Goal: Task Accomplishment & Management: Manage account settings

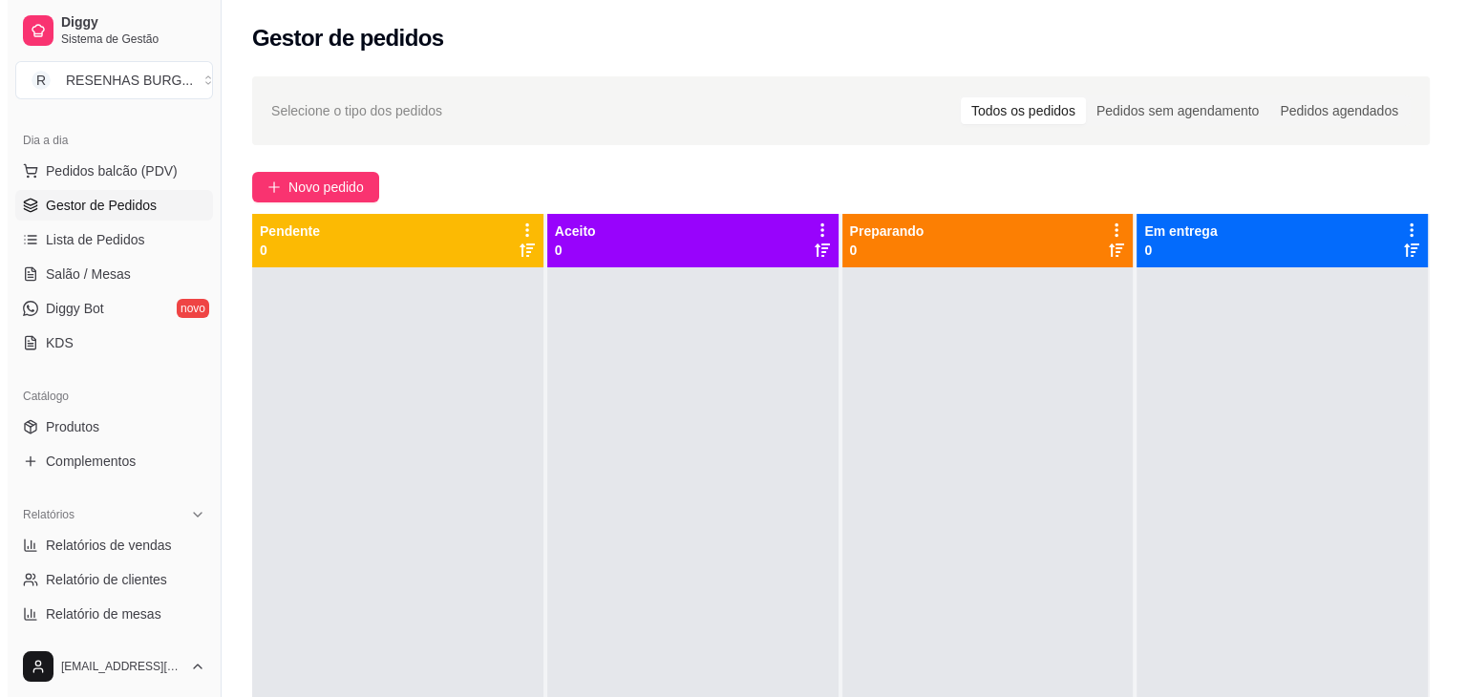
scroll to position [53, 0]
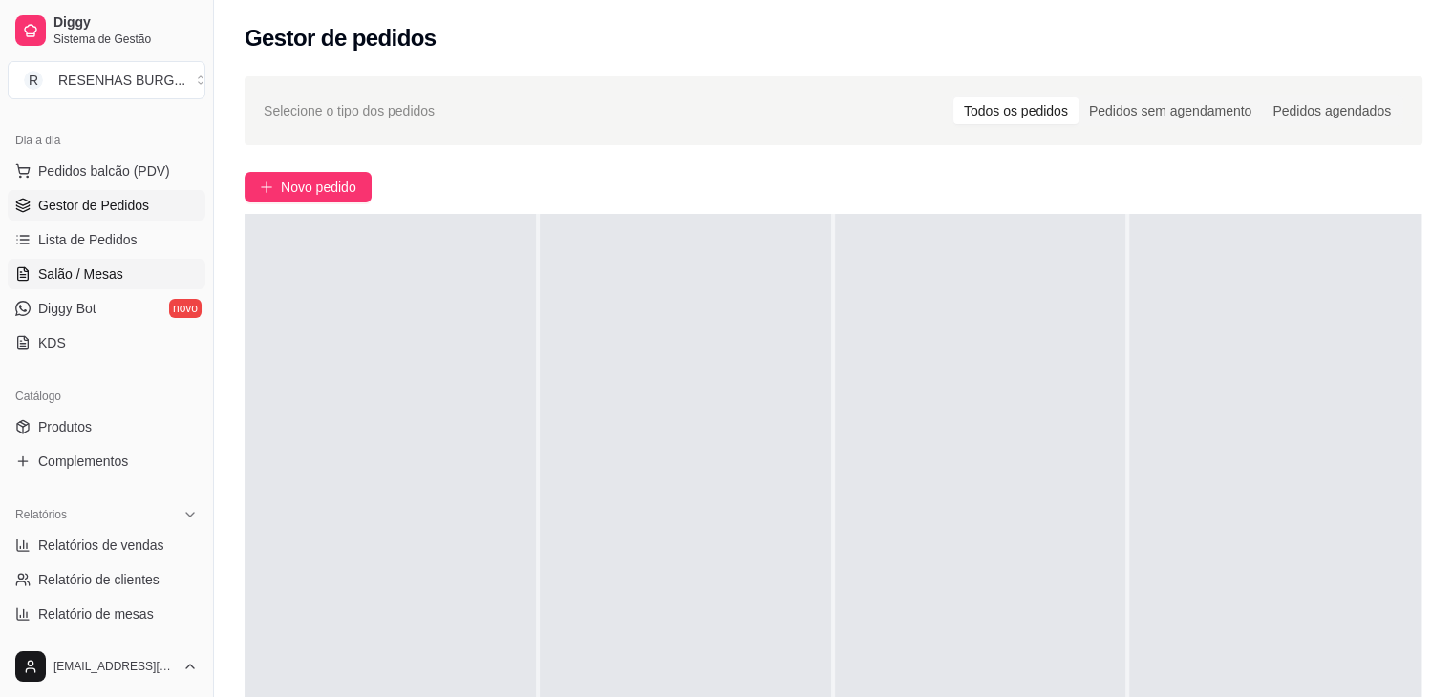
click at [117, 275] on span "Salão / Mesas" at bounding box center [80, 274] width 85 height 19
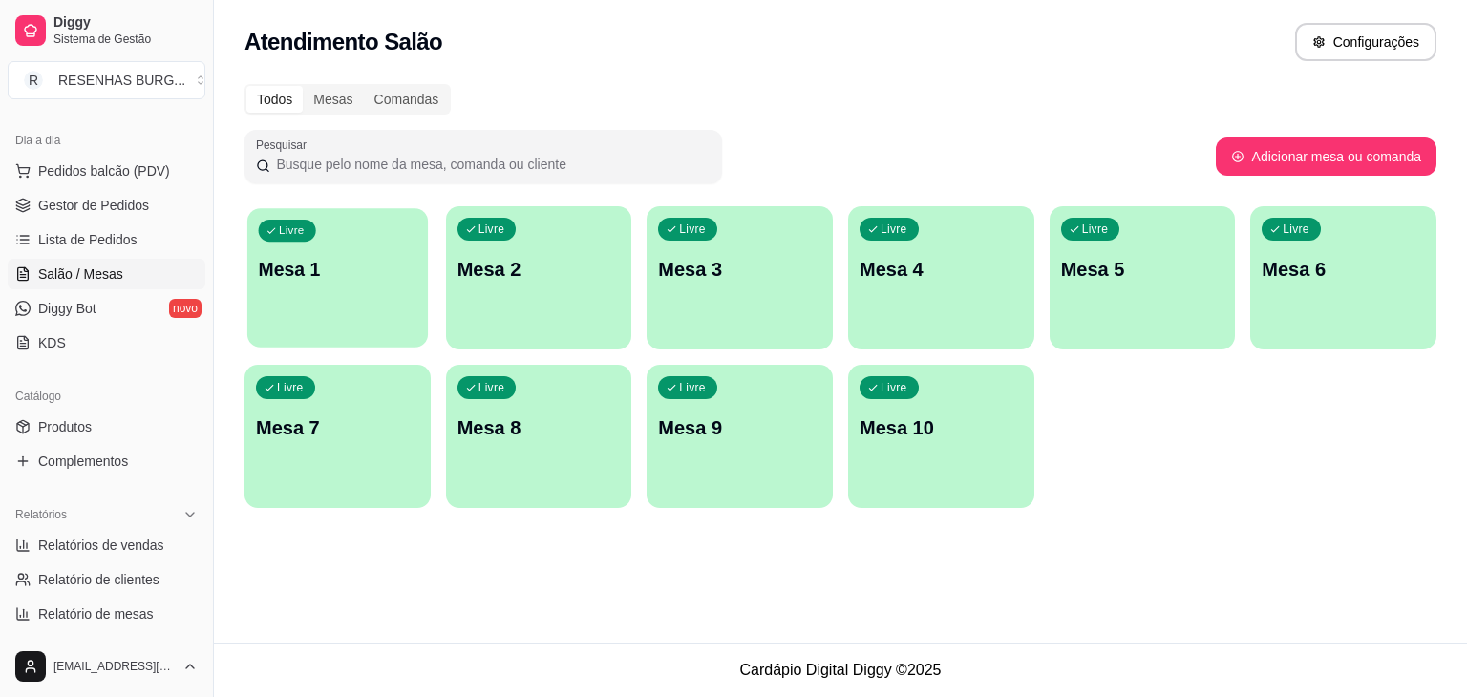
click at [329, 245] on div "Livre Mesa 1" at bounding box center [337, 266] width 181 height 117
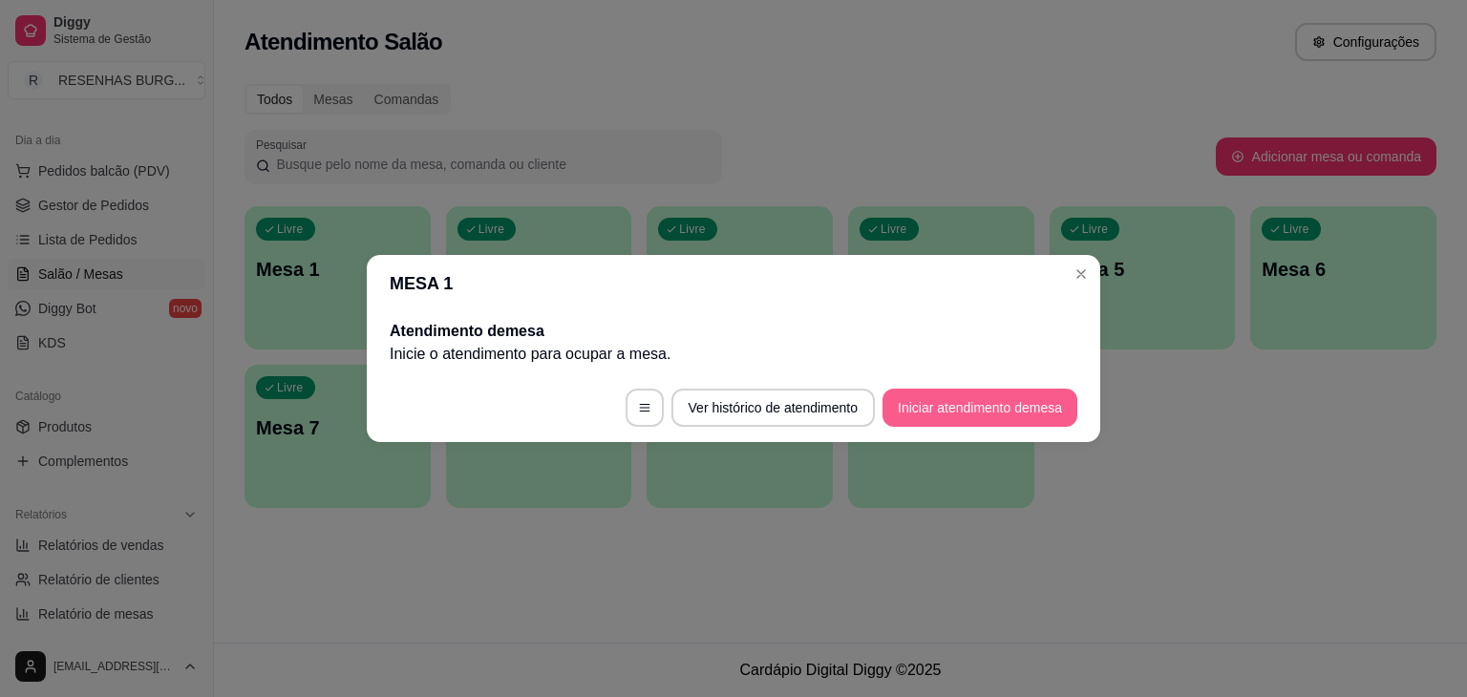
click at [934, 425] on button "Iniciar atendimento de mesa" at bounding box center [980, 408] width 195 height 38
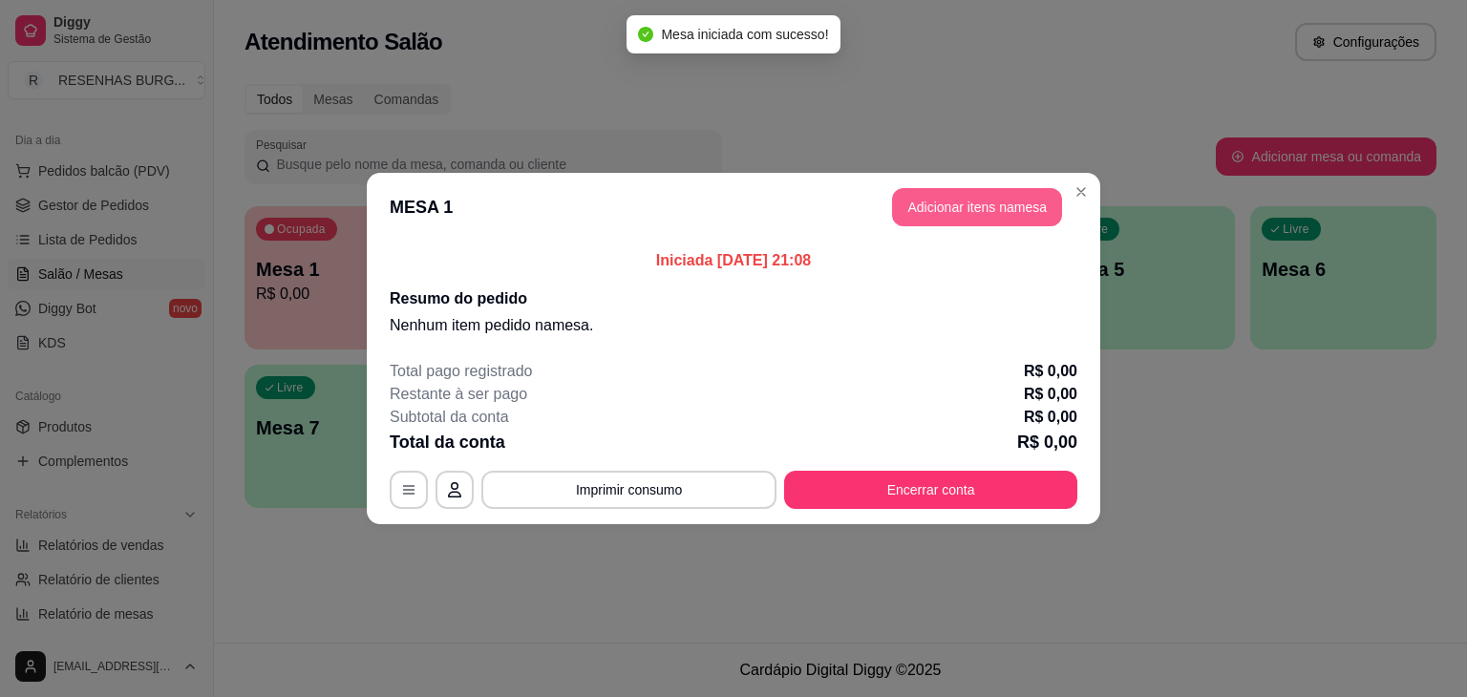
click at [982, 214] on button "Adicionar itens na mesa" at bounding box center [977, 207] width 170 height 38
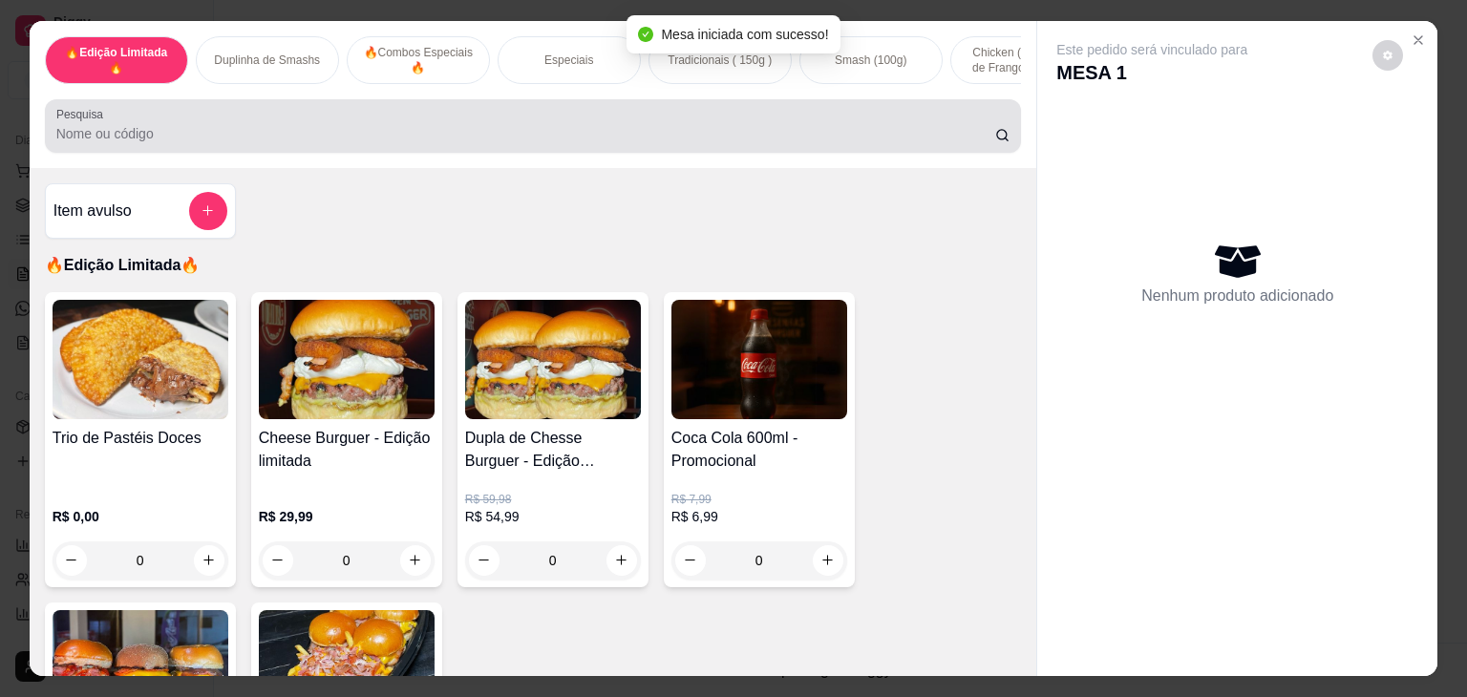
click at [323, 108] on div "Pesquisa" at bounding box center [533, 125] width 977 height 53
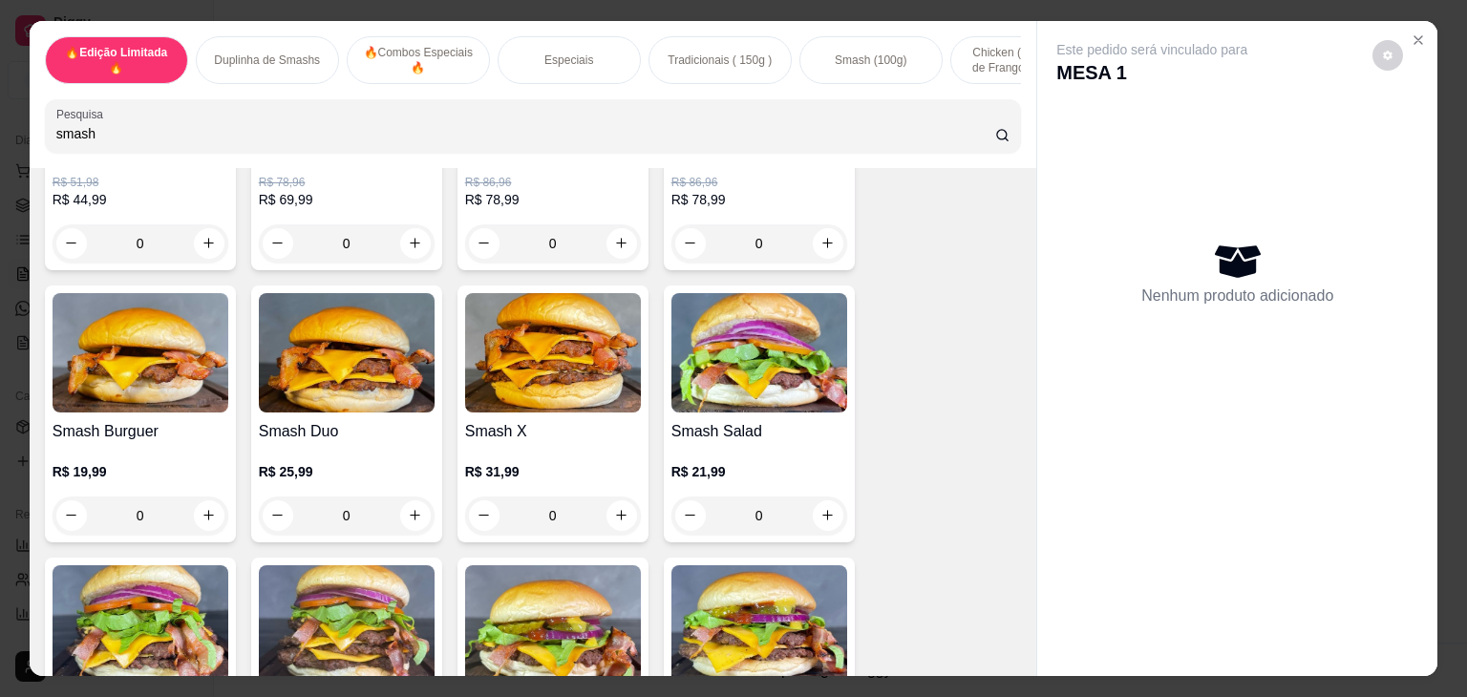
scroll to position [382, 0]
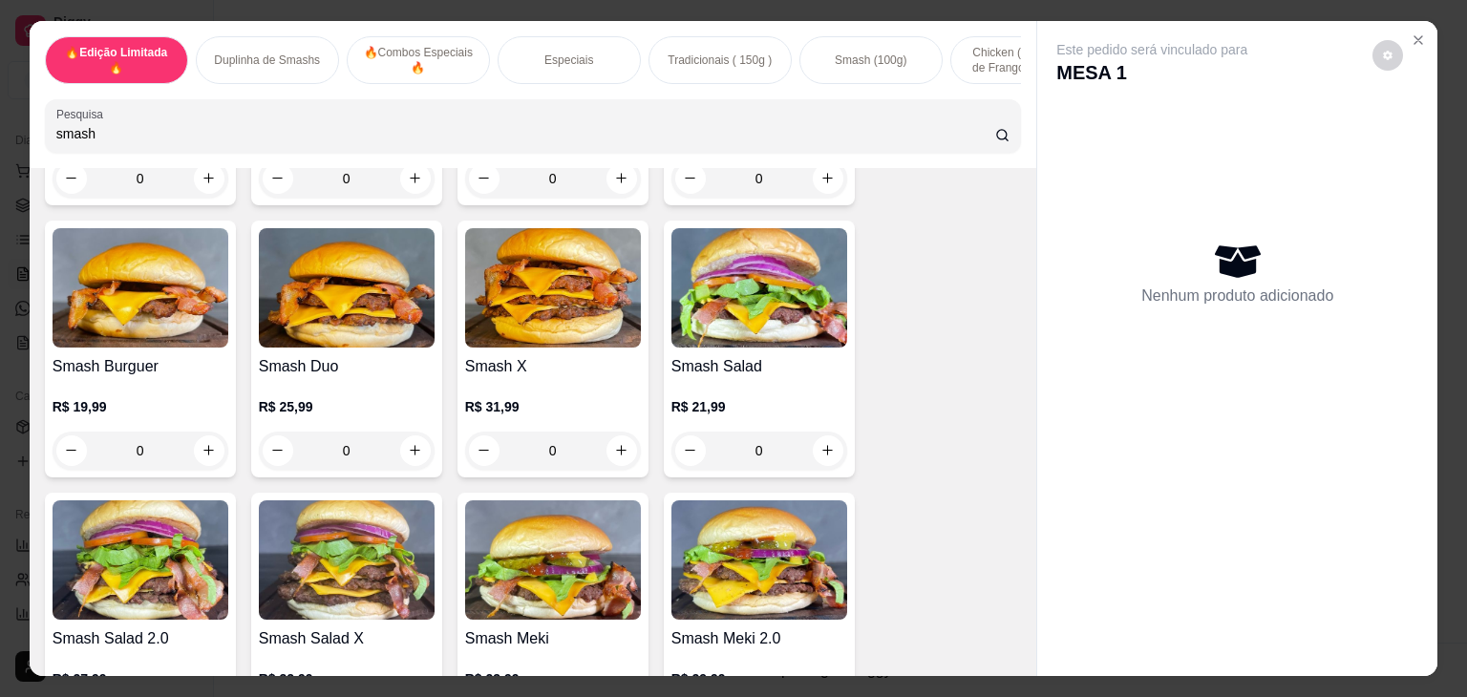
type input "smash"
click at [125, 292] on img at bounding box center [141, 287] width 176 height 119
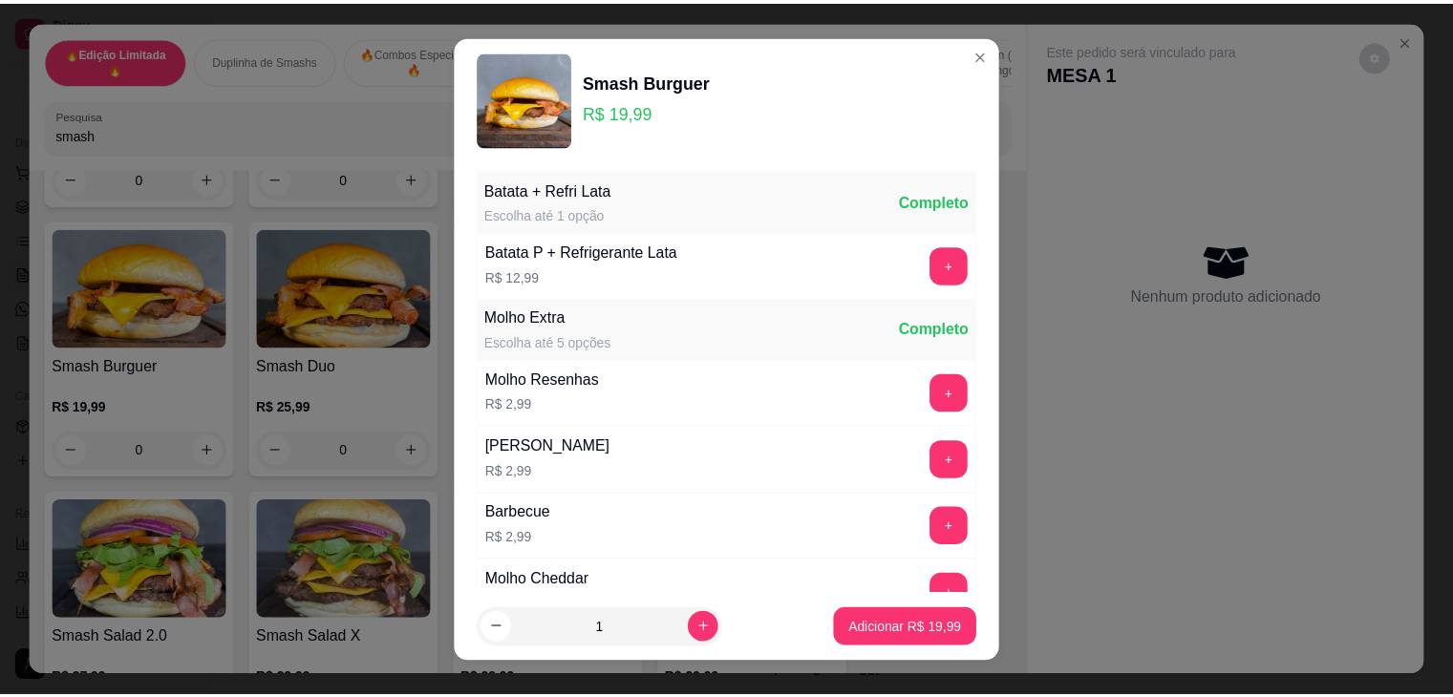
scroll to position [174, 0]
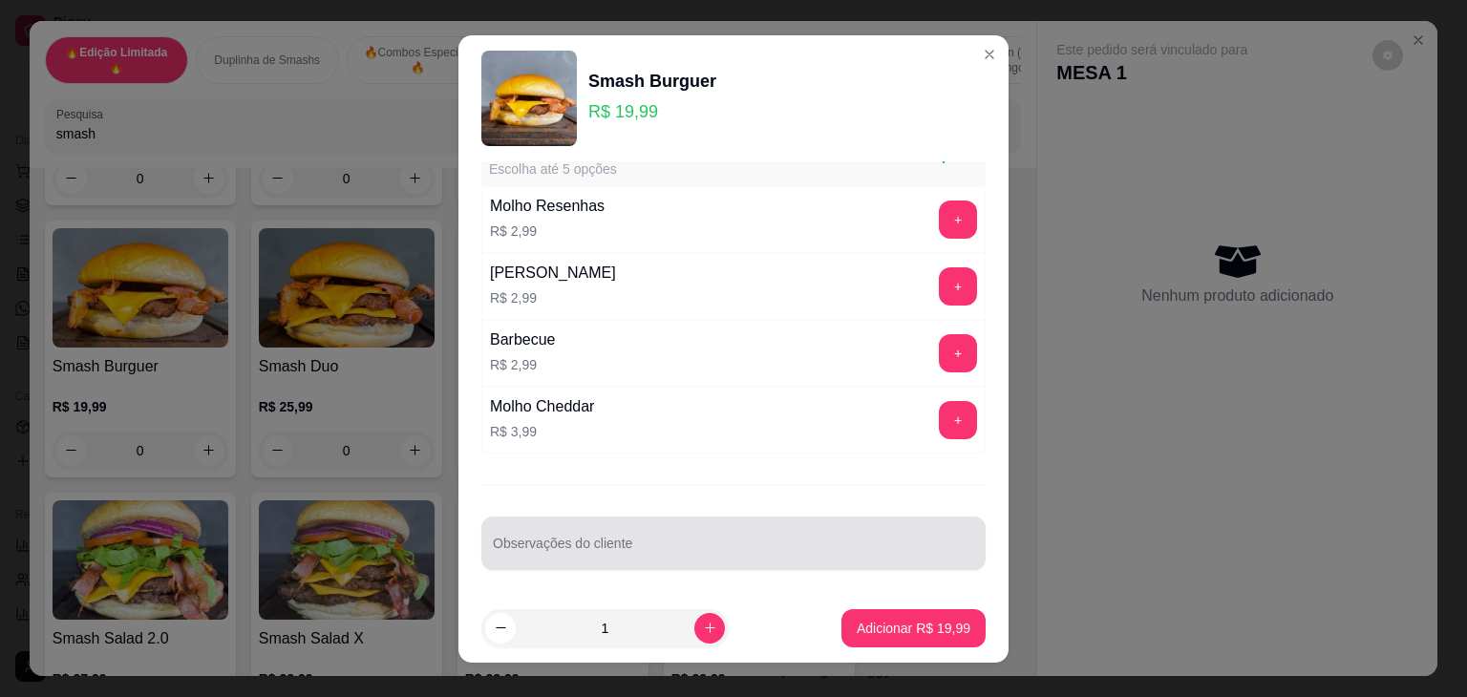
click at [639, 520] on div "Observações do cliente" at bounding box center [733, 543] width 504 height 53
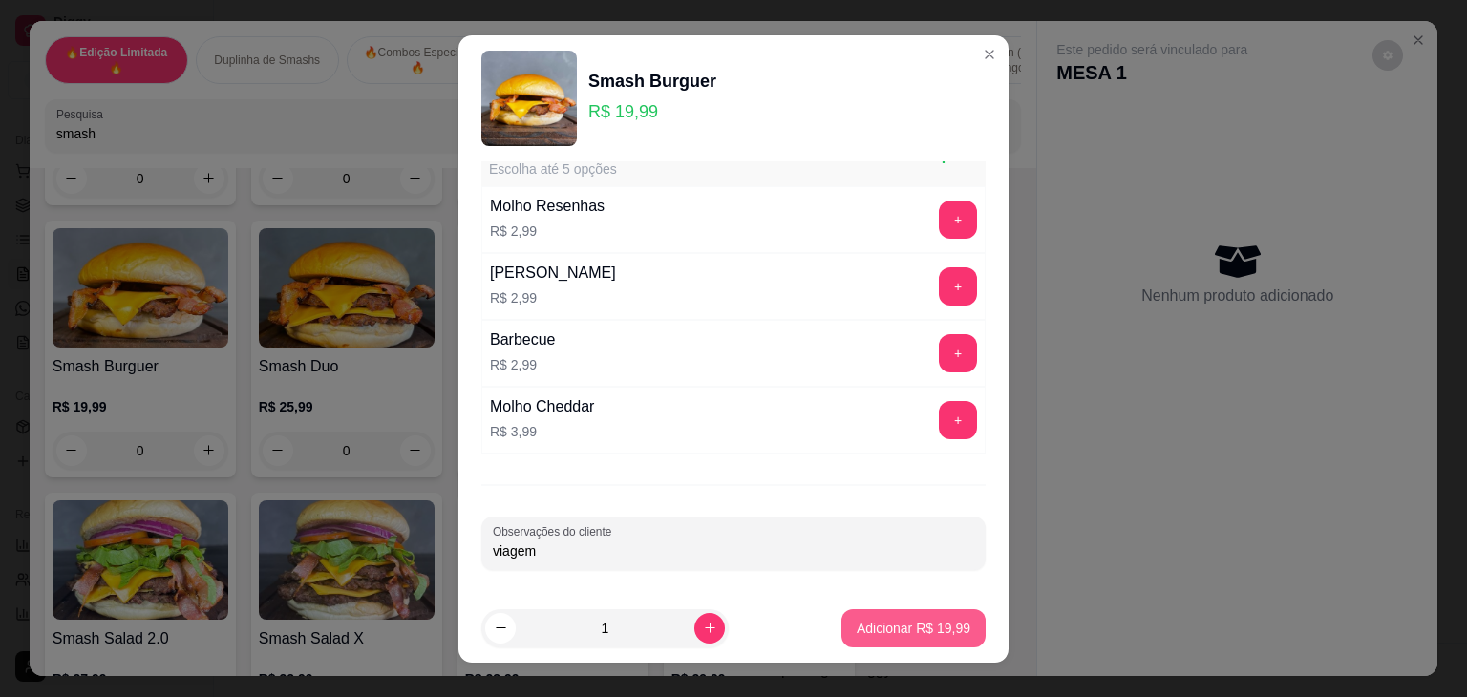
type input "viagem"
click at [891, 629] on p "Adicionar R$ 19,99" at bounding box center [914, 628] width 114 height 19
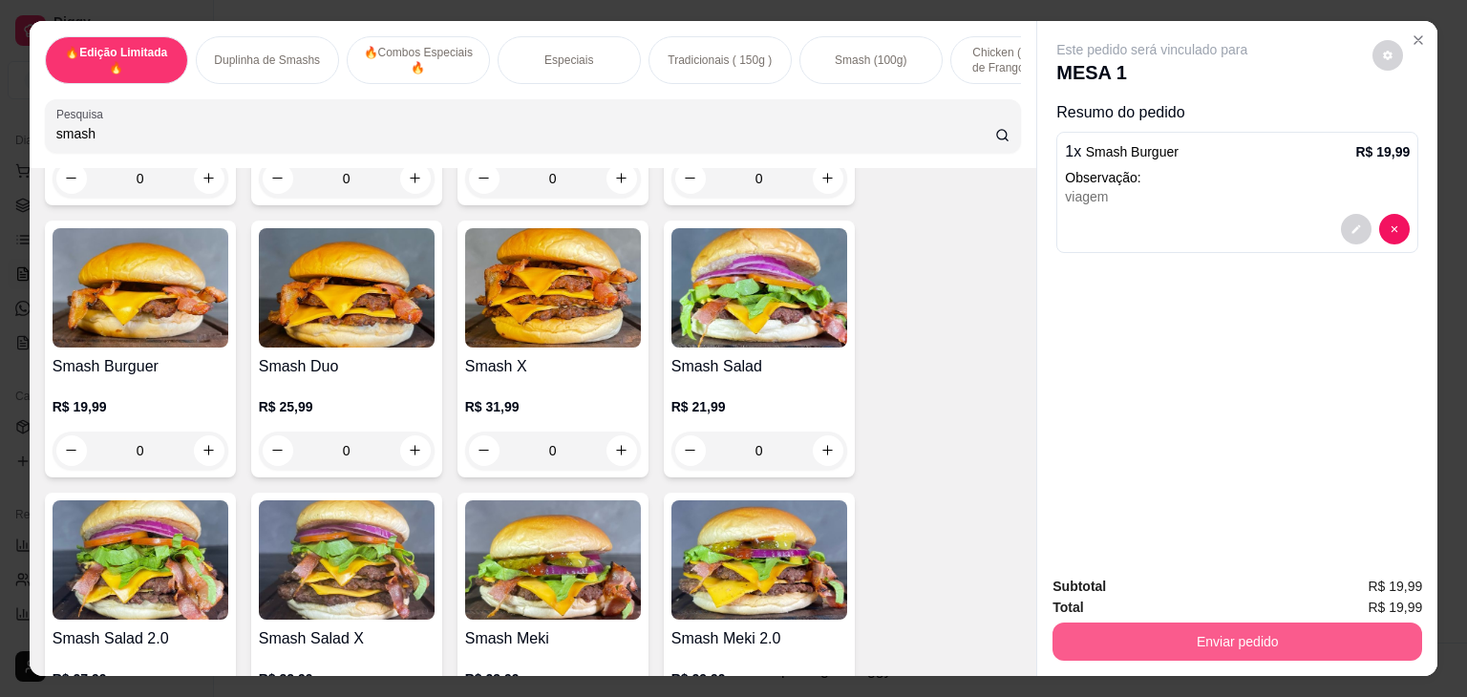
click at [1104, 627] on button "Enviar pedido" at bounding box center [1238, 642] width 370 height 38
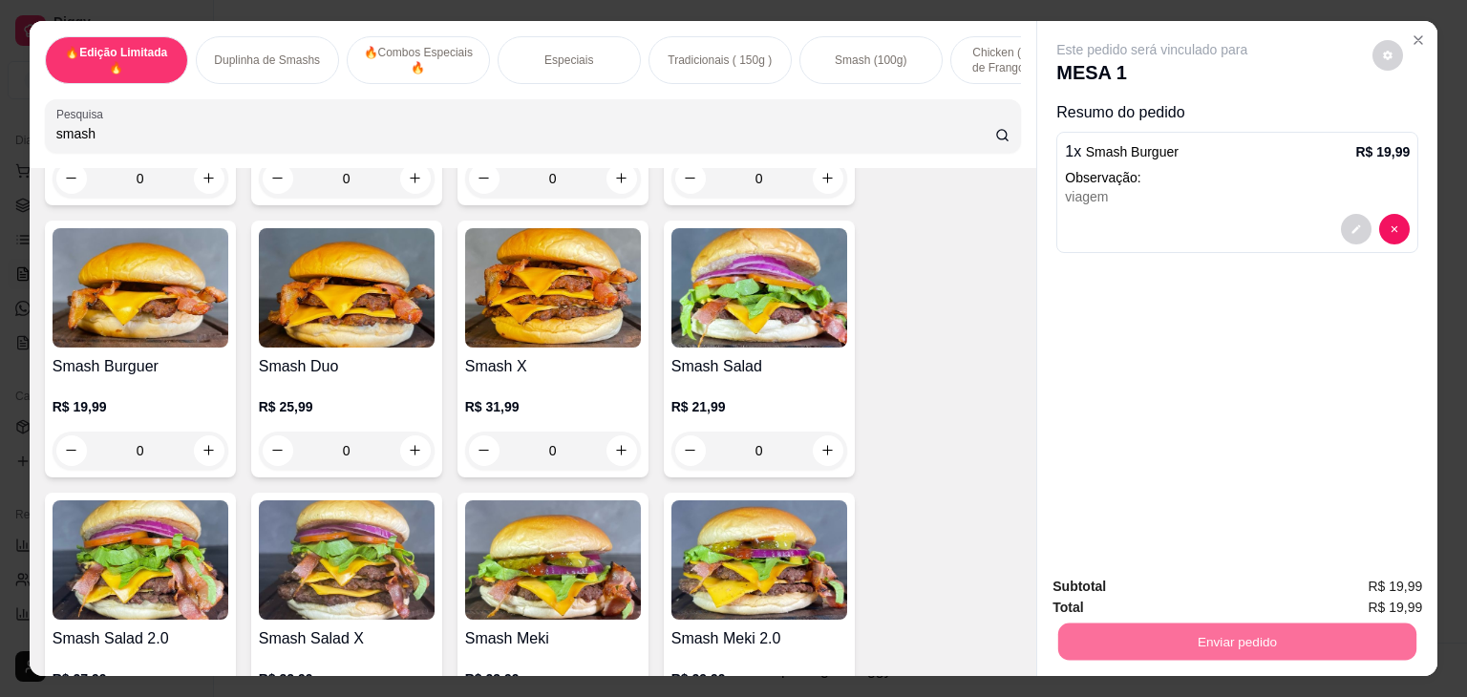
click at [1136, 578] on button "Não registrar e enviar pedido" at bounding box center [1173, 586] width 193 height 35
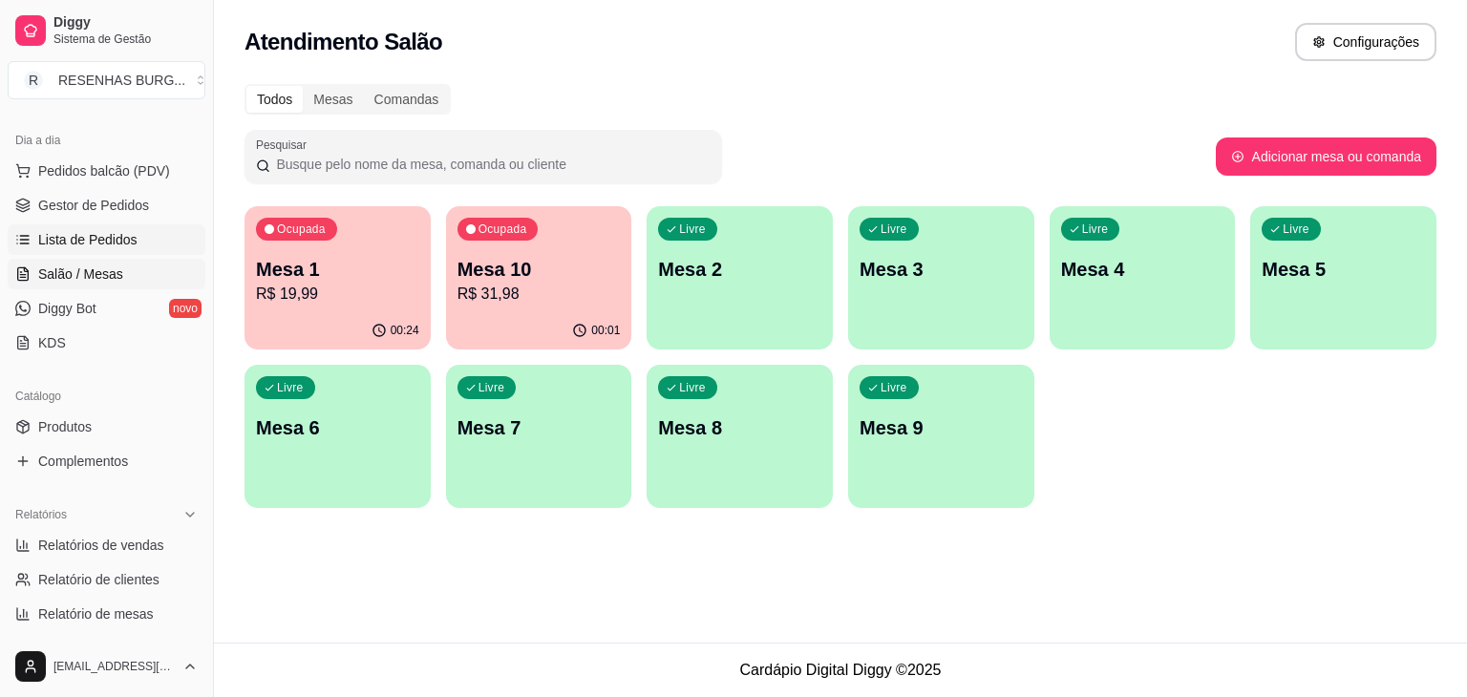
click at [96, 235] on span "Lista de Pedidos" at bounding box center [87, 239] width 99 height 19
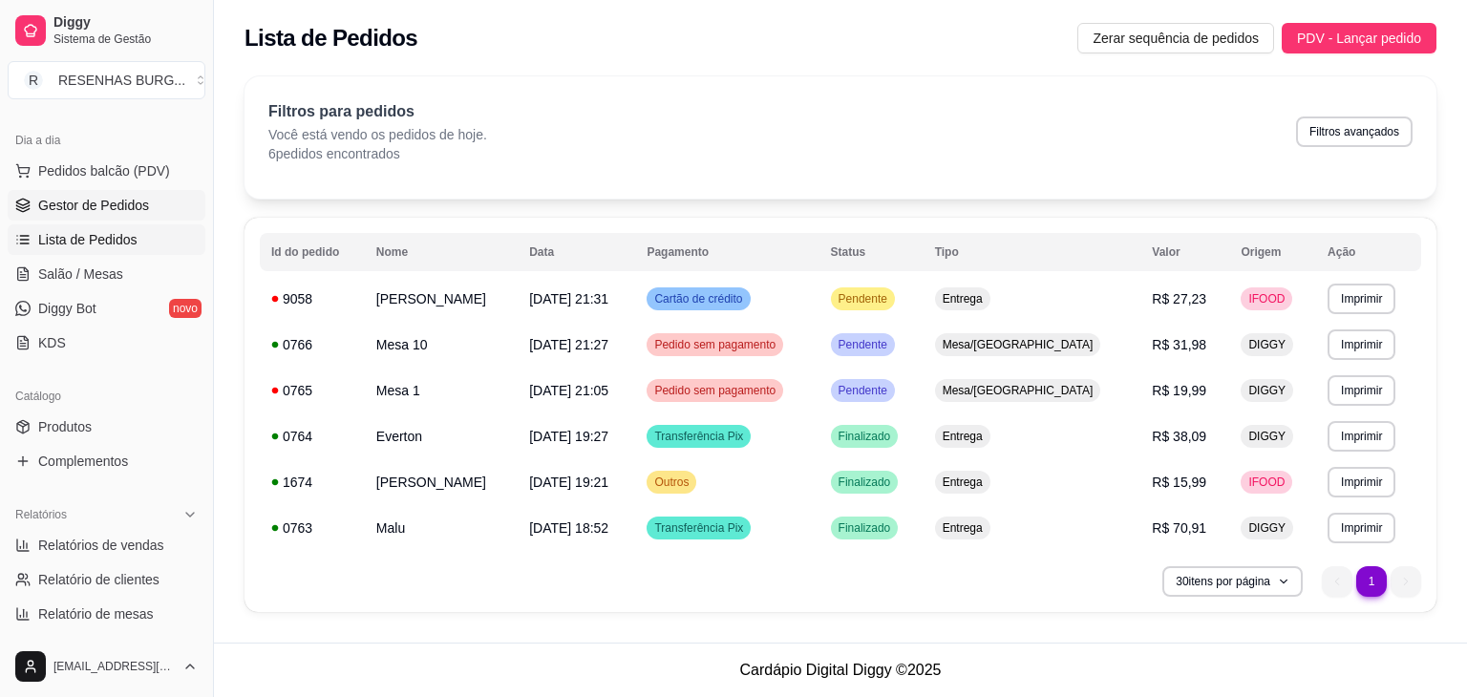
click at [118, 204] on span "Gestor de Pedidos" at bounding box center [93, 205] width 111 height 19
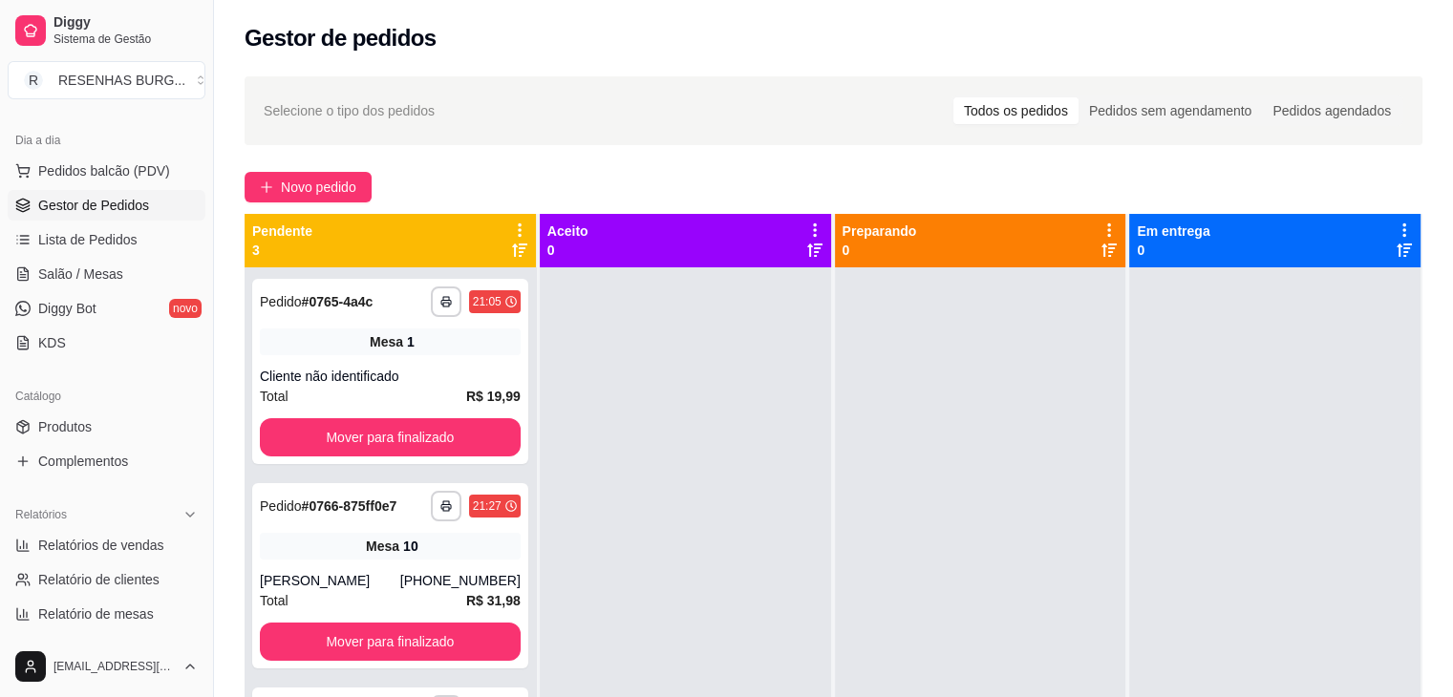
click at [110, 203] on span "Gestor de Pedidos" at bounding box center [93, 205] width 111 height 19
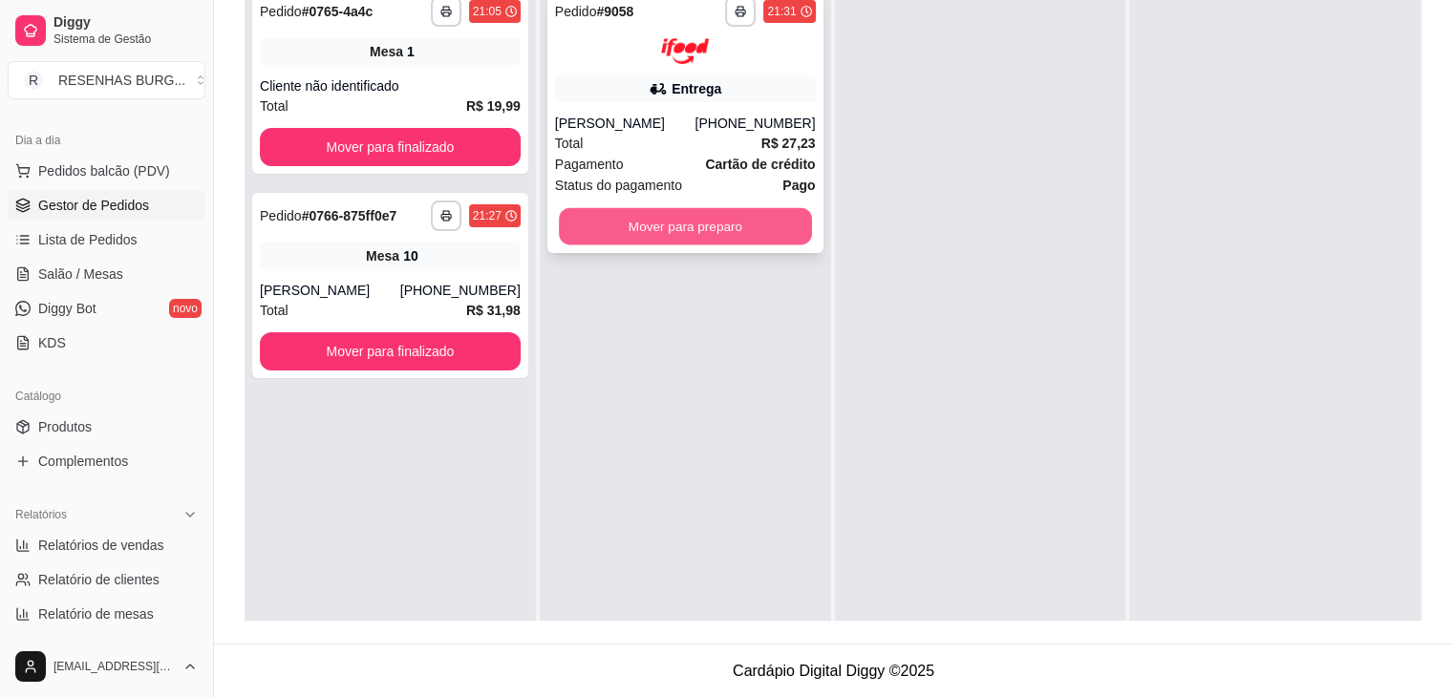
click at [662, 219] on button "Mover para preparo" at bounding box center [685, 225] width 253 height 37
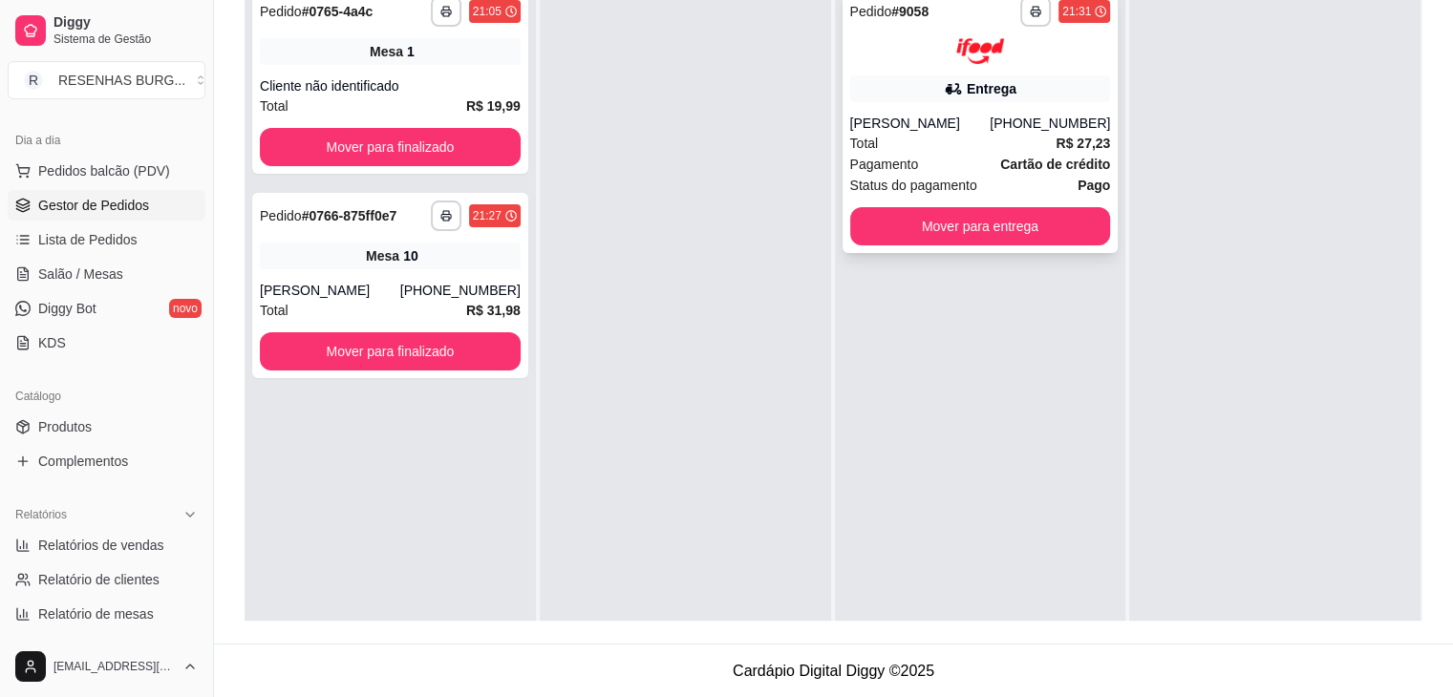
click at [946, 135] on div "Total R$ 27,23" at bounding box center [980, 143] width 261 height 21
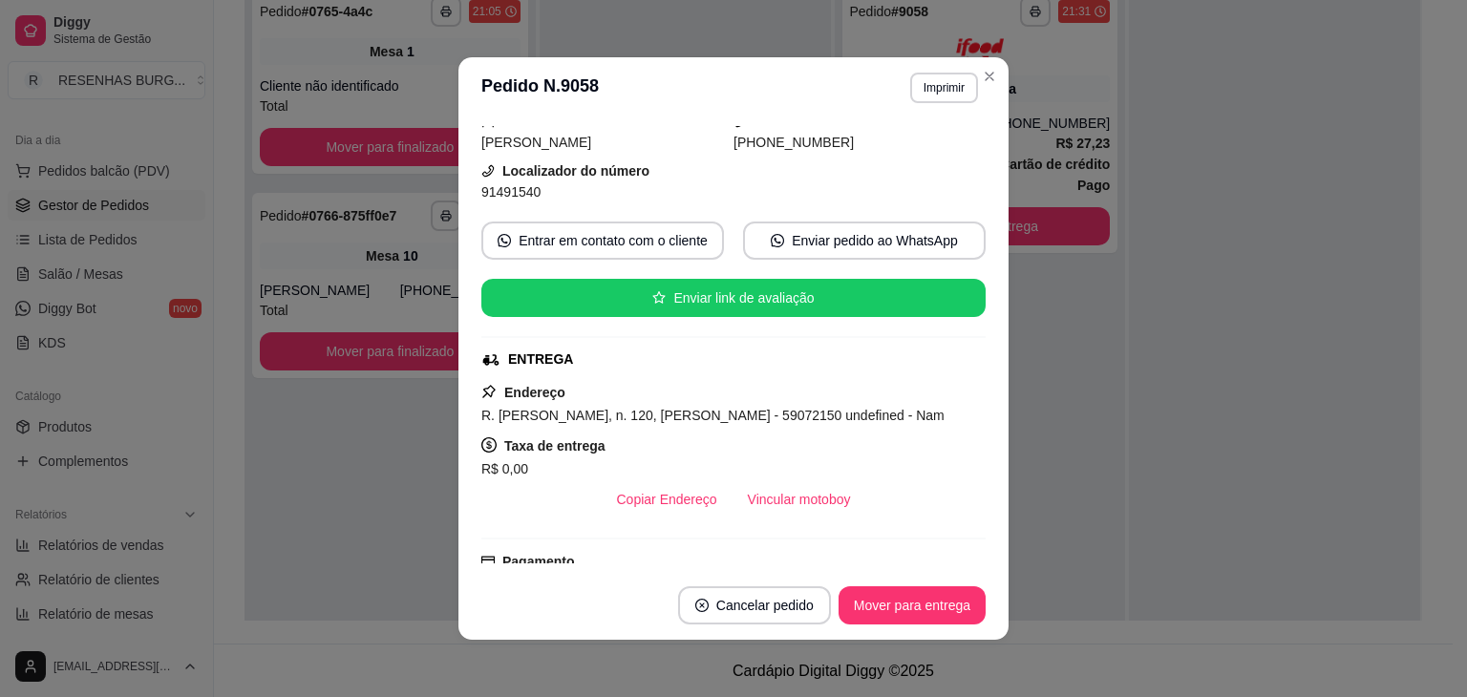
scroll to position [287, 0]
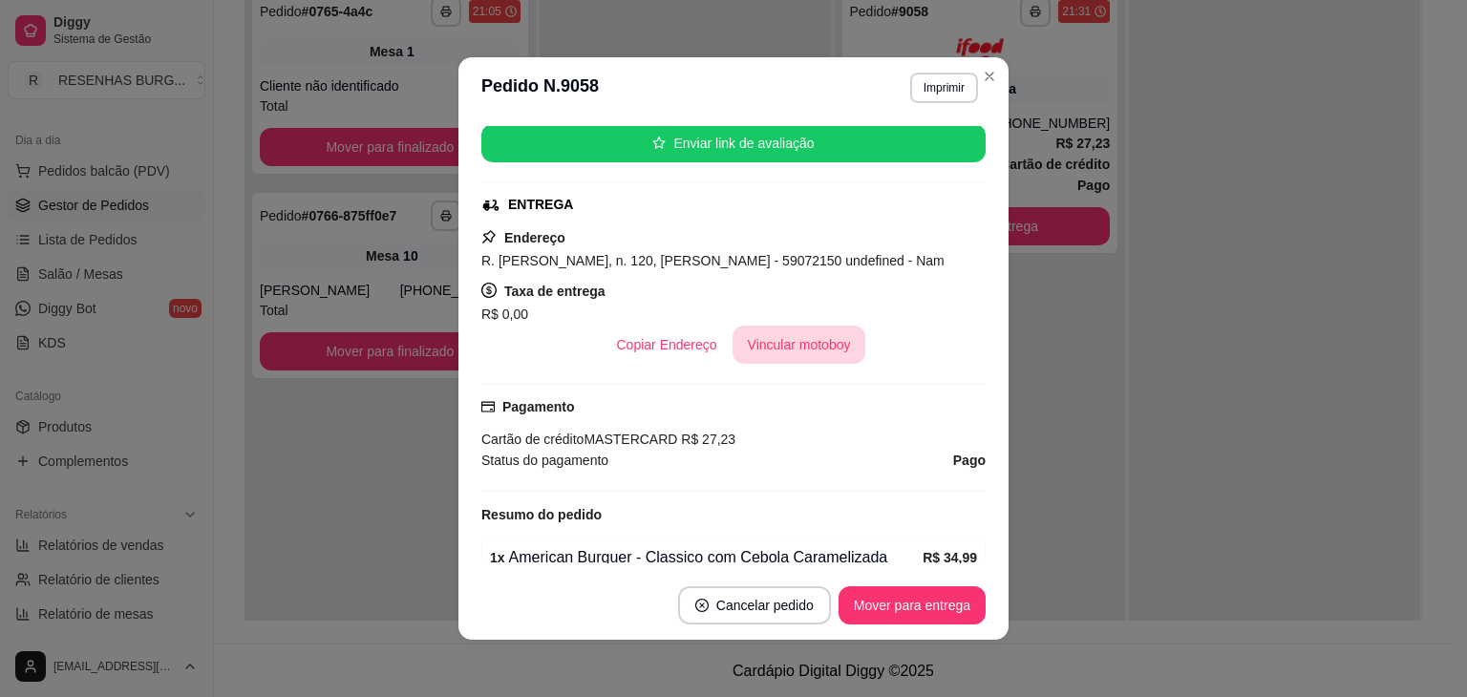
click at [828, 352] on button "Vincular motoboy" at bounding box center [800, 345] width 134 height 38
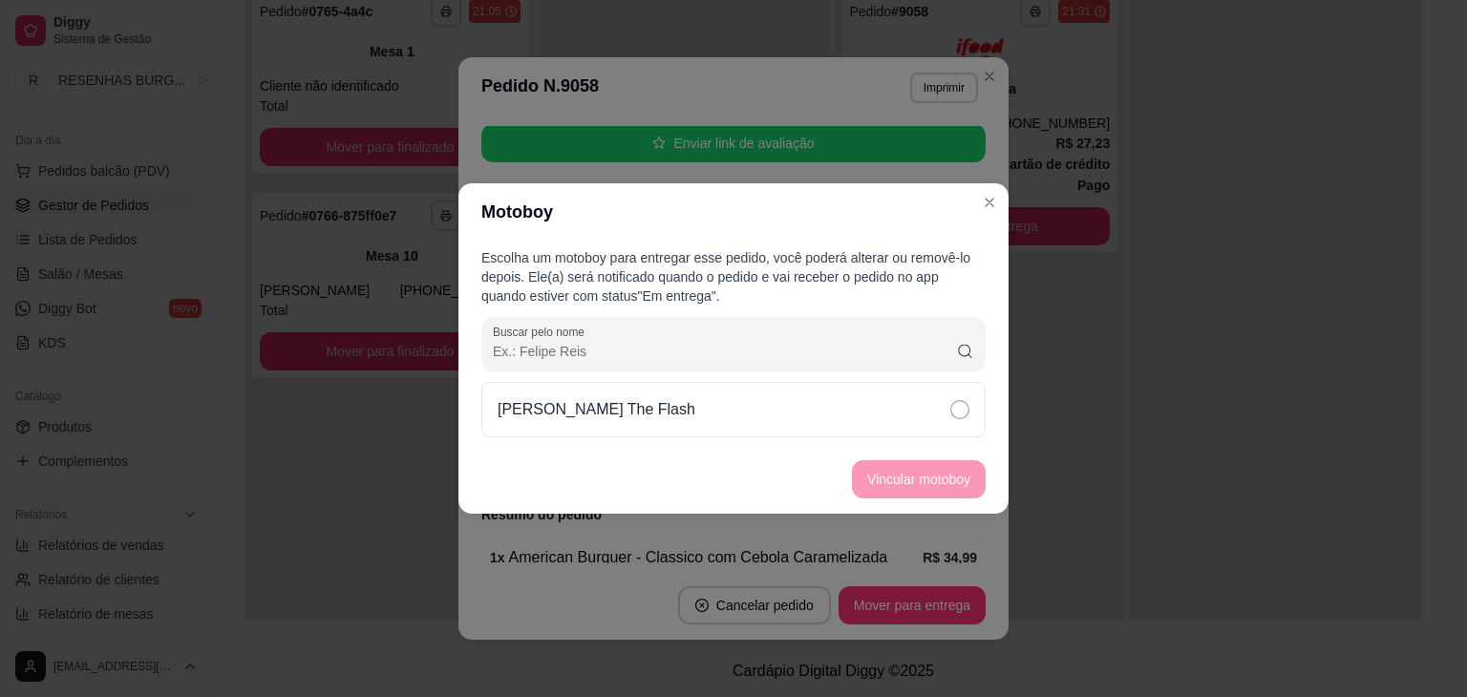
click at [944, 411] on div "[PERSON_NAME] The Flash" at bounding box center [733, 409] width 504 height 55
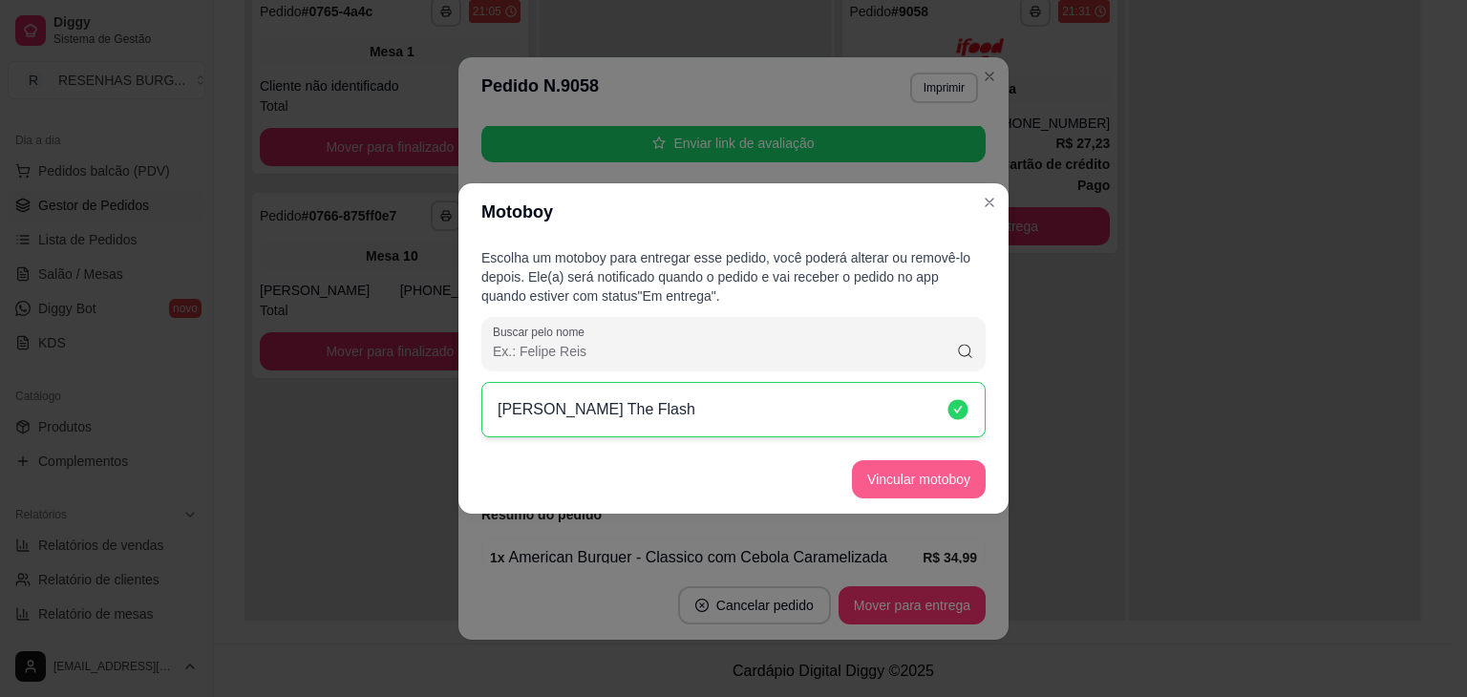
click at [949, 486] on button "Vincular motoboy" at bounding box center [919, 479] width 134 height 38
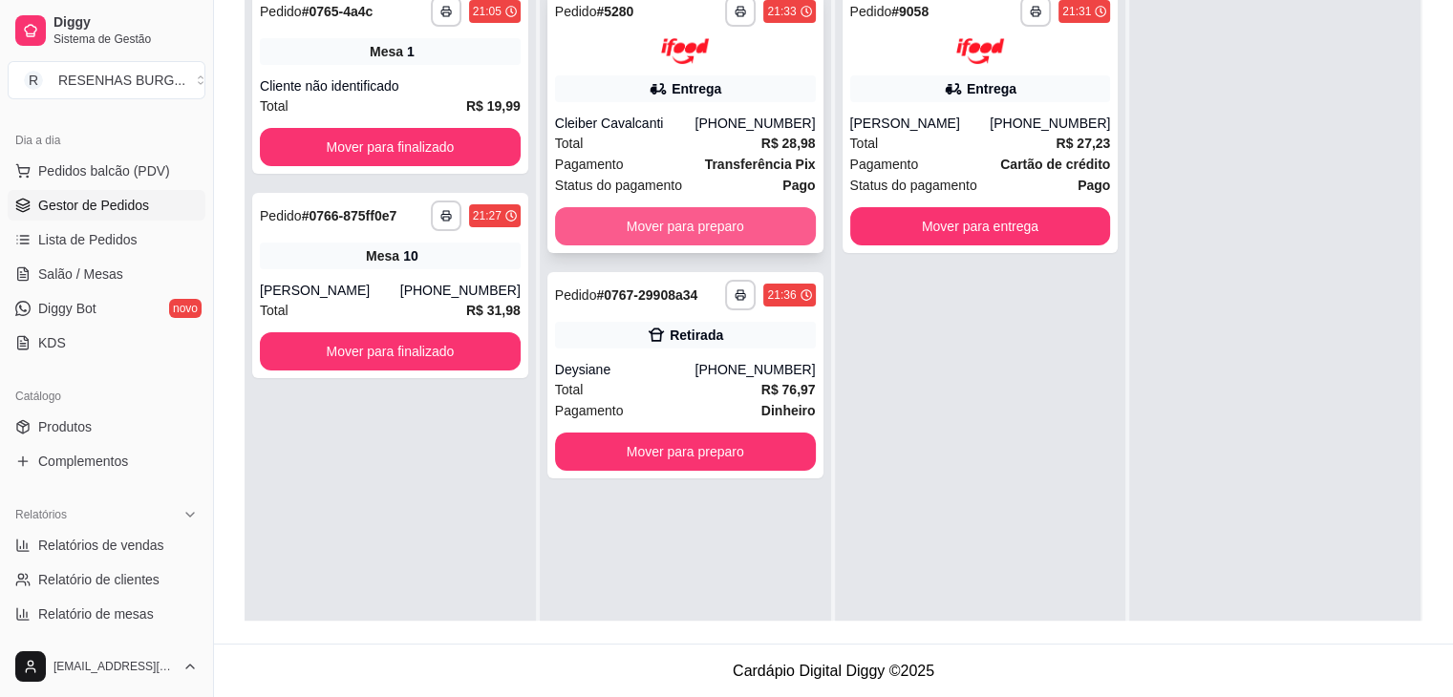
click at [668, 218] on button "Mover para preparo" at bounding box center [685, 226] width 261 height 38
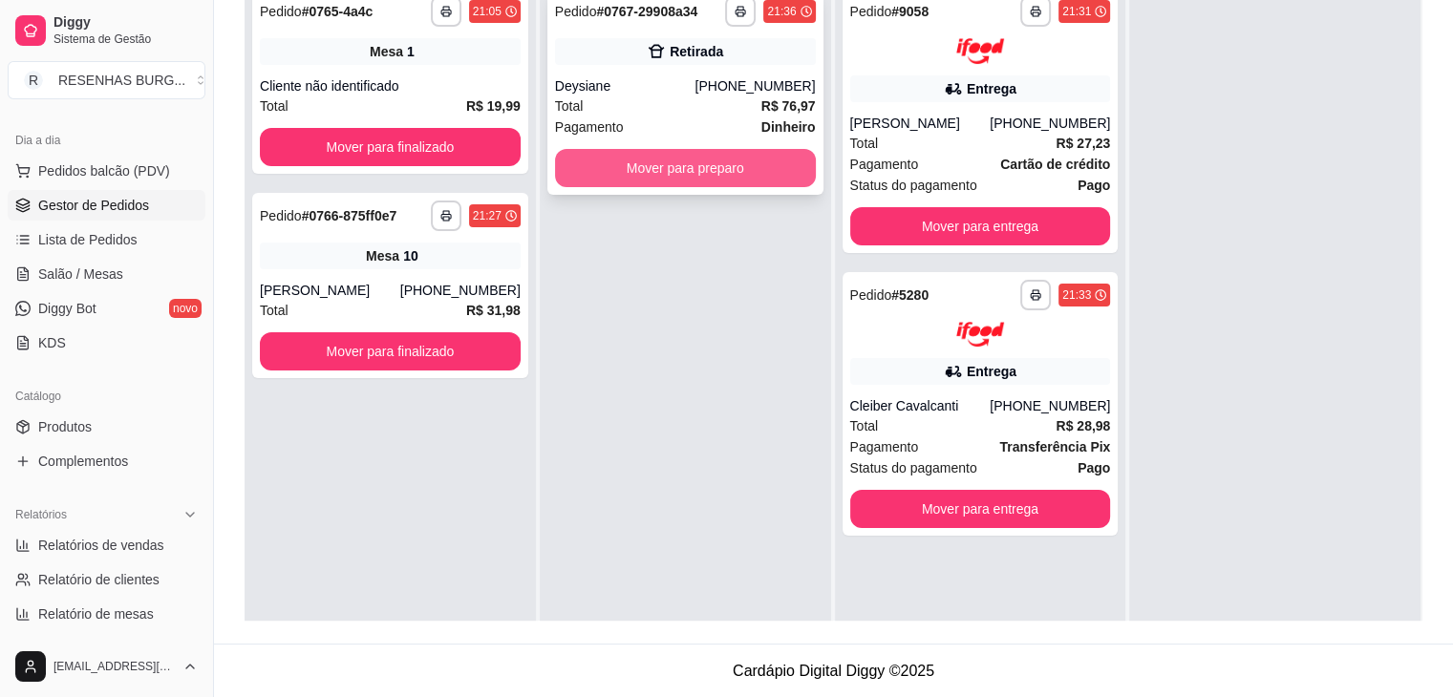
click at [698, 170] on button "Mover para preparo" at bounding box center [685, 168] width 261 height 38
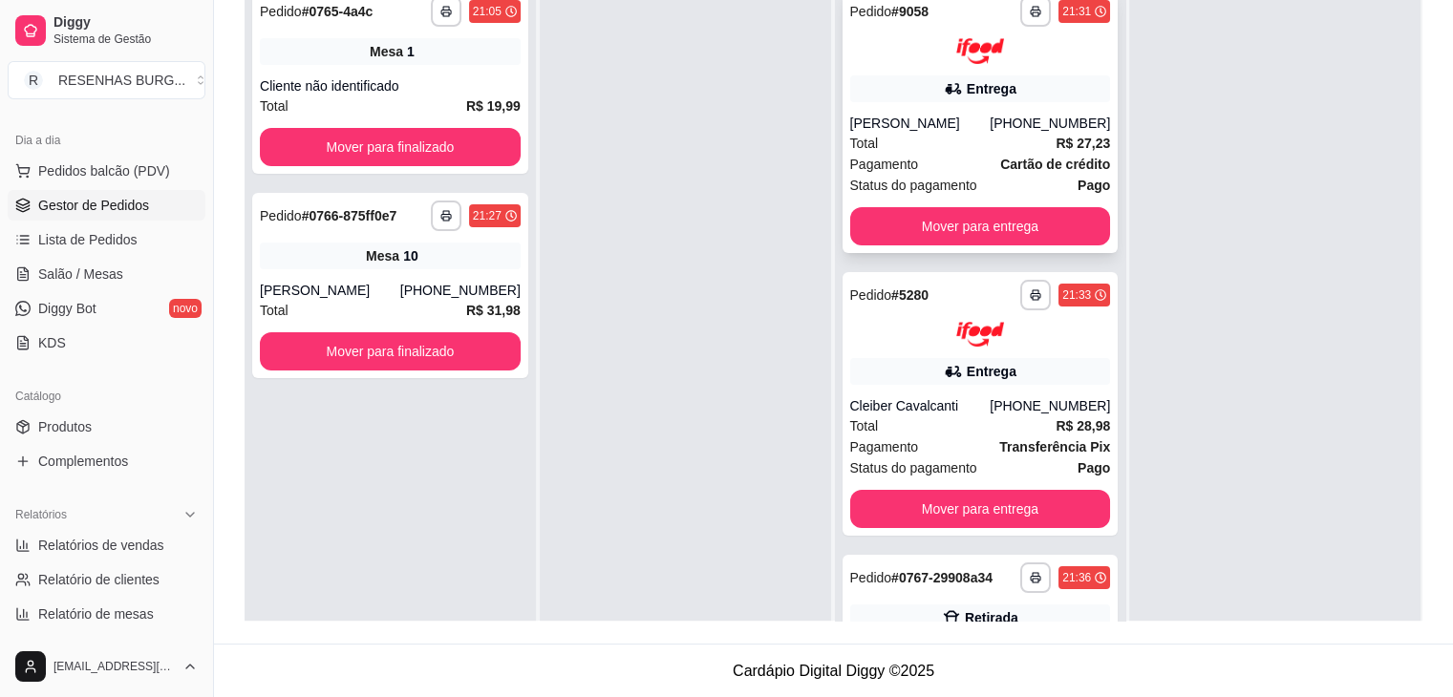
click at [934, 124] on div "[PERSON_NAME]" at bounding box center [920, 123] width 140 height 19
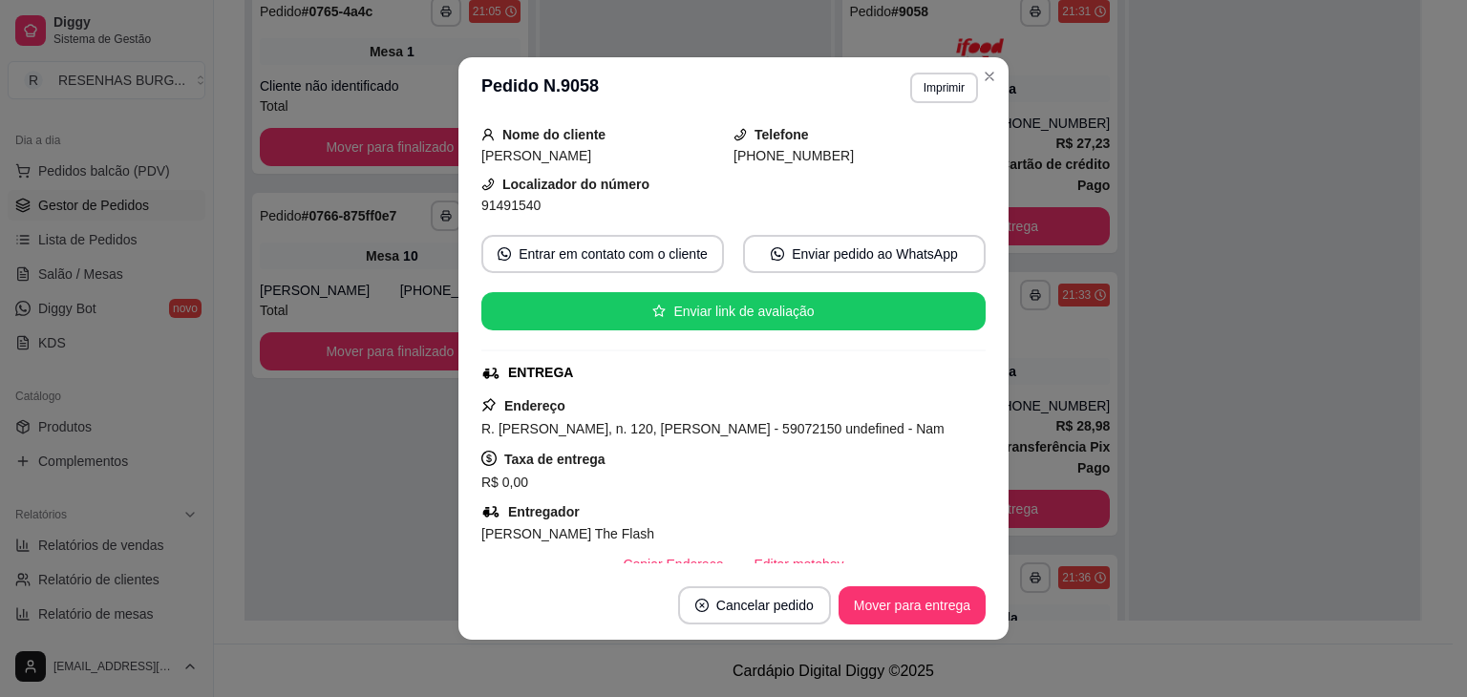
scroll to position [191, 0]
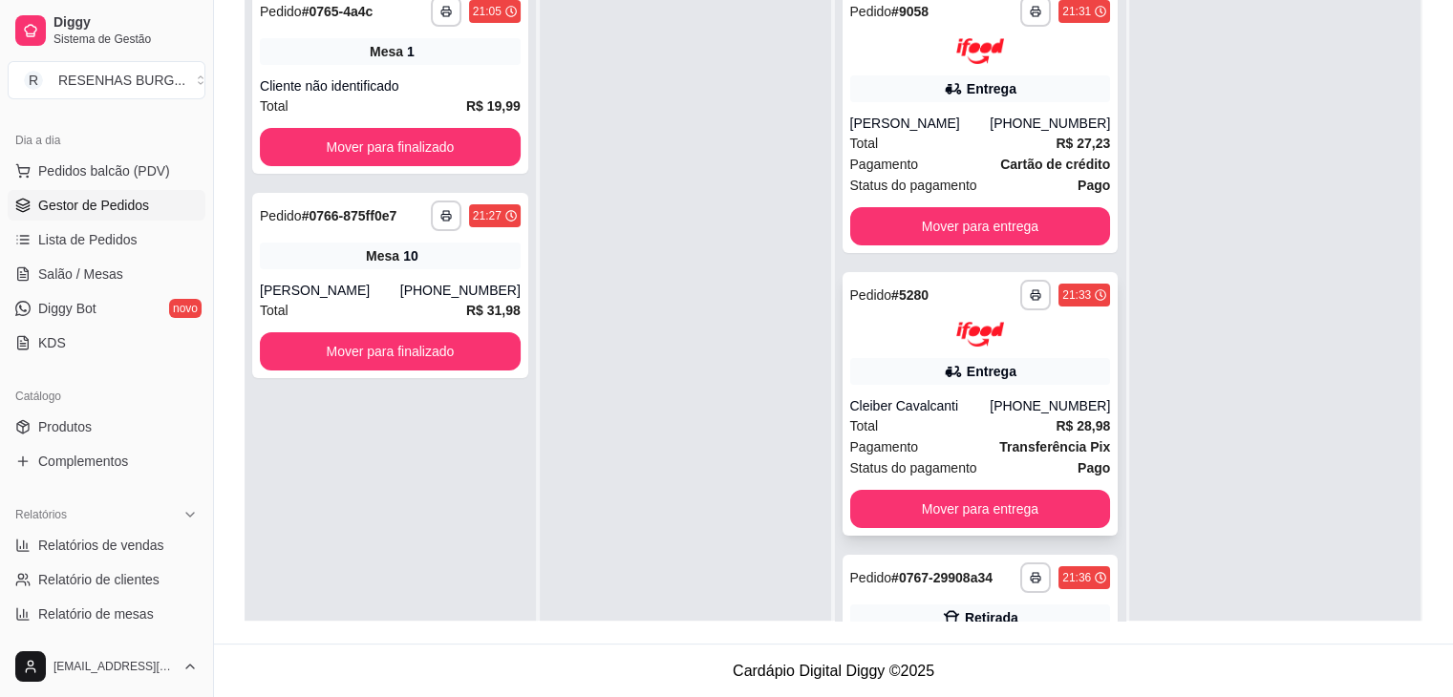
click at [971, 343] on img at bounding box center [980, 335] width 48 height 26
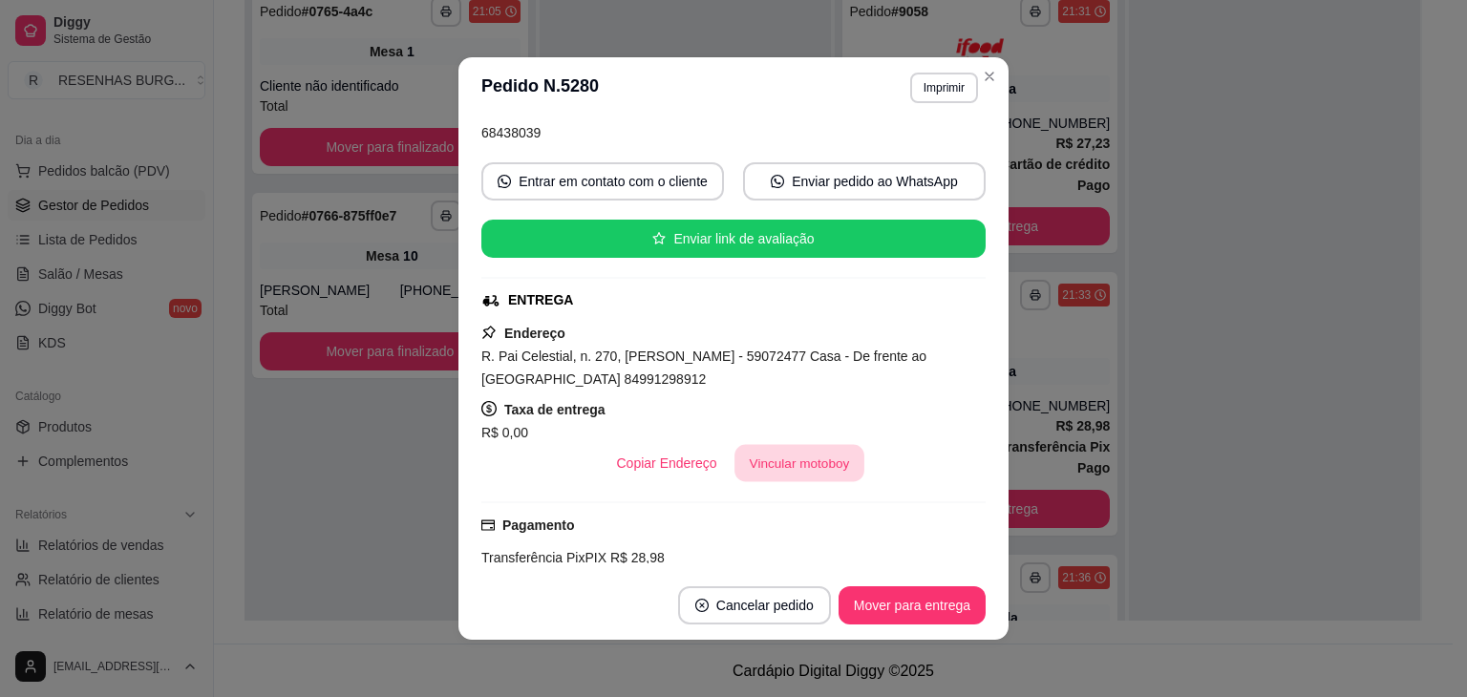
click at [794, 448] on button "Vincular motoboy" at bounding box center [799, 463] width 130 height 37
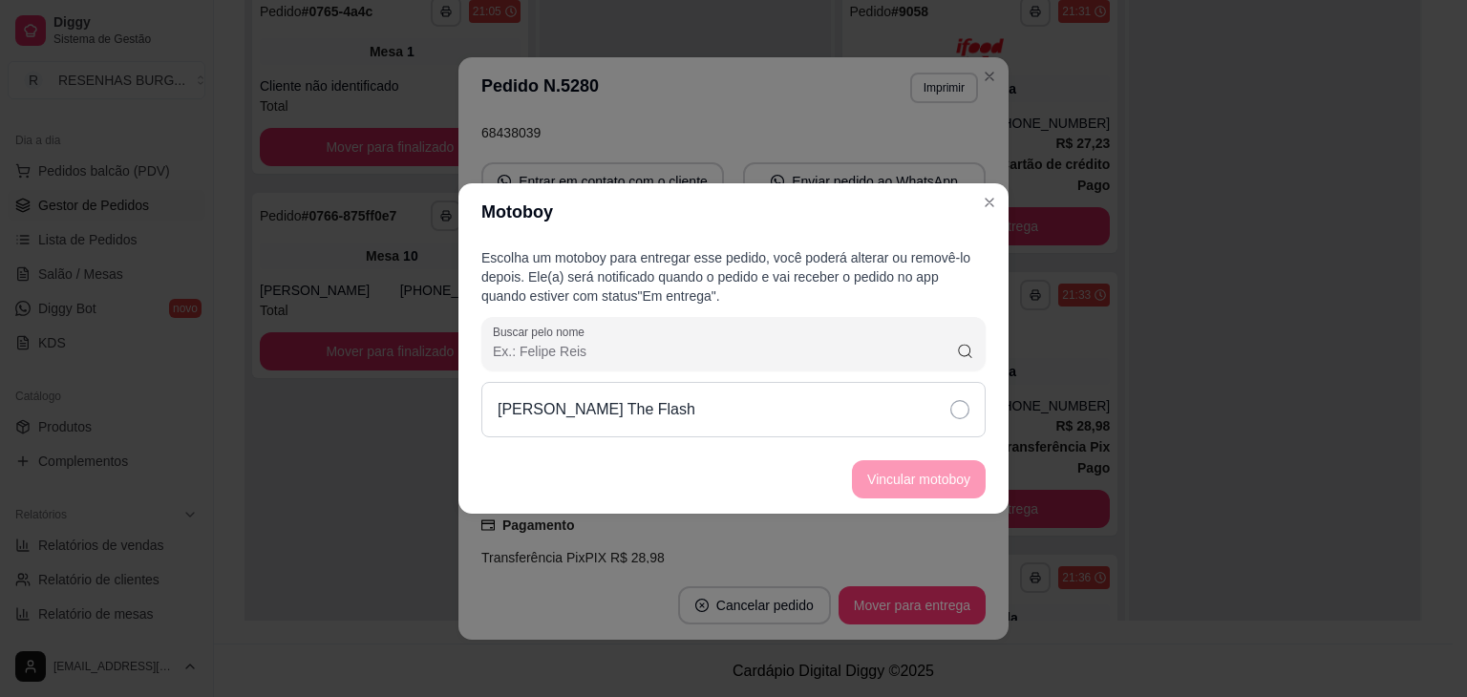
click at [967, 406] on div "[PERSON_NAME] The Flash" at bounding box center [733, 409] width 504 height 55
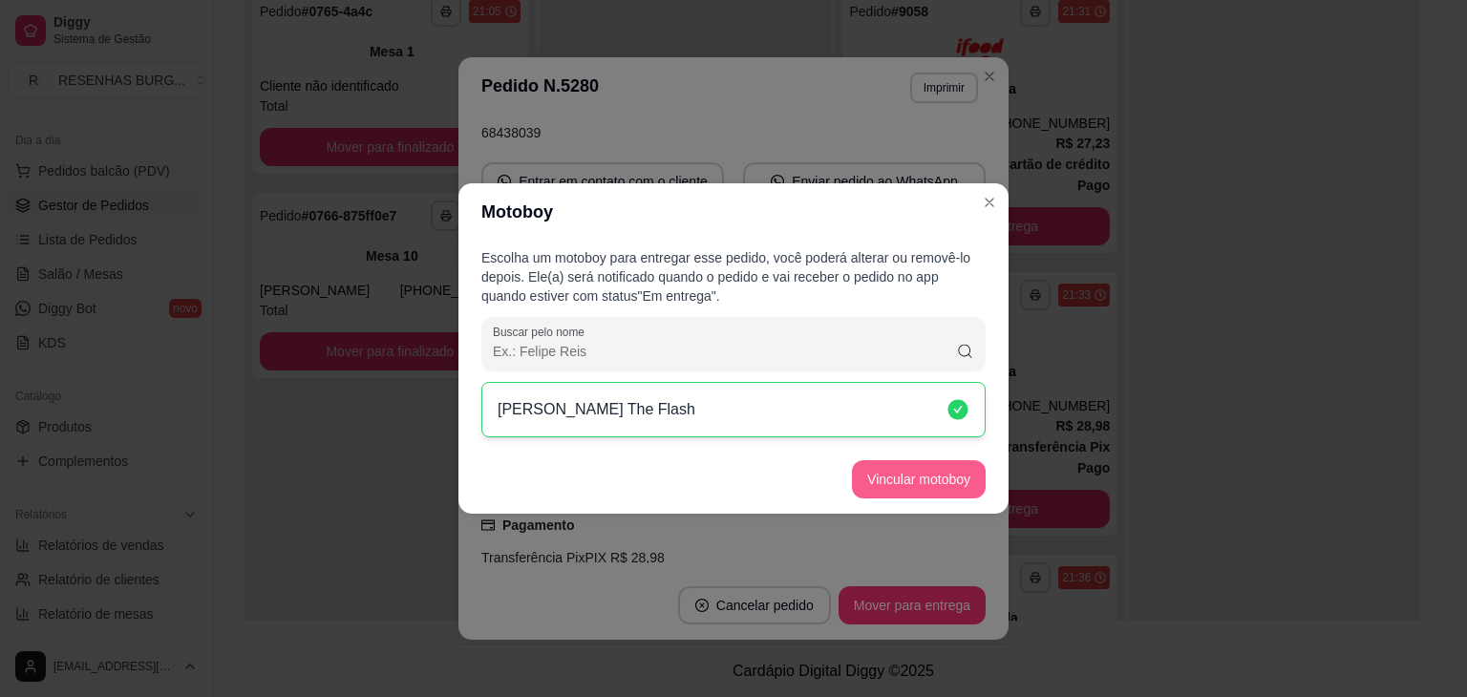
click at [942, 481] on button "Vincular motoboy" at bounding box center [919, 479] width 134 height 38
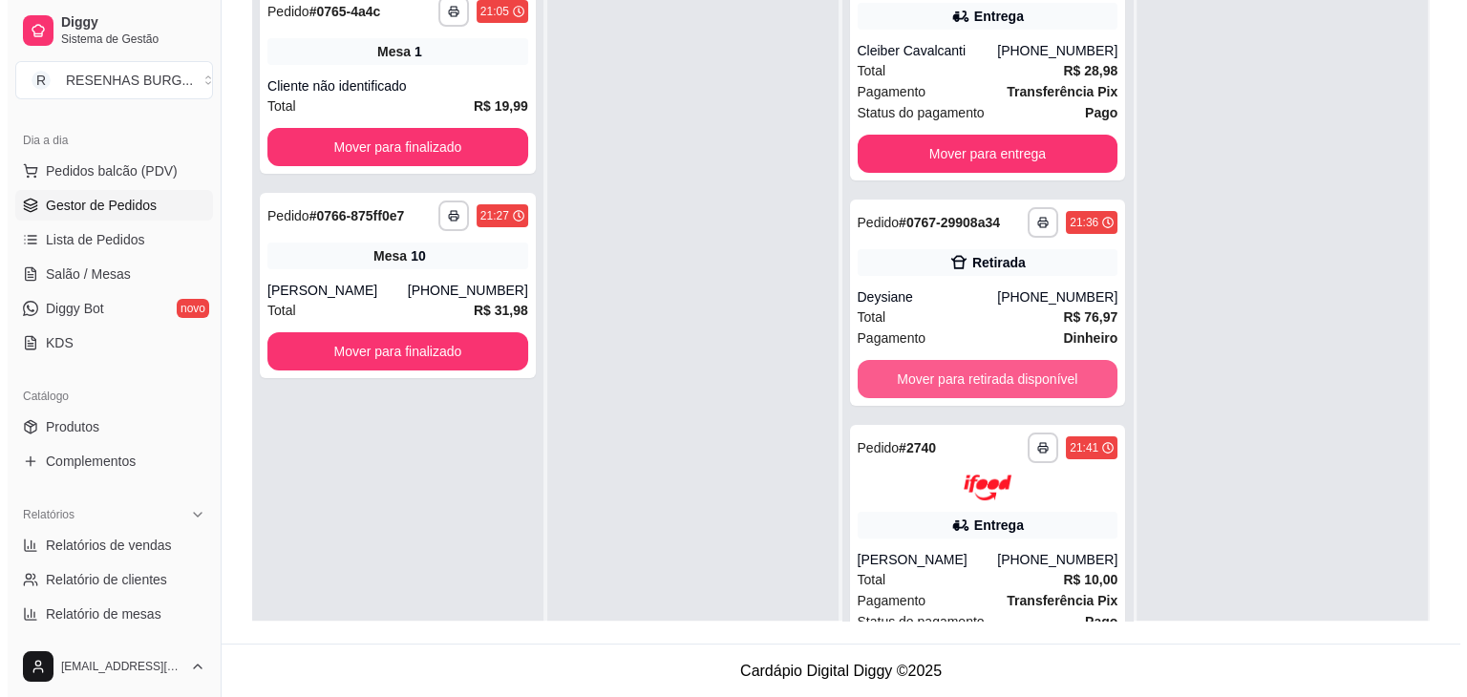
scroll to position [382, 0]
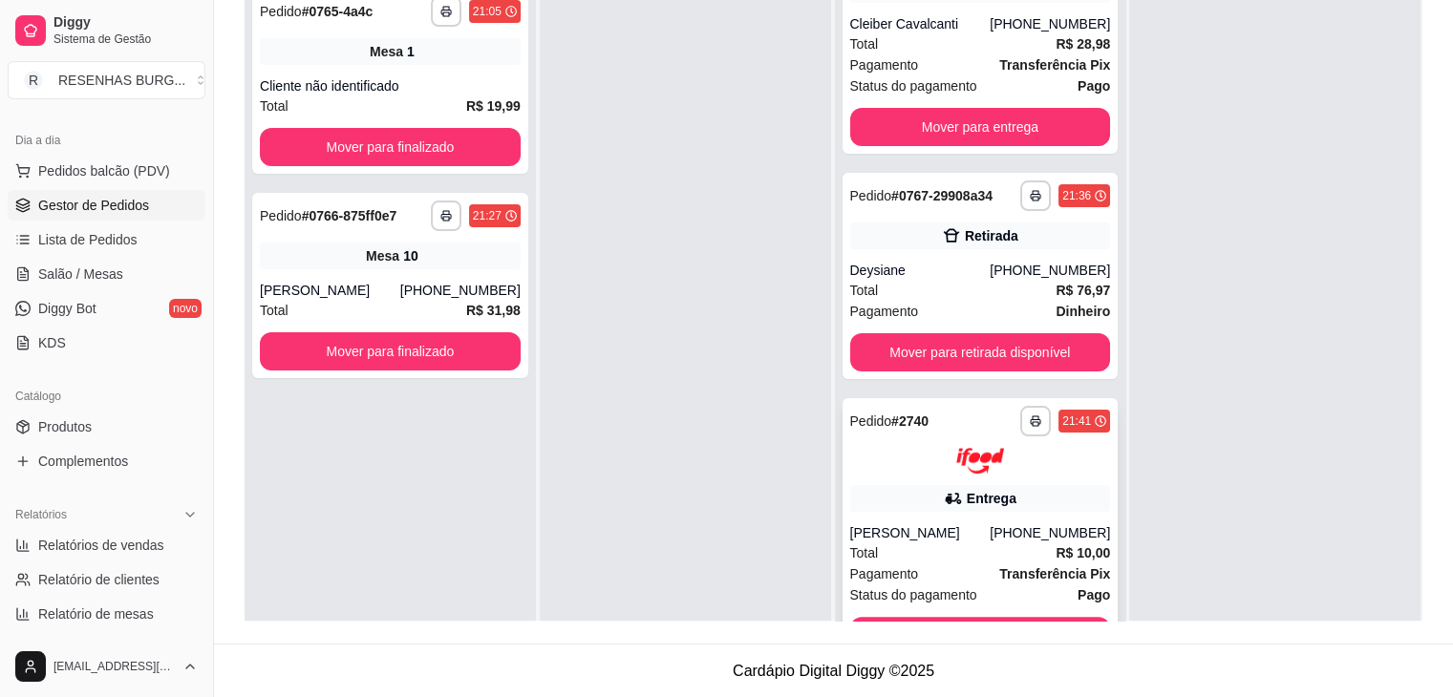
click at [897, 481] on div "**********" at bounding box center [980, 530] width 276 height 265
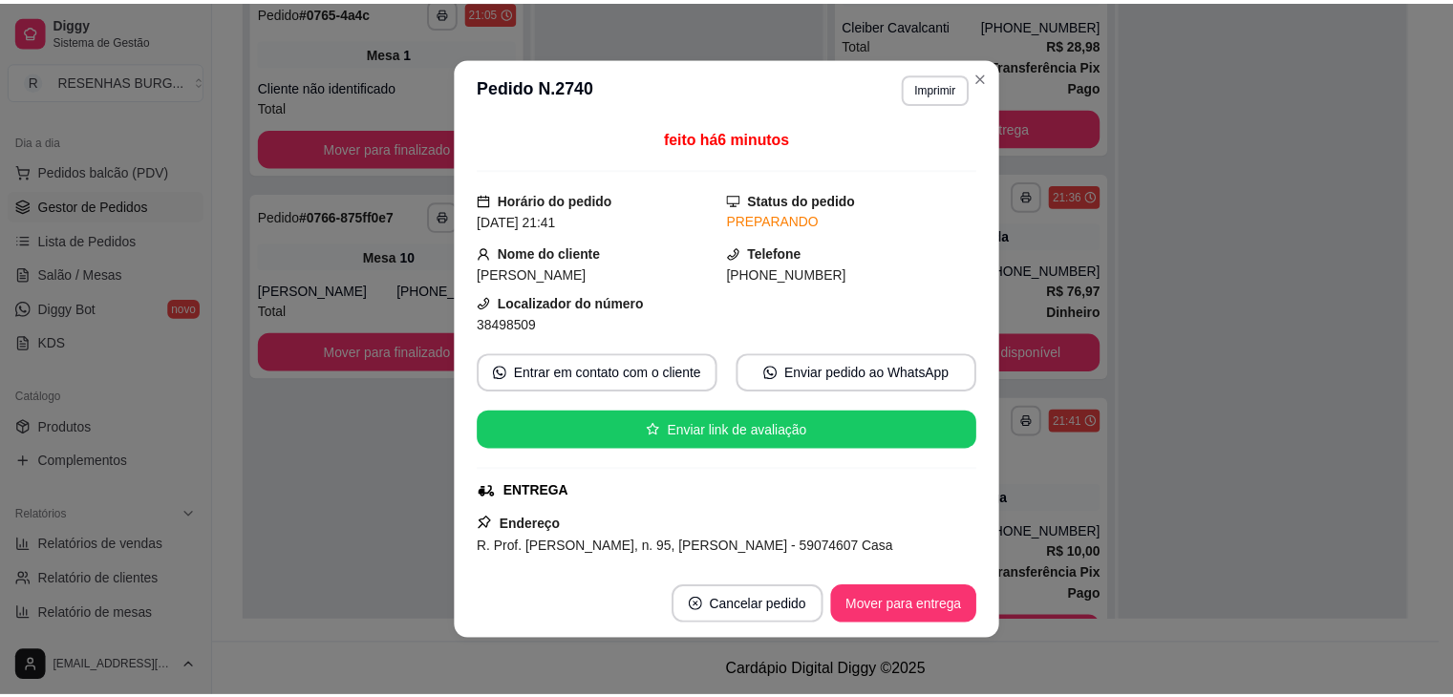
scroll to position [191, 0]
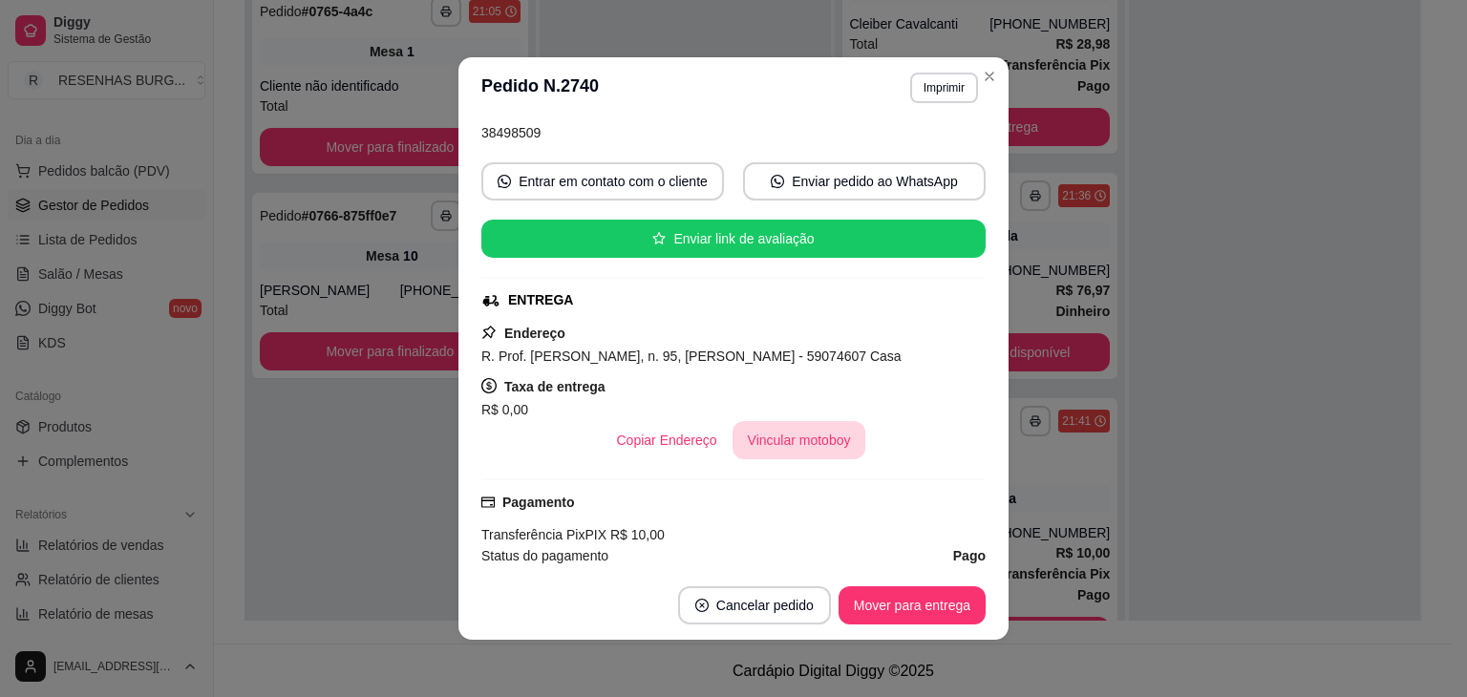
click at [817, 429] on button "Vincular motoboy" at bounding box center [800, 440] width 134 height 38
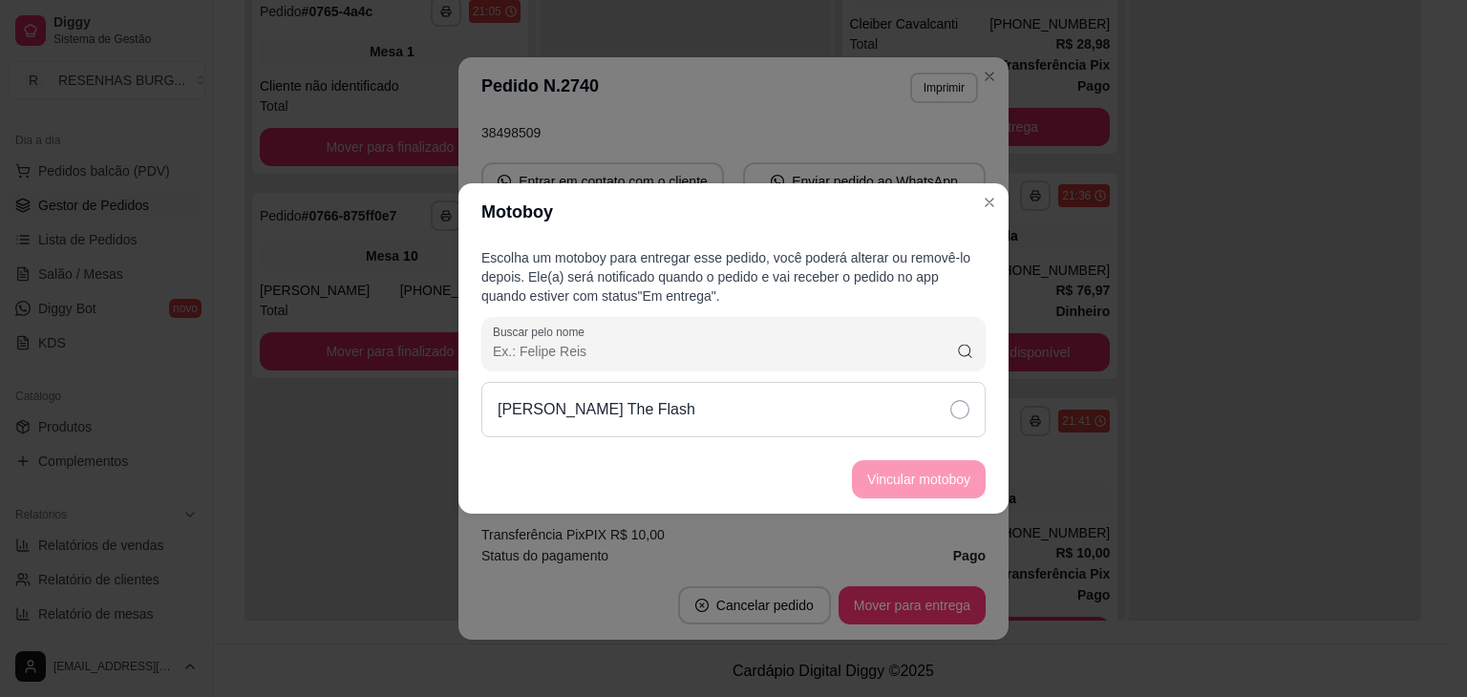
click at [886, 411] on div "[PERSON_NAME] The Flash" at bounding box center [733, 409] width 504 height 55
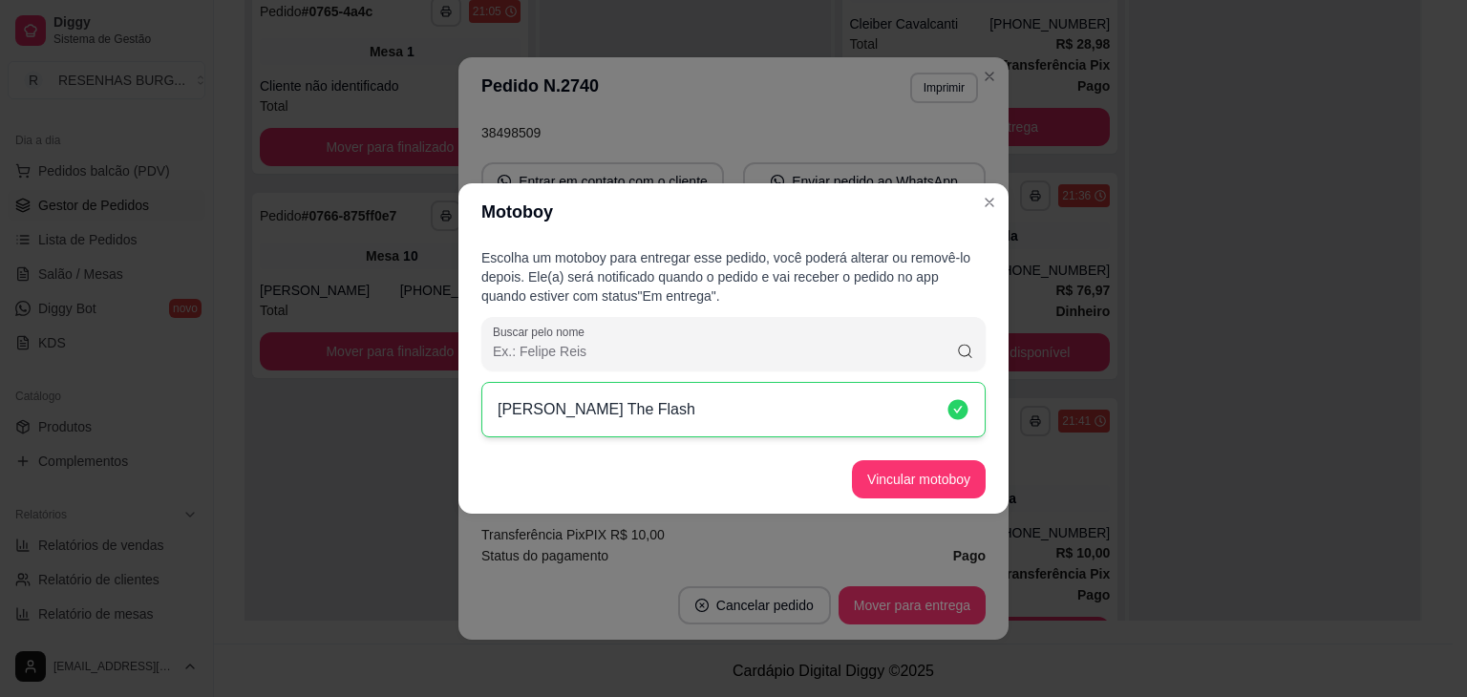
click at [907, 467] on button "Vincular motoboy" at bounding box center [919, 479] width 134 height 38
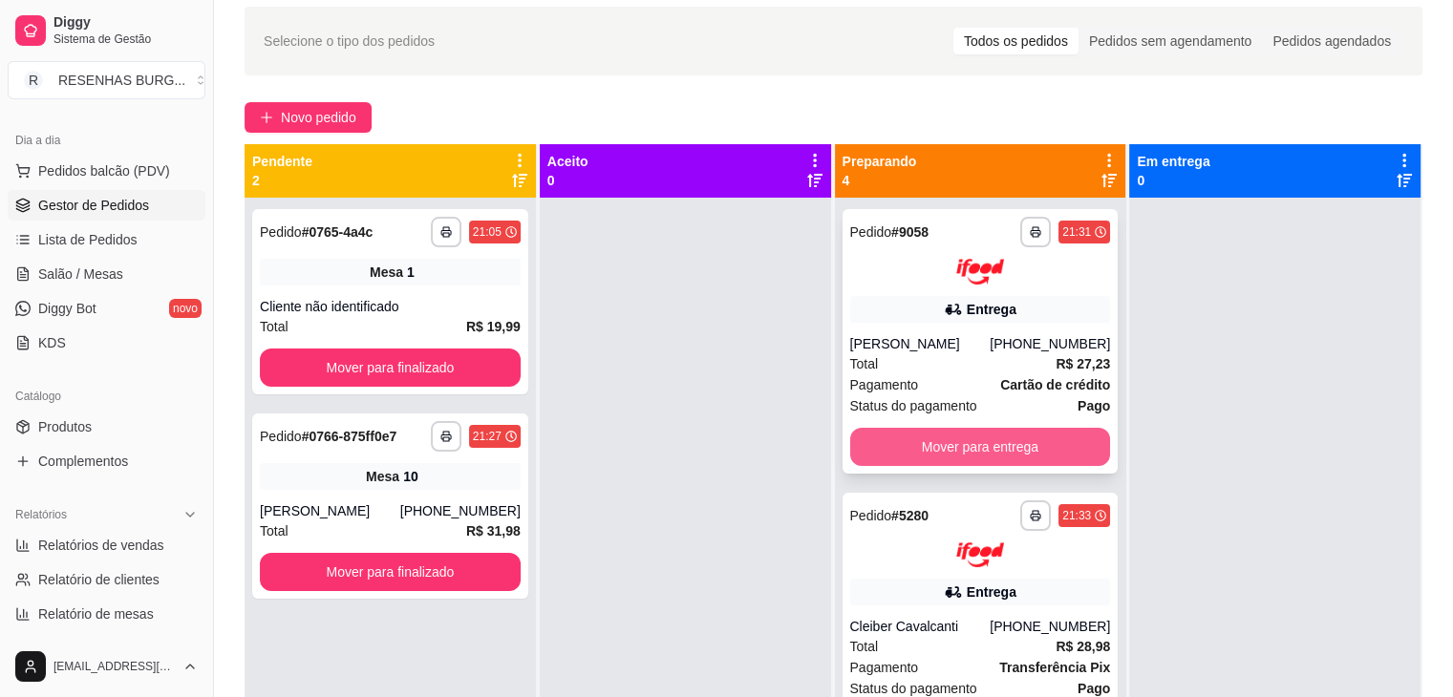
scroll to position [4, 0]
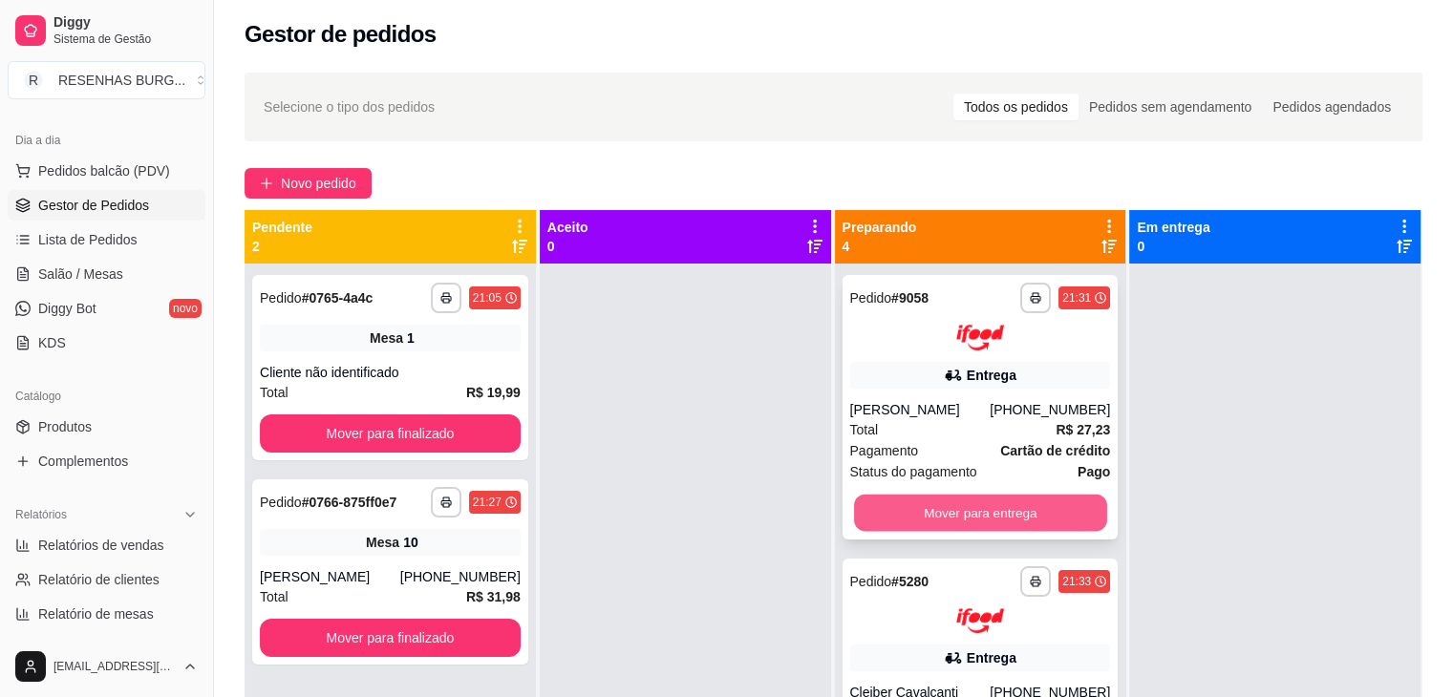
click at [928, 506] on button "Mover para entrega" at bounding box center [980, 512] width 253 height 37
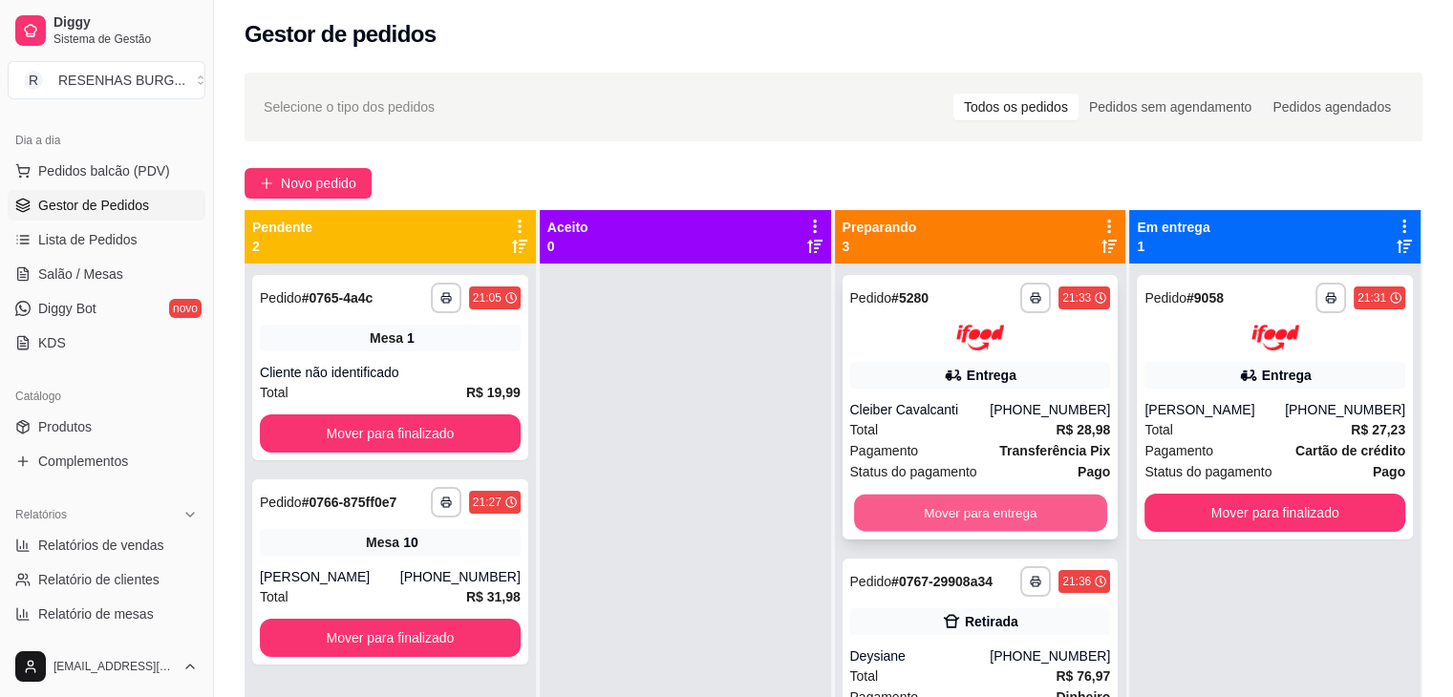
click at [953, 501] on button "Mover para entrega" at bounding box center [980, 512] width 253 height 37
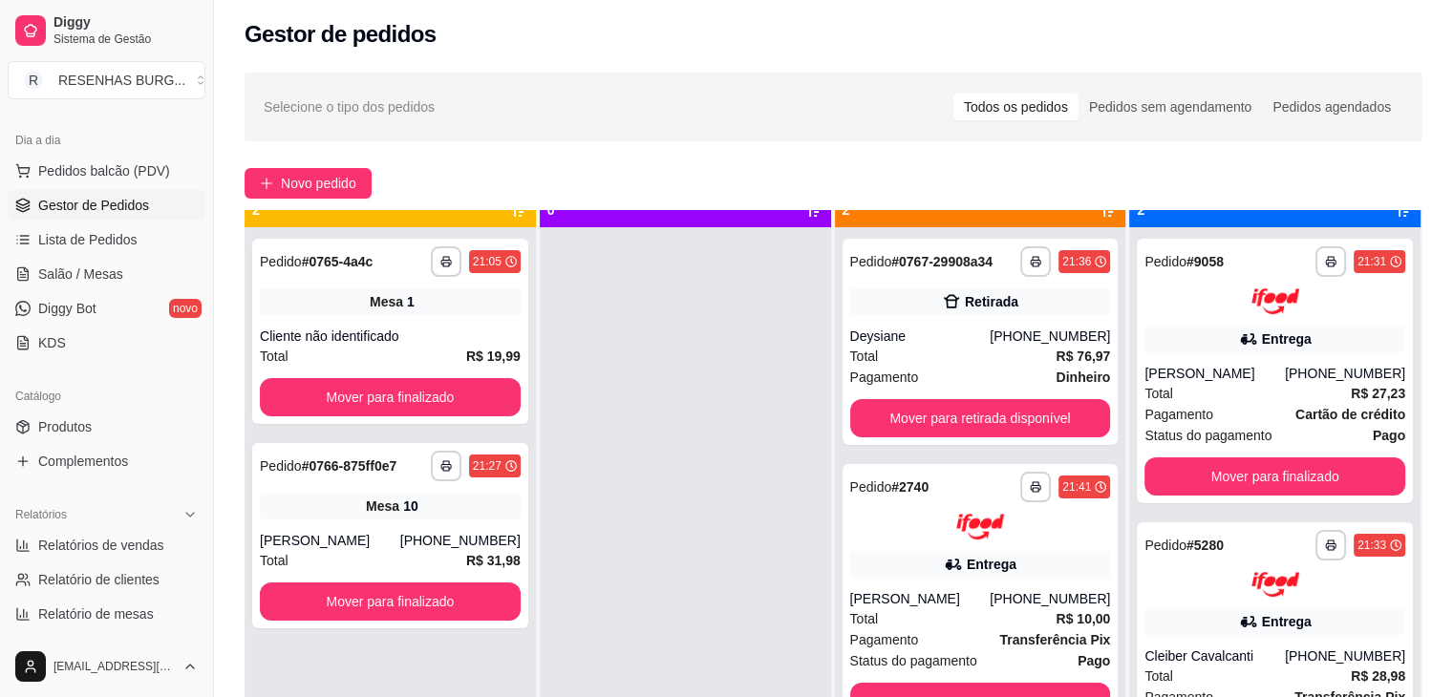
scroll to position [53, 0]
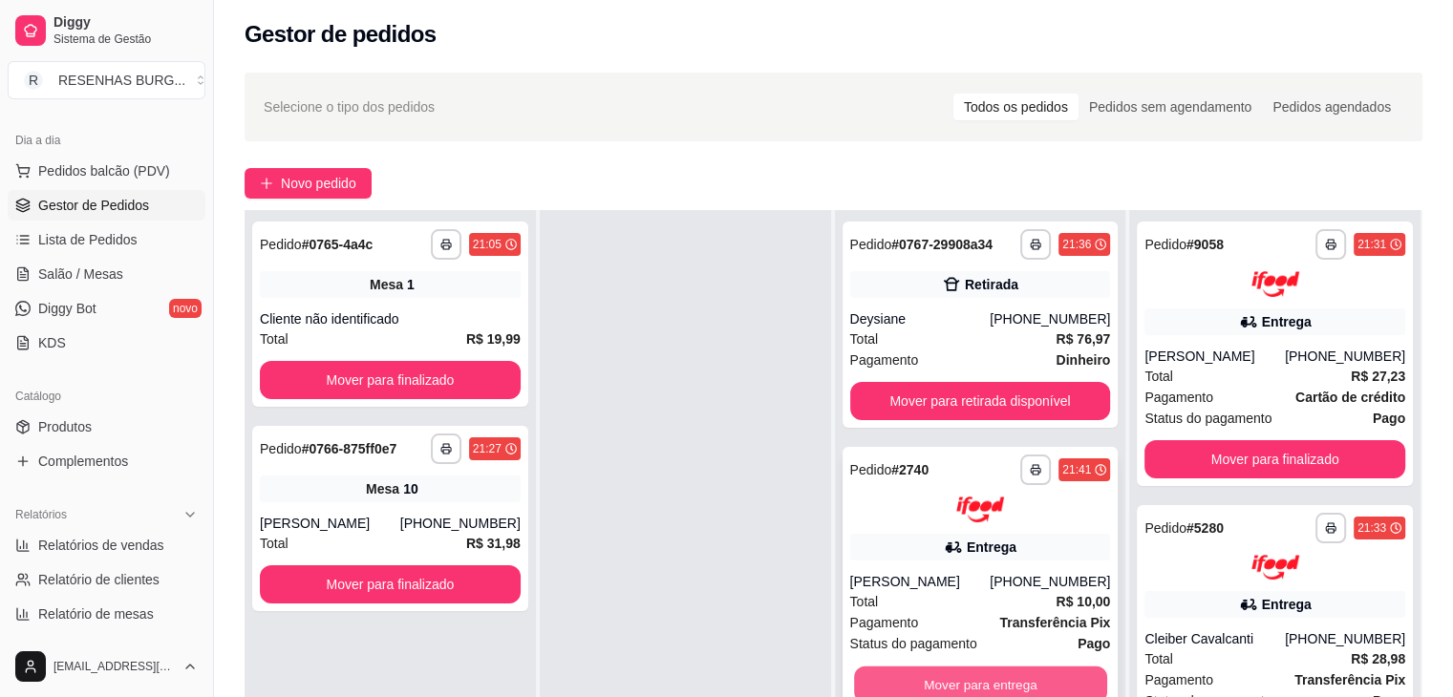
click at [913, 677] on button "Mover para entrega" at bounding box center [980, 684] width 253 height 37
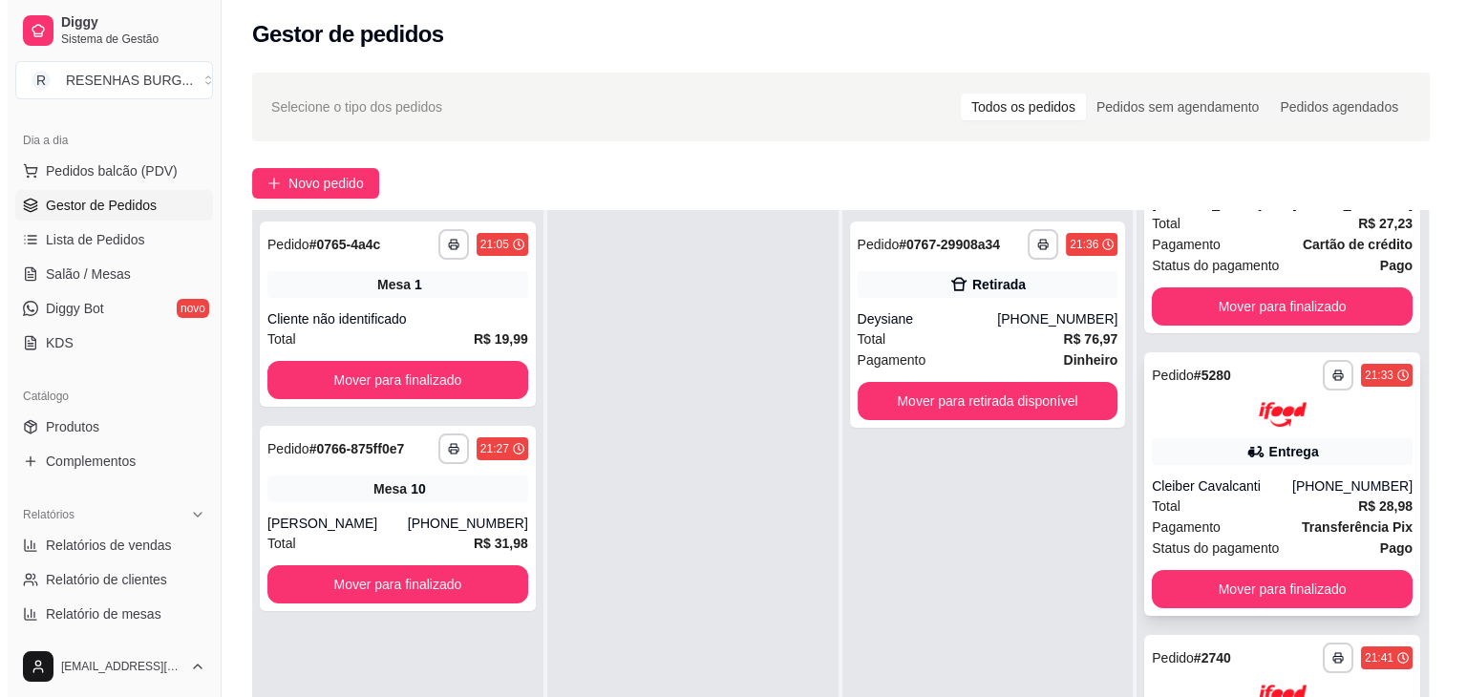
scroll to position [172, 0]
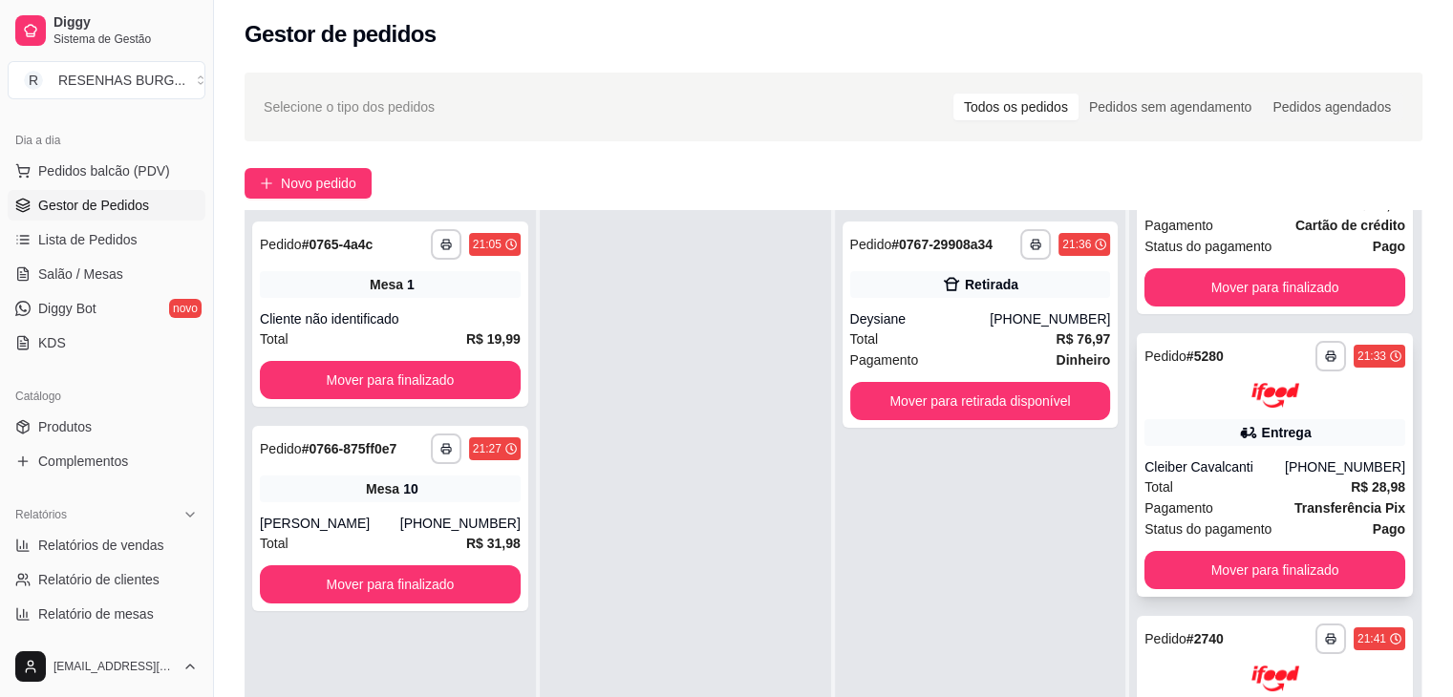
click at [1242, 463] on div "Cleiber Cavalcanti" at bounding box center [1214, 466] width 140 height 19
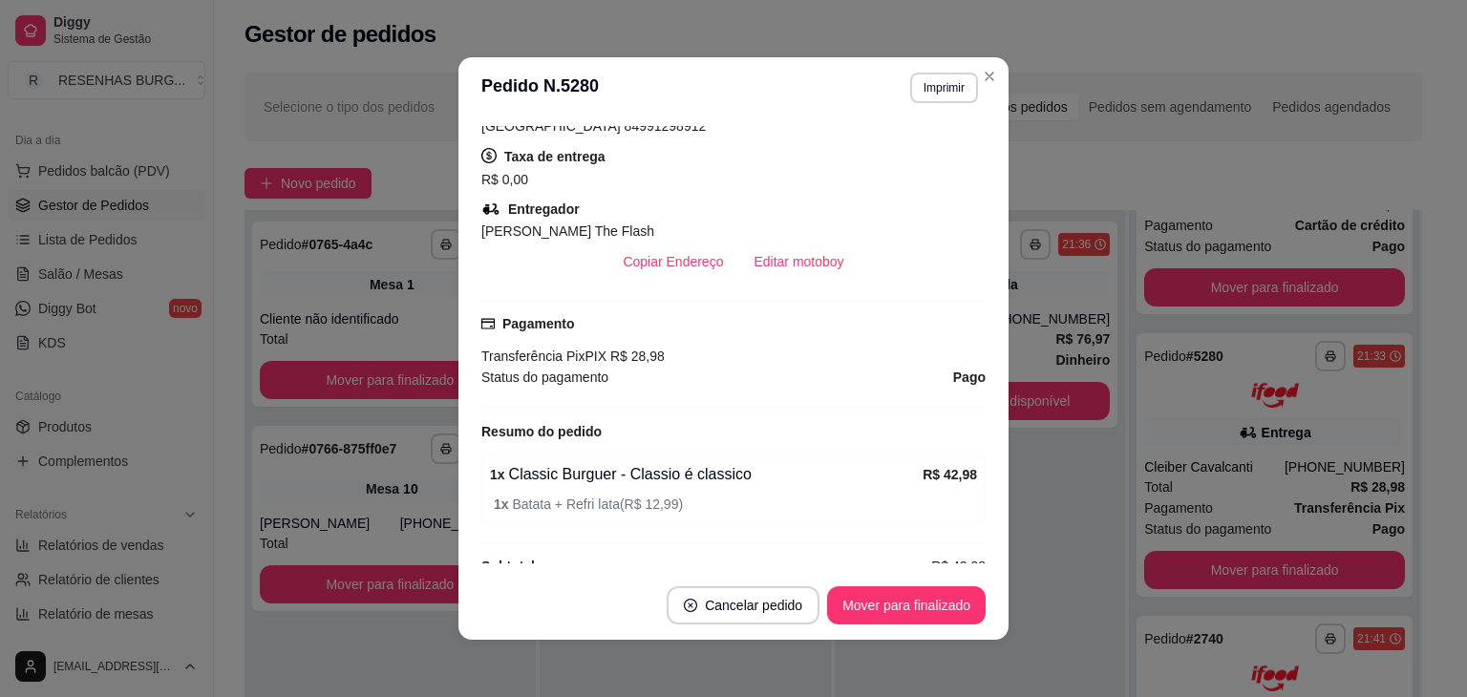
scroll to position [478, 0]
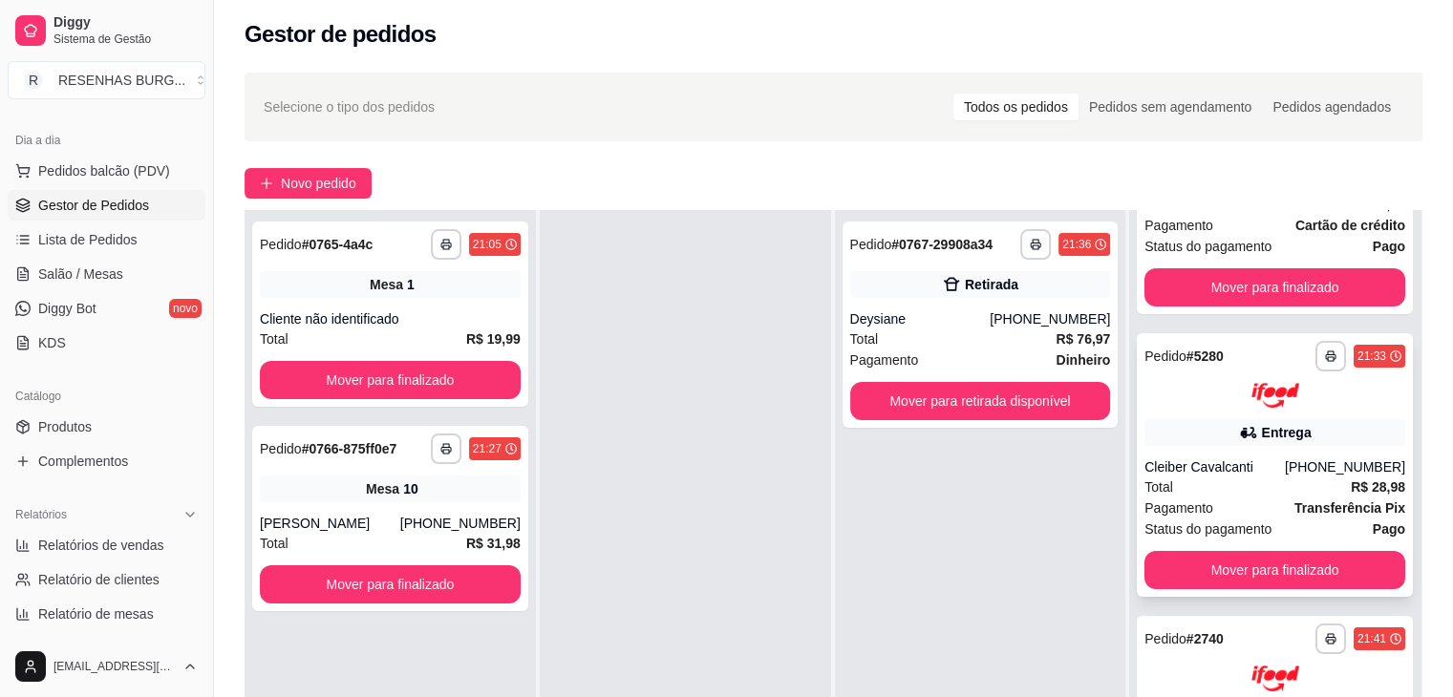
click at [1216, 416] on div "**********" at bounding box center [1275, 465] width 276 height 265
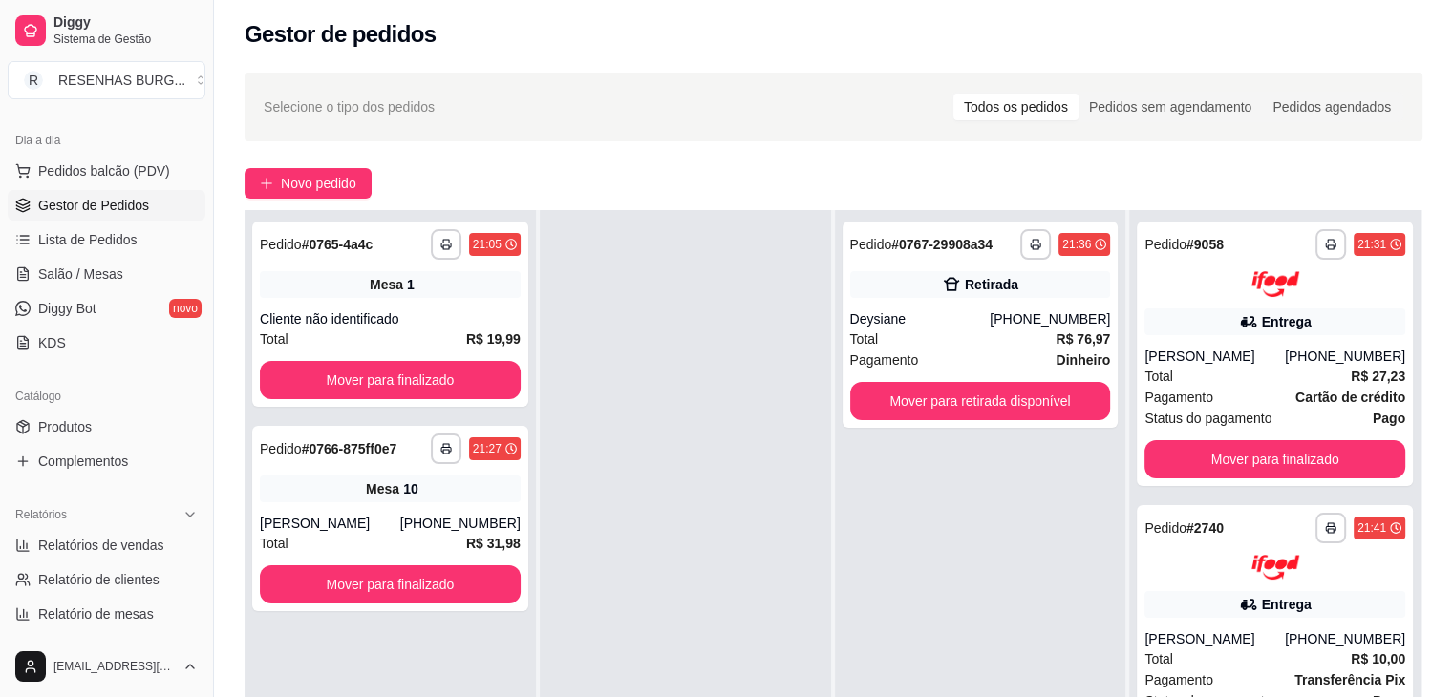
scroll to position [0, 0]
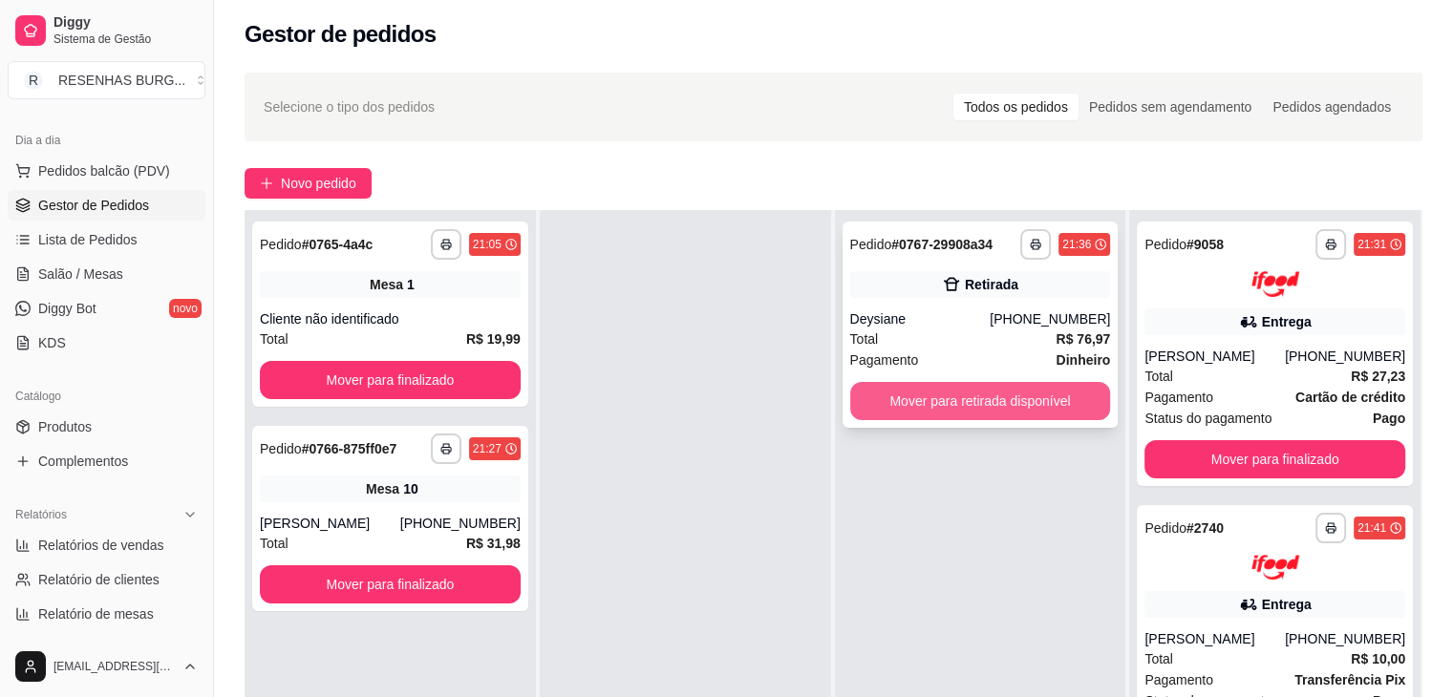
click at [887, 398] on button "Mover para retirada disponível" at bounding box center [980, 401] width 261 height 38
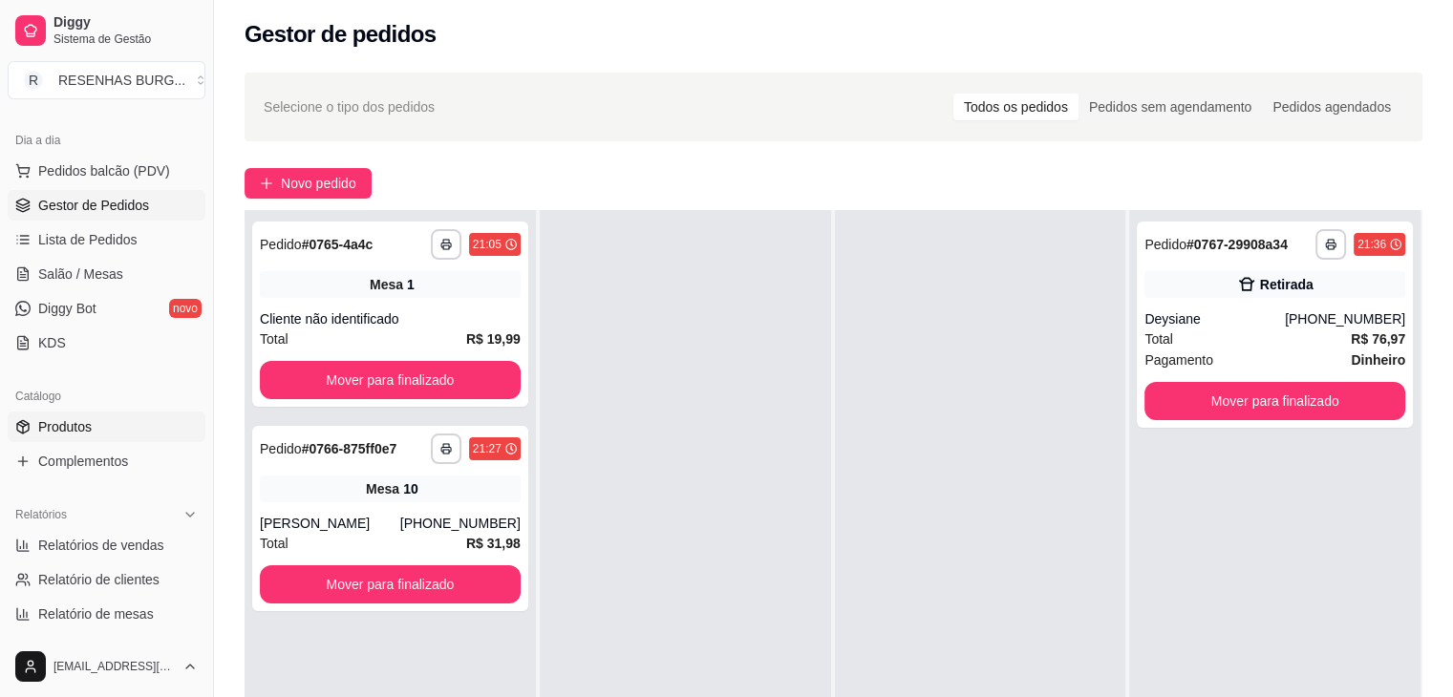
click at [134, 426] on link "Produtos" at bounding box center [107, 427] width 198 height 31
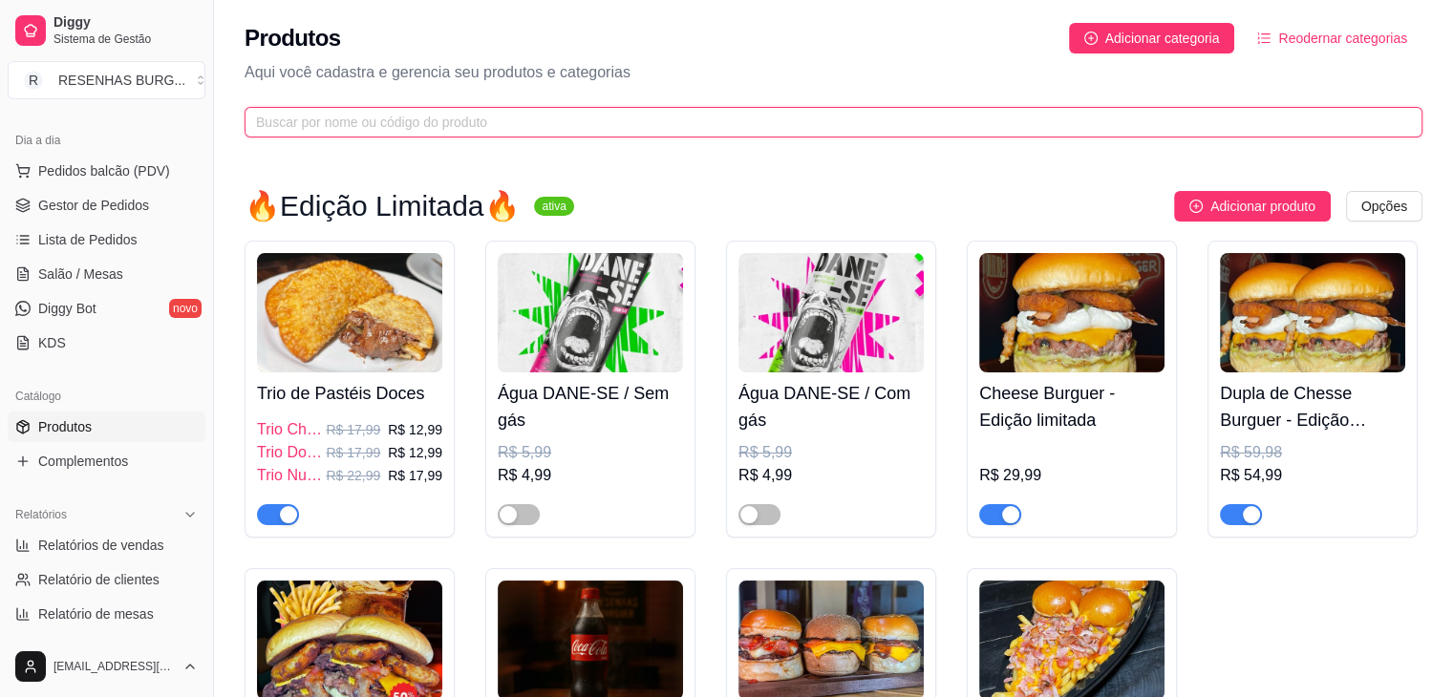
click at [504, 121] on input "text" at bounding box center [825, 122] width 1139 height 21
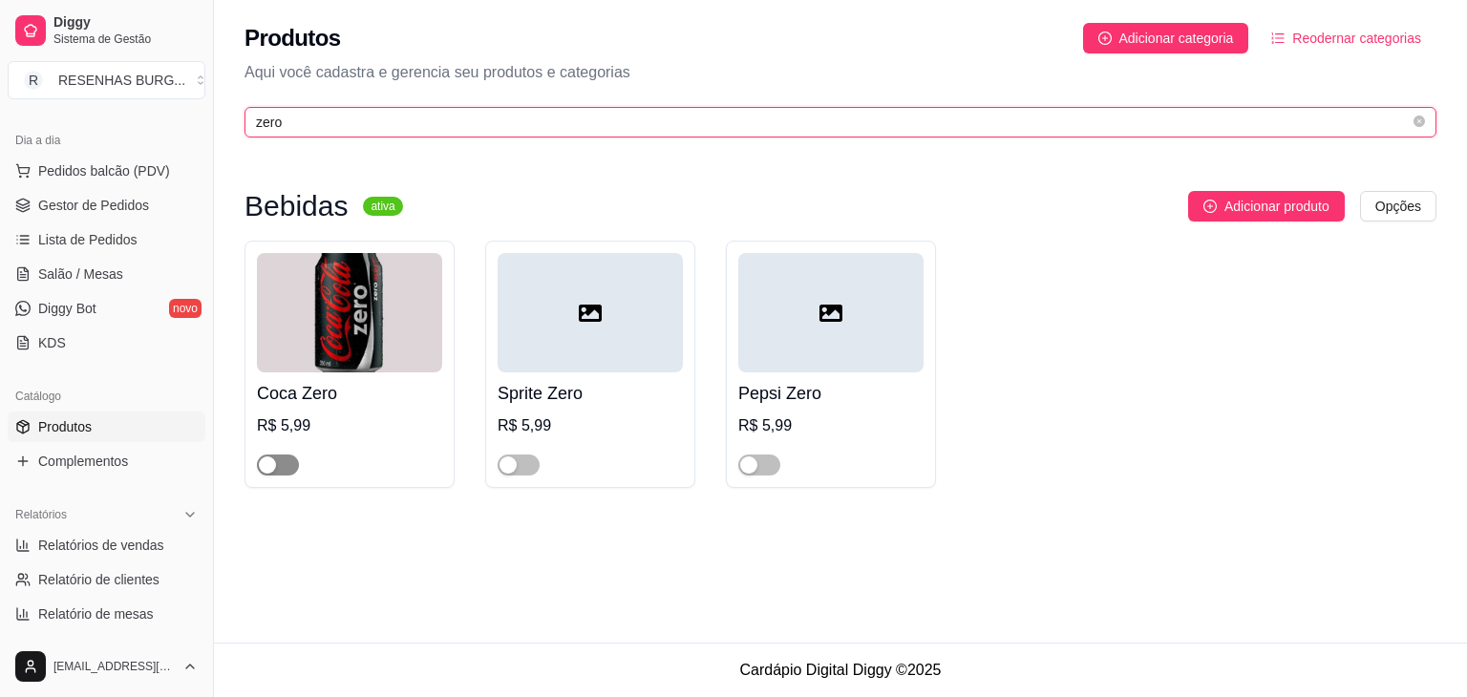
type input "zero"
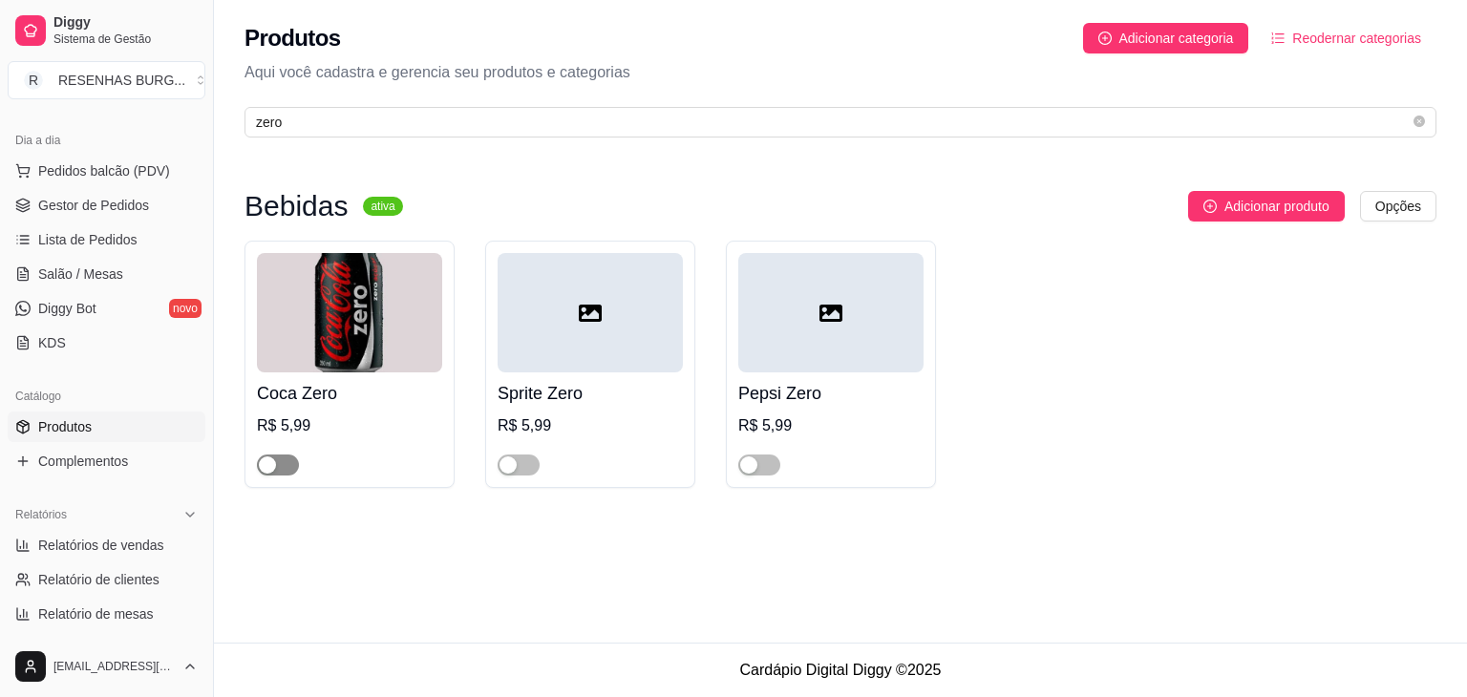
click at [266, 463] on div "button" at bounding box center [267, 465] width 17 height 17
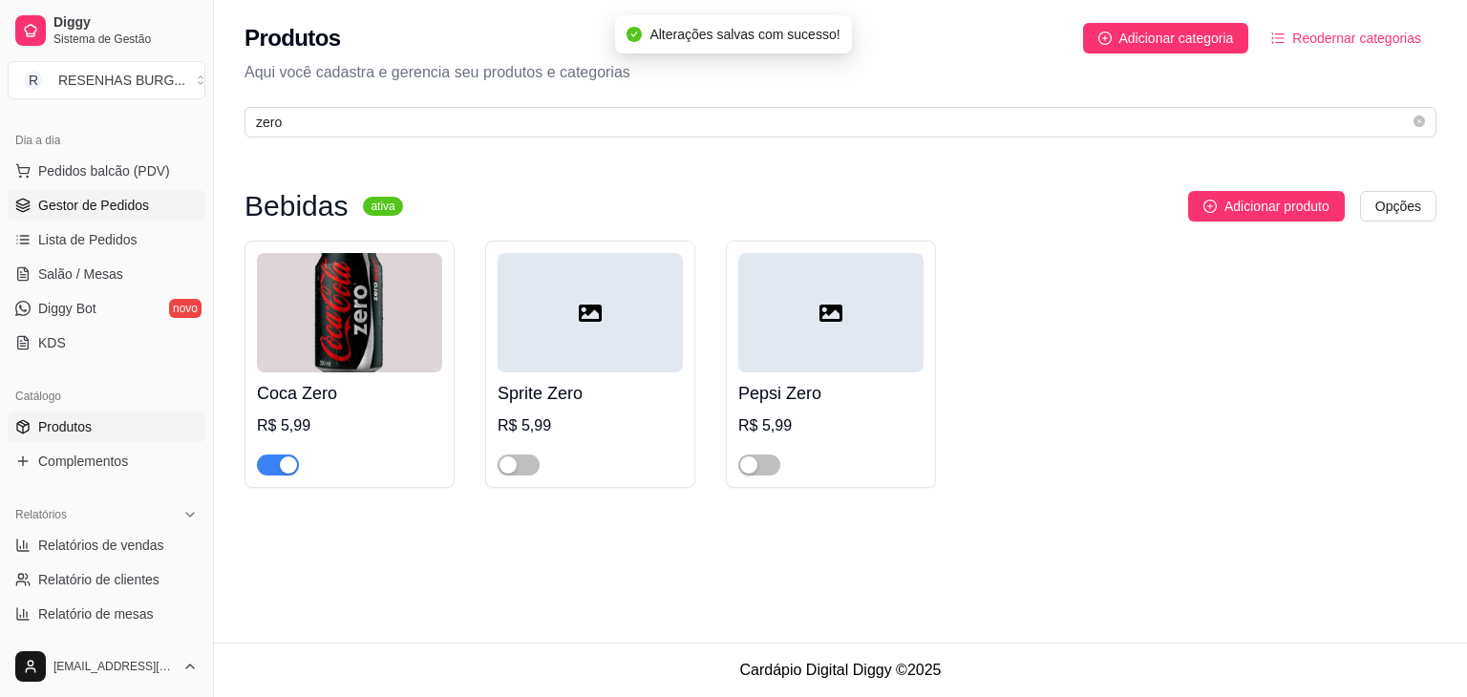
click at [143, 209] on span "Gestor de Pedidos" at bounding box center [93, 205] width 111 height 19
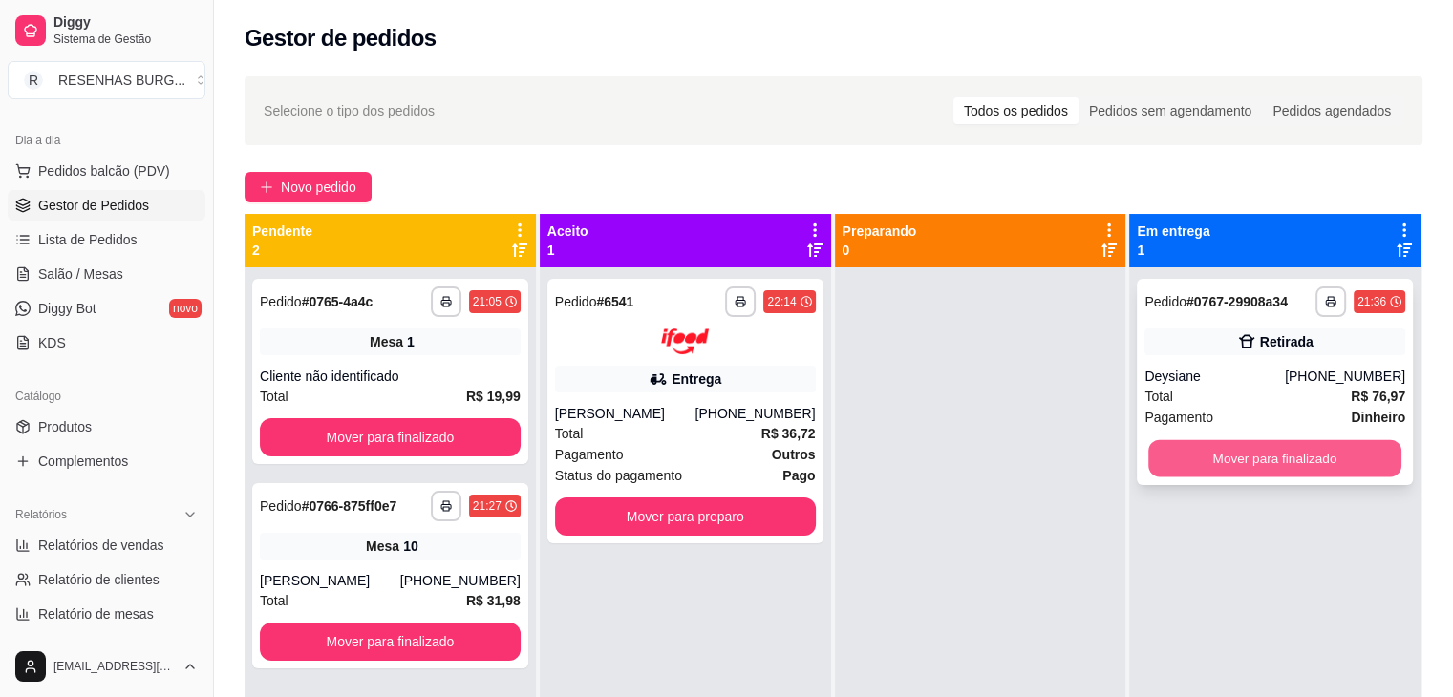
click at [1212, 469] on button "Mover para finalizado" at bounding box center [1274, 458] width 253 height 37
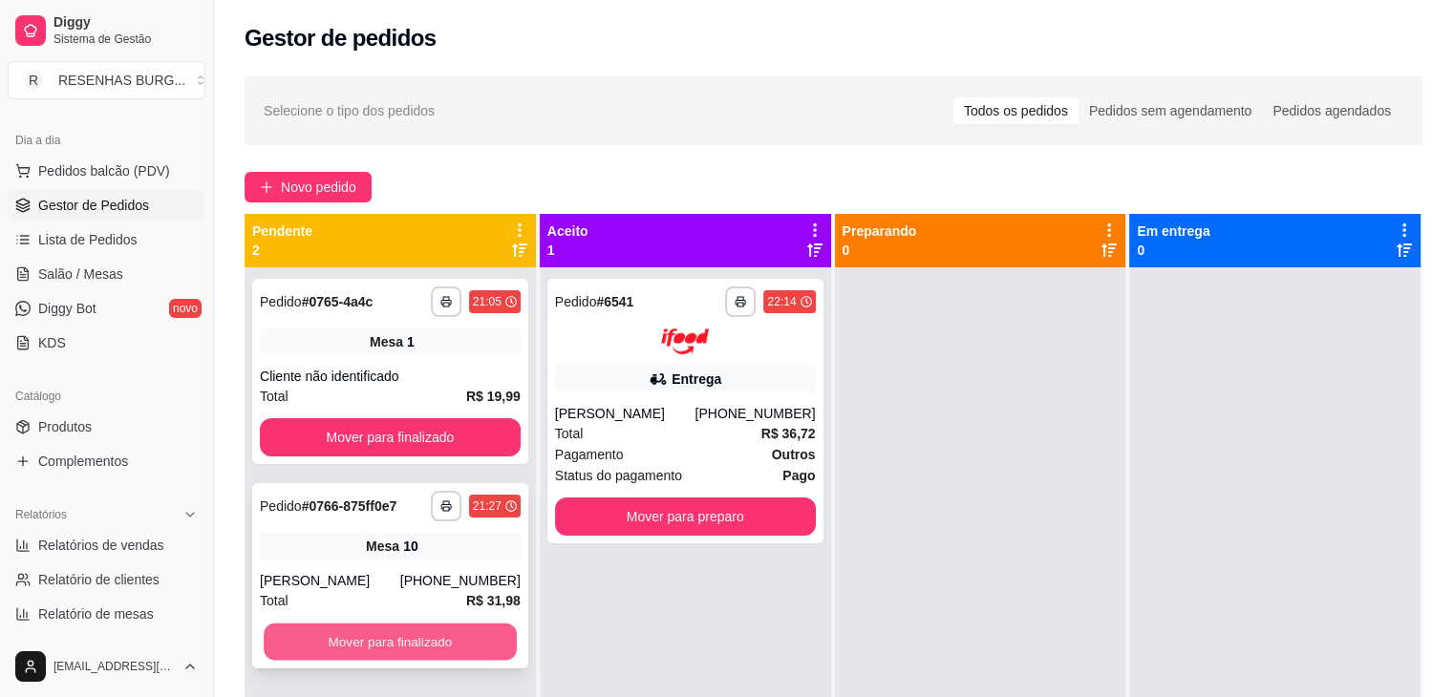
click at [363, 643] on button "Mover para finalizado" at bounding box center [390, 642] width 253 height 37
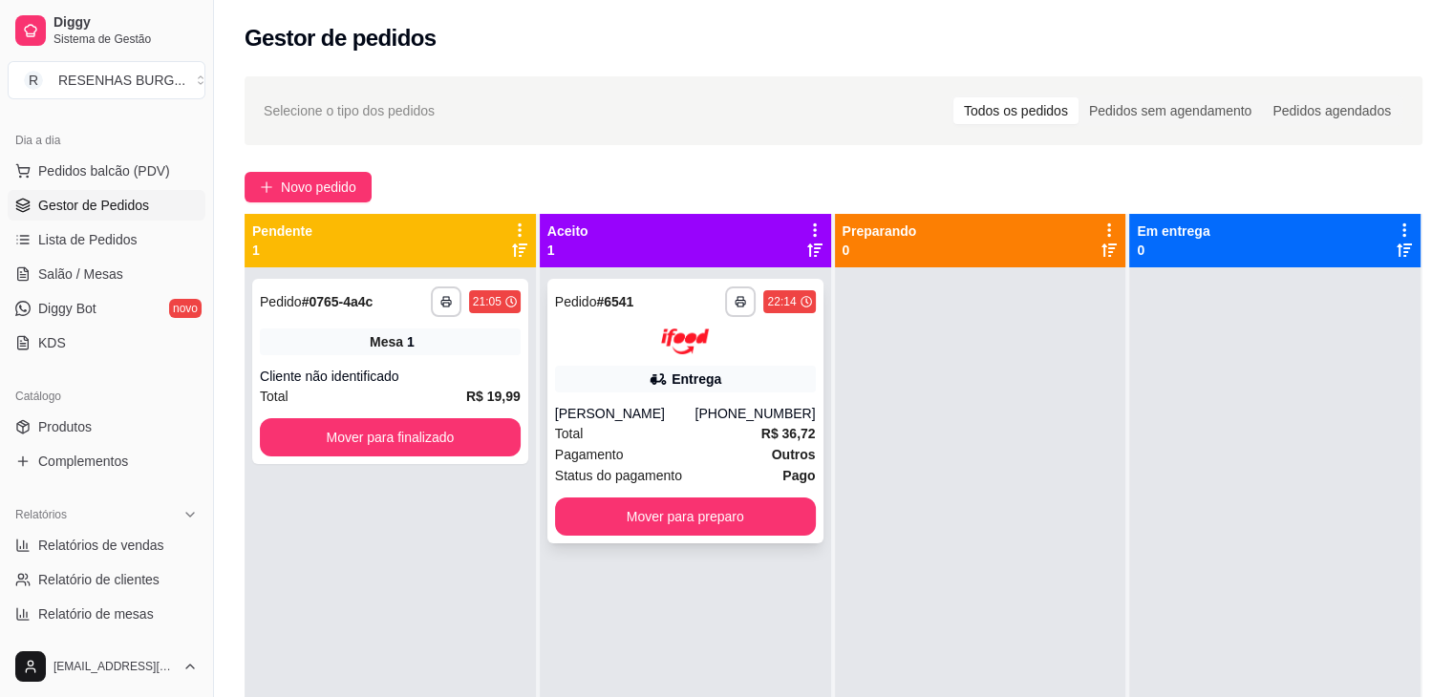
click at [657, 450] on div "Pagamento Outros" at bounding box center [685, 454] width 261 height 21
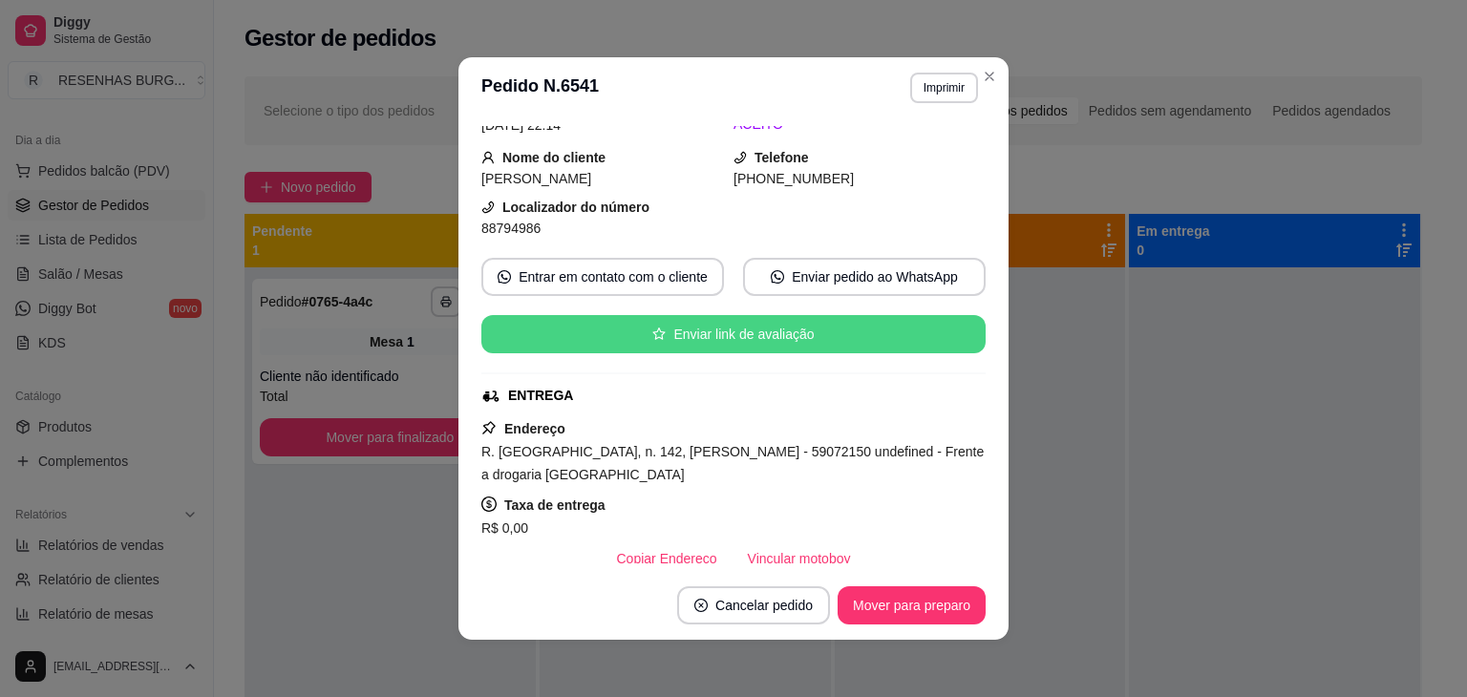
scroll to position [191, 0]
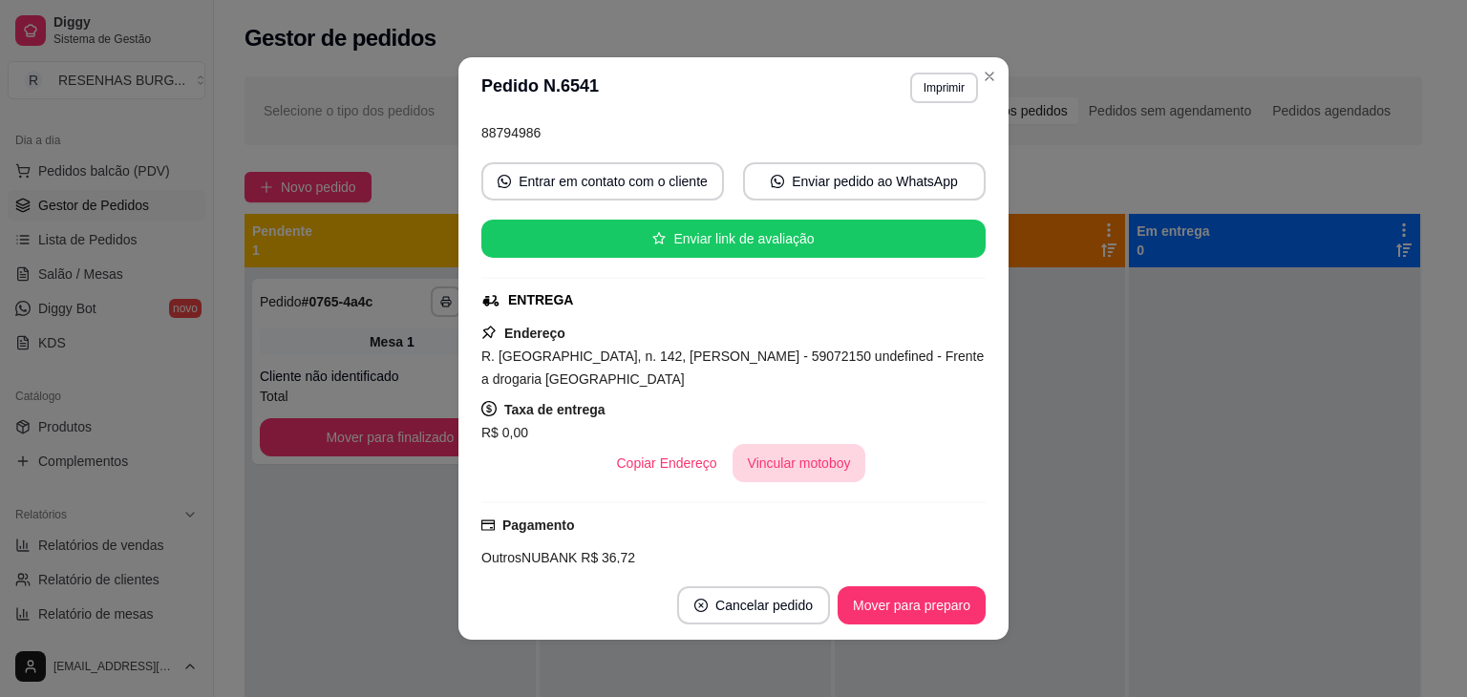
click at [781, 455] on button "Vincular motoboy" at bounding box center [800, 463] width 134 height 38
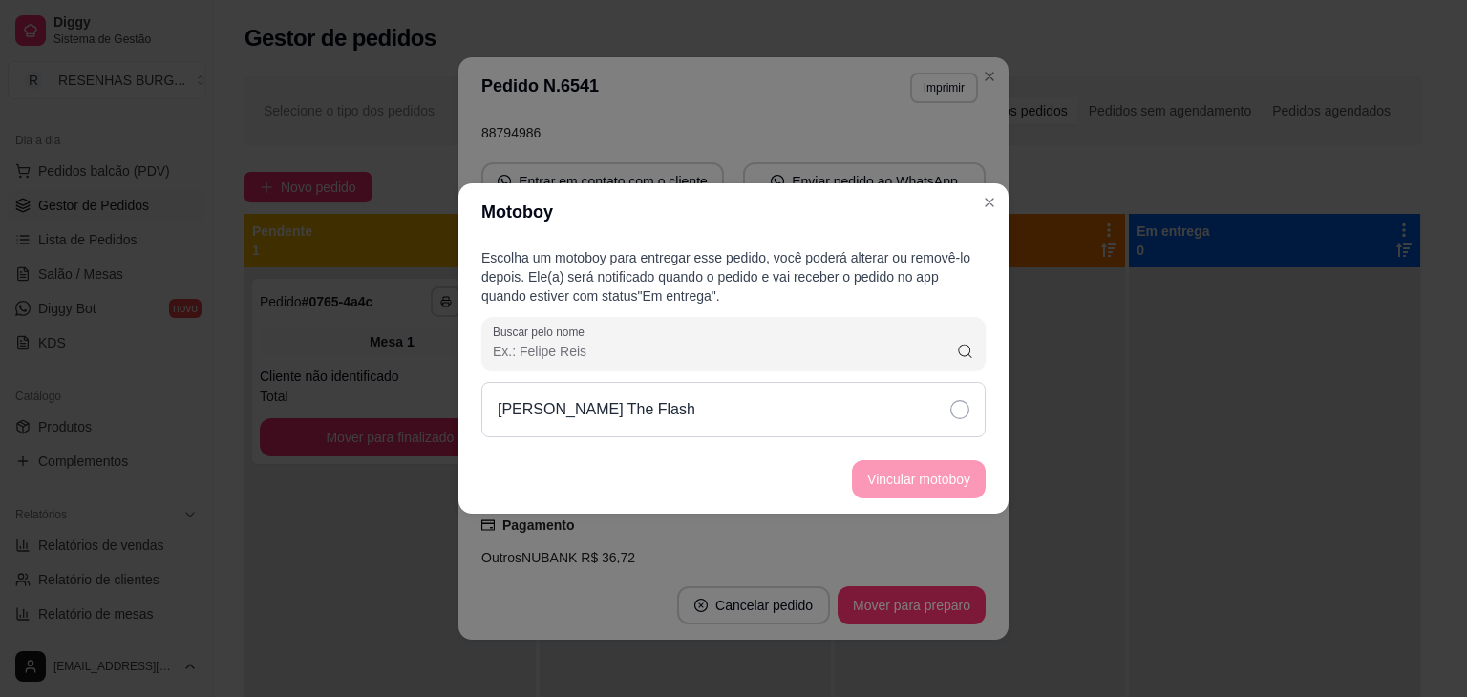
click at [891, 408] on div "[PERSON_NAME] The Flash" at bounding box center [733, 409] width 504 height 55
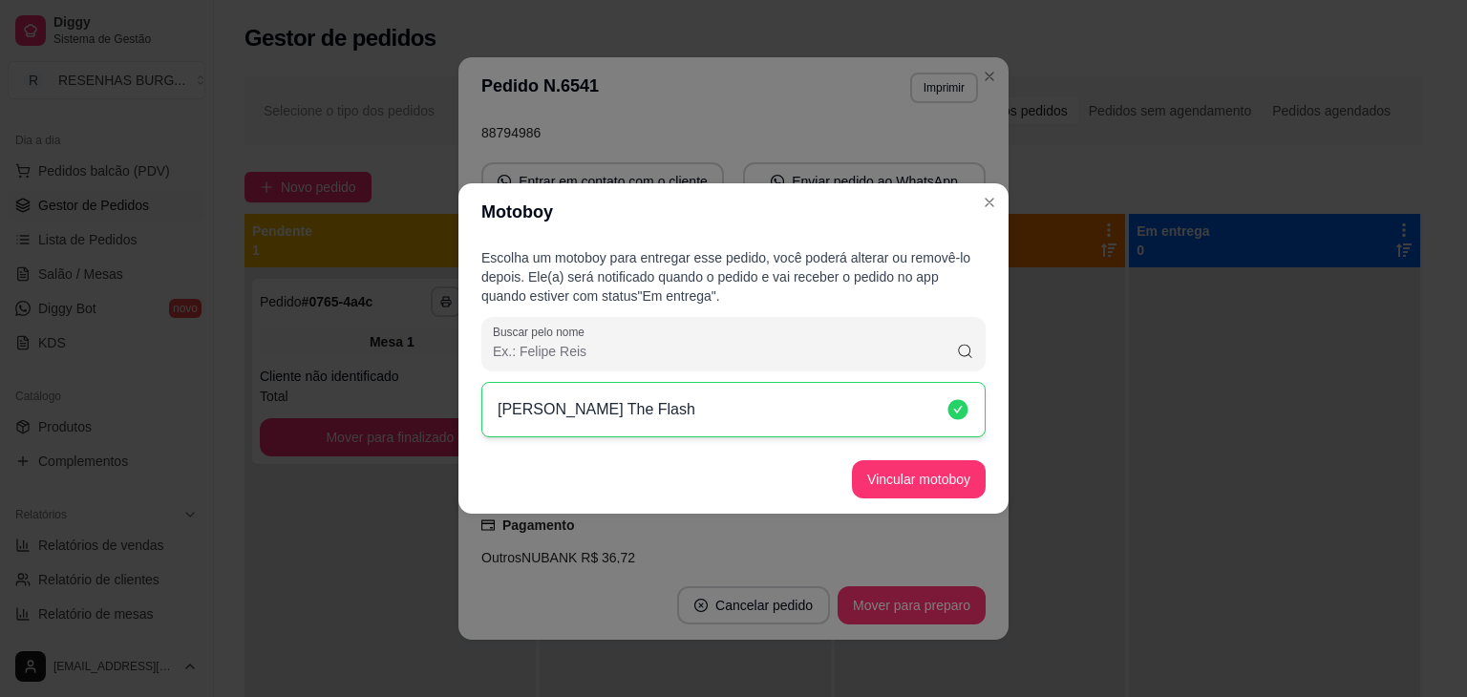
click at [910, 474] on button "Vincular motoboy" at bounding box center [919, 479] width 134 height 38
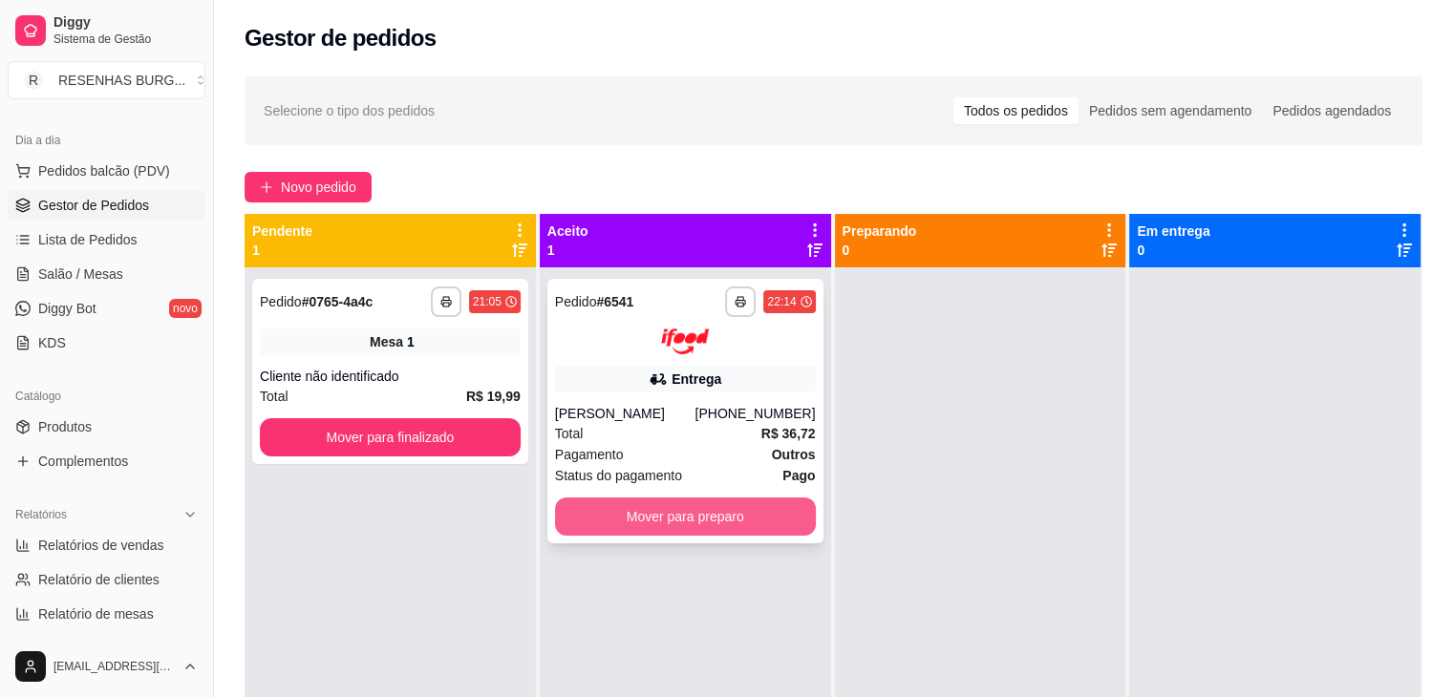
click at [733, 521] on button "Mover para preparo" at bounding box center [685, 517] width 261 height 38
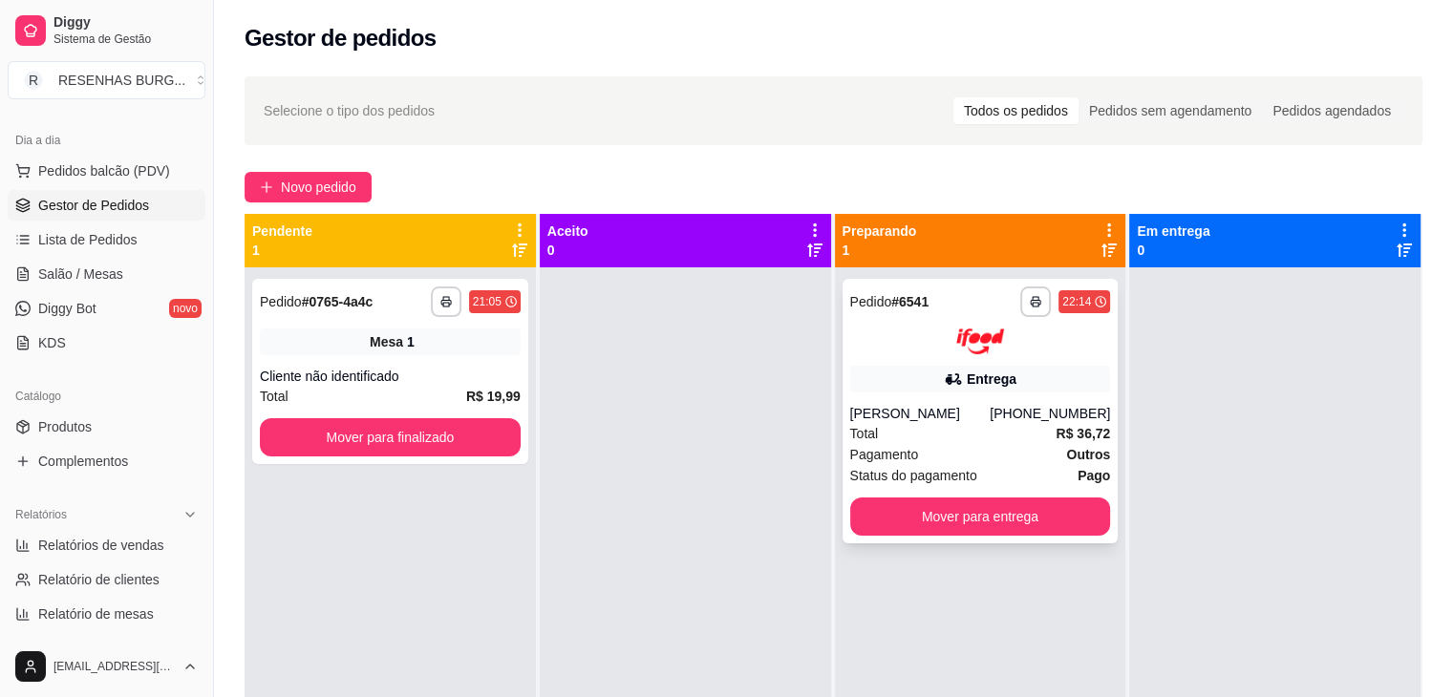
click at [925, 381] on div "Entrega" at bounding box center [980, 379] width 261 height 27
click at [370, 340] on span "Mesa" at bounding box center [386, 341] width 33 height 19
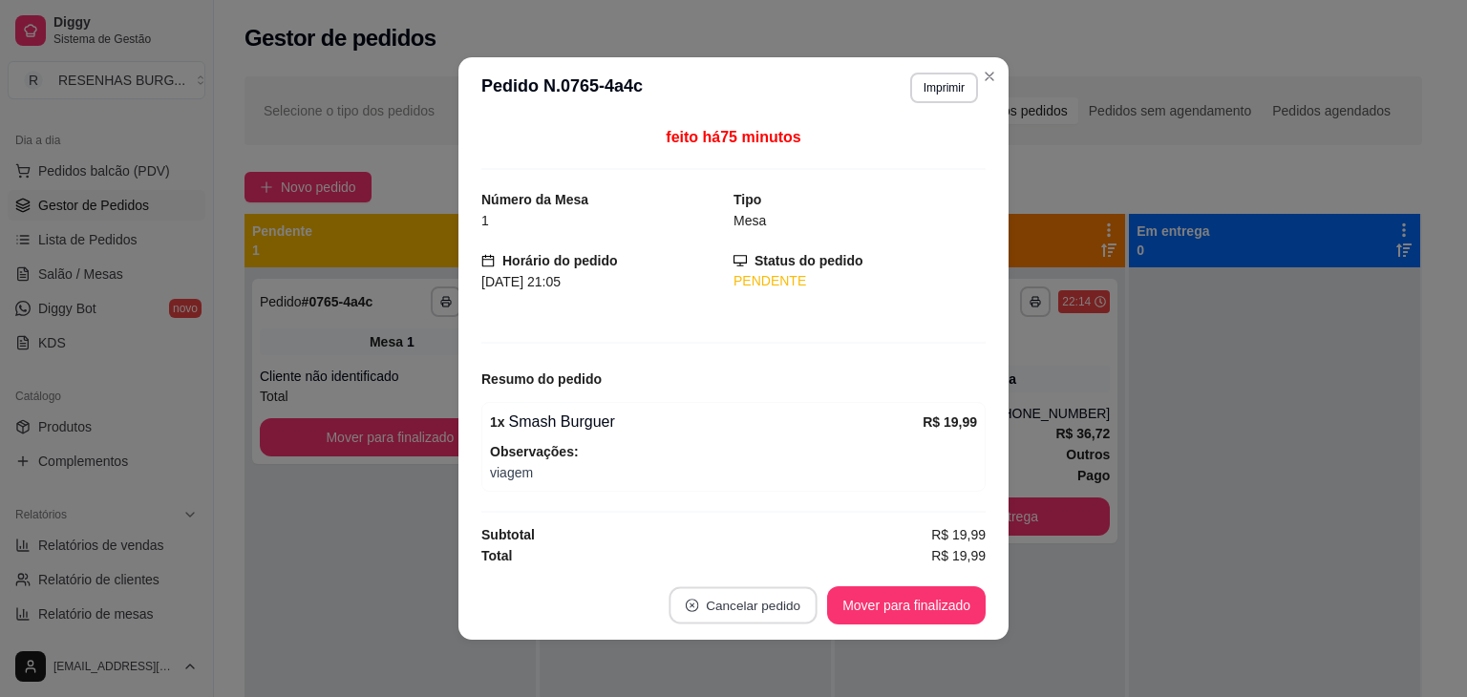
click at [760, 606] on button "Cancelar pedido" at bounding box center [744, 605] width 148 height 37
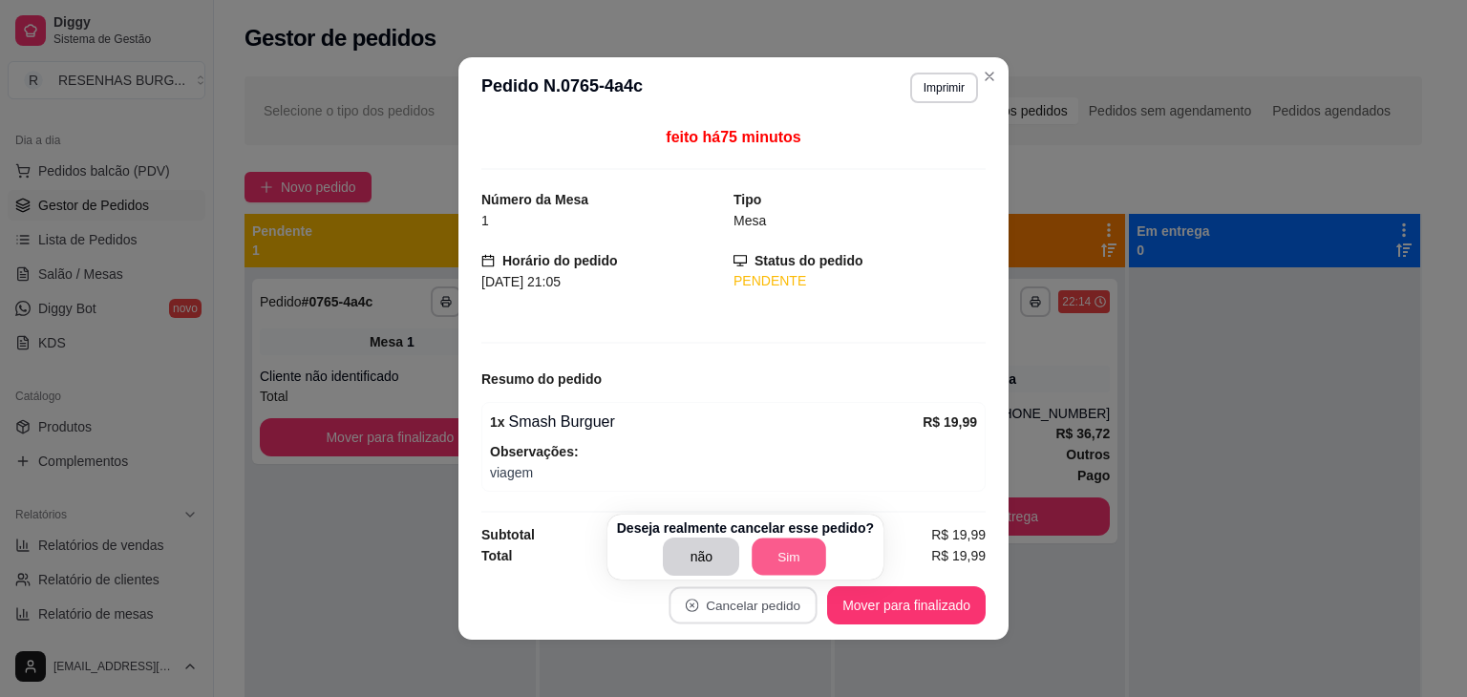
click at [777, 564] on button "Sim" at bounding box center [790, 557] width 74 height 37
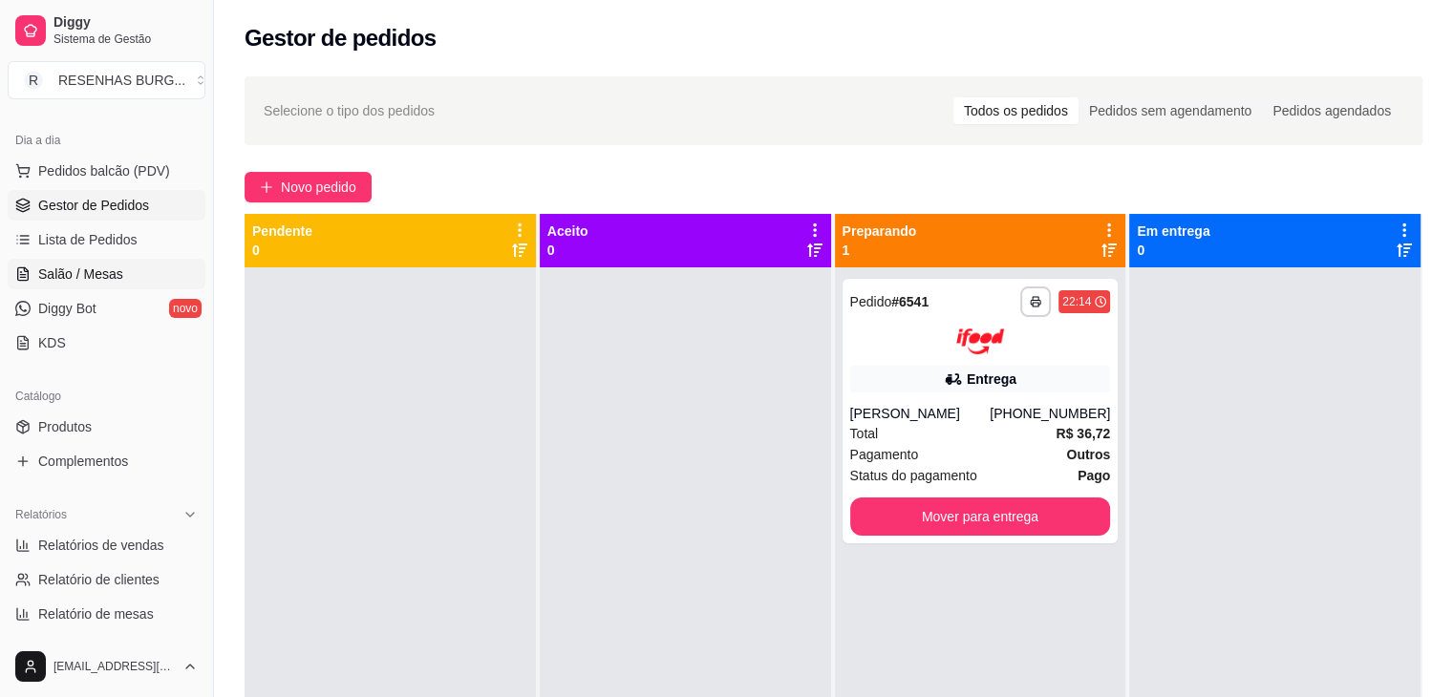
click at [125, 276] on link "Salão / Mesas" at bounding box center [107, 274] width 198 height 31
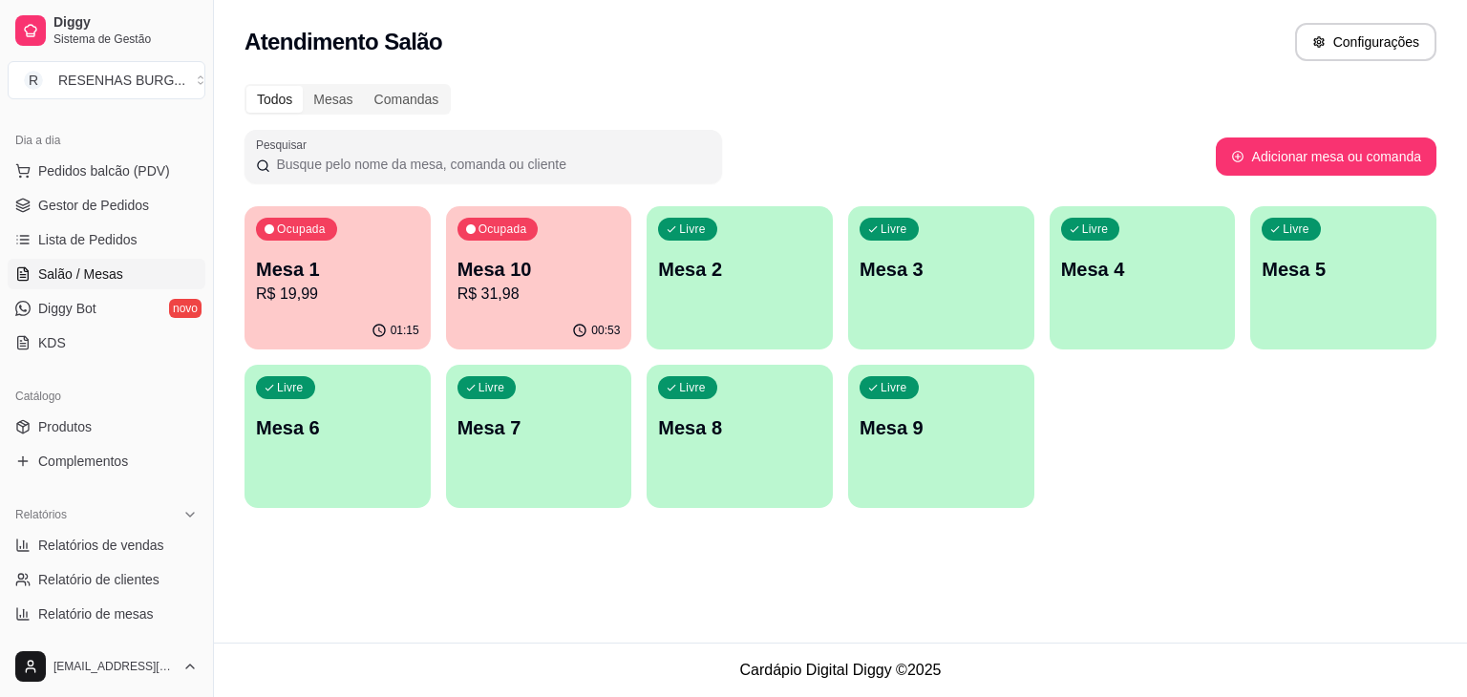
click at [534, 283] on p "R$ 31,98" at bounding box center [538, 294] width 163 height 23
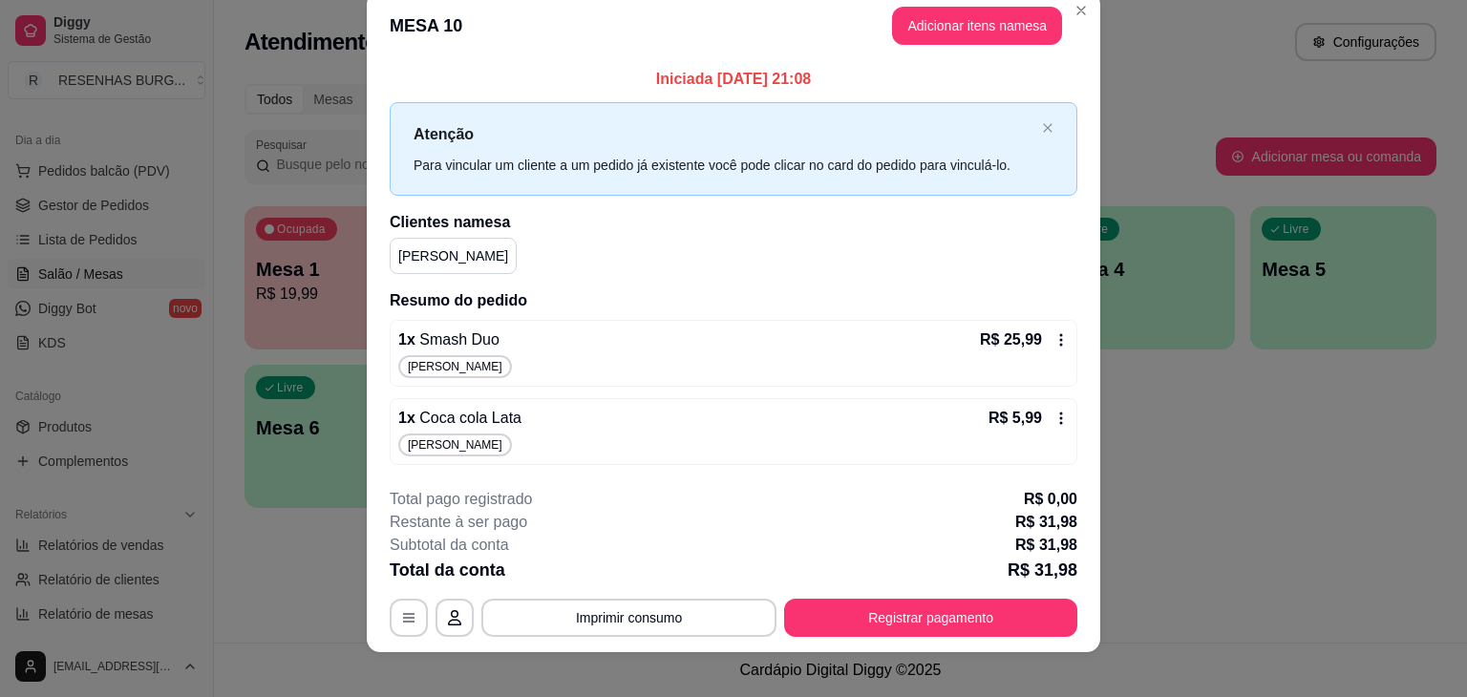
scroll to position [42, 0]
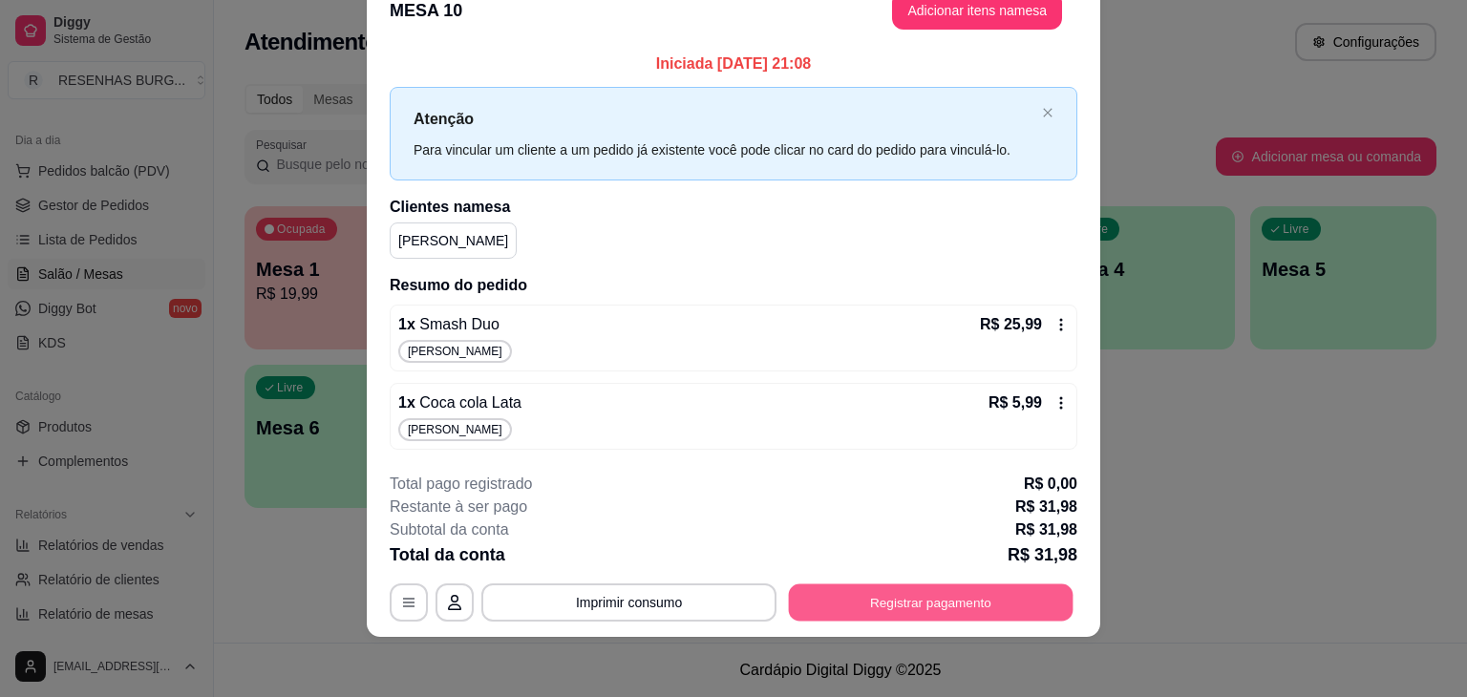
click at [943, 586] on button "Registrar pagamento" at bounding box center [931, 602] width 285 height 37
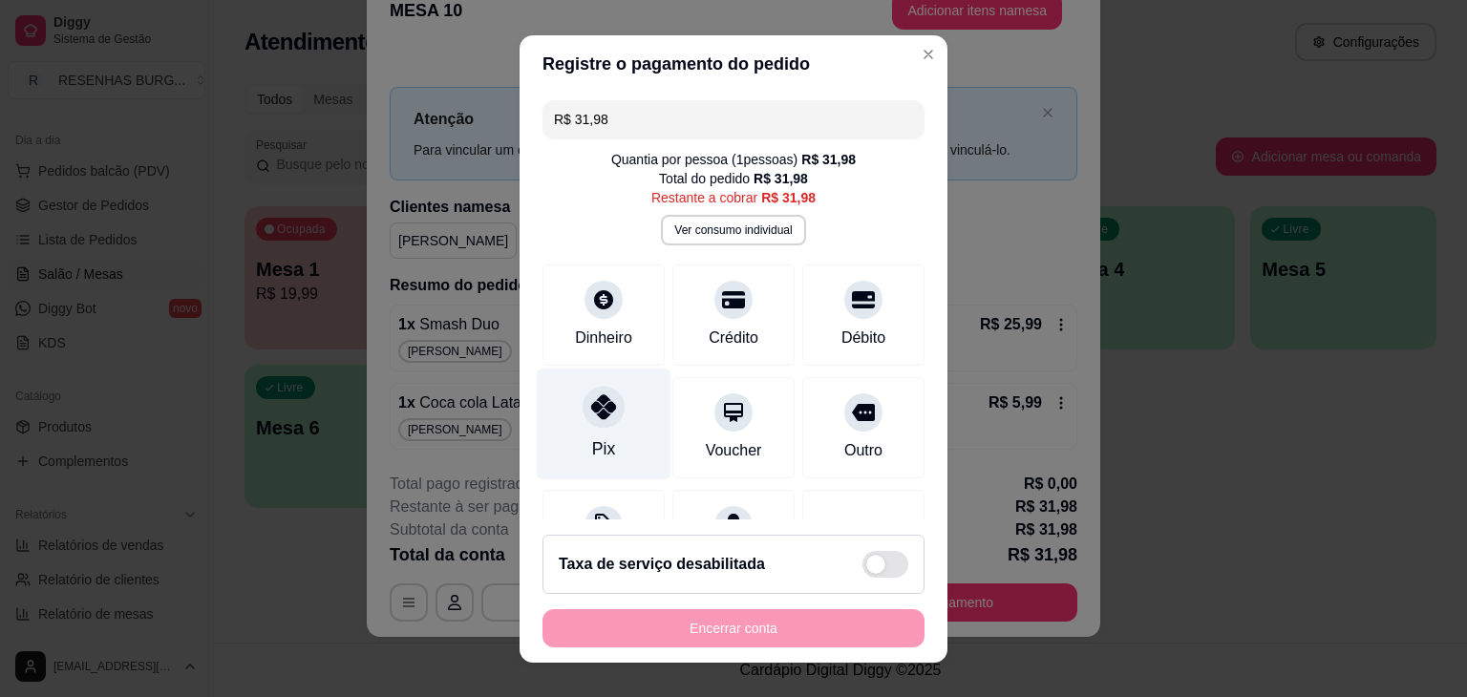
click at [618, 419] on div "Pix" at bounding box center [604, 424] width 135 height 112
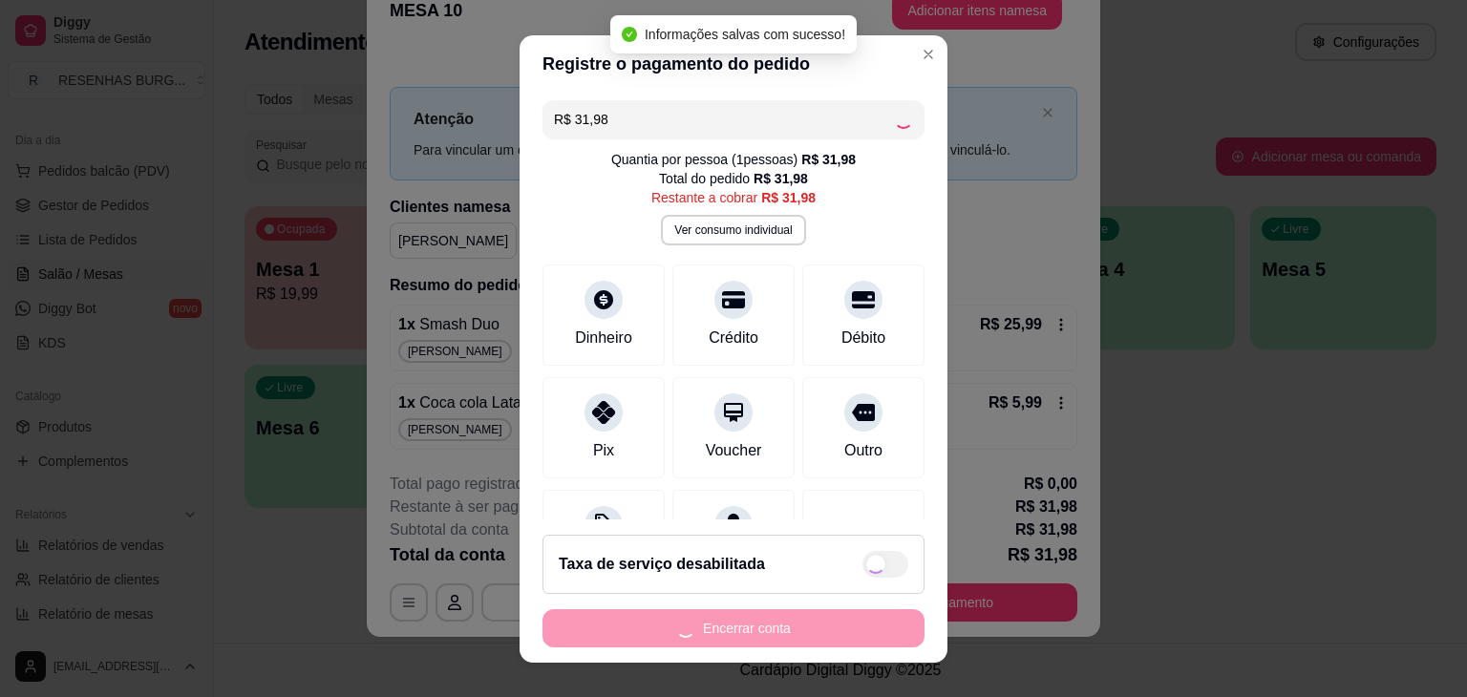
type input "R$ 0,00"
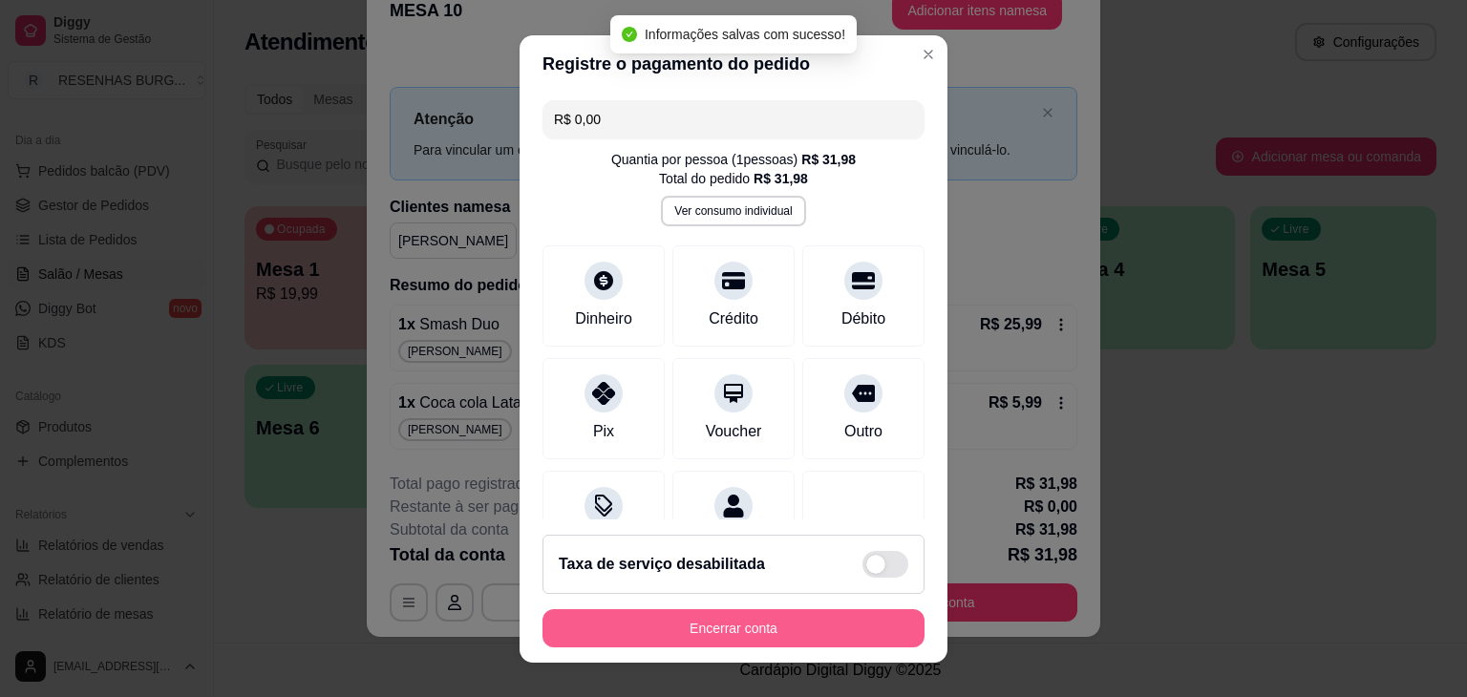
click at [793, 624] on button "Encerrar conta" at bounding box center [733, 628] width 382 height 38
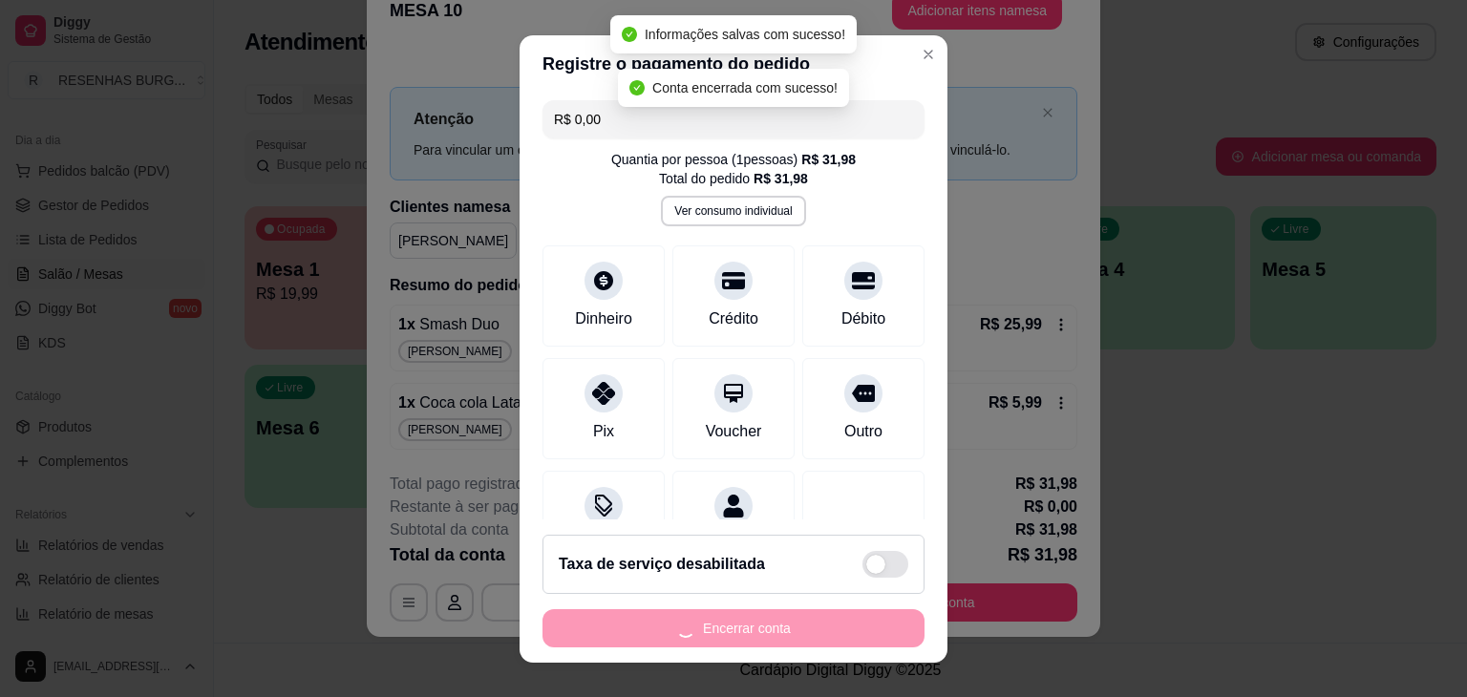
scroll to position [0, 0]
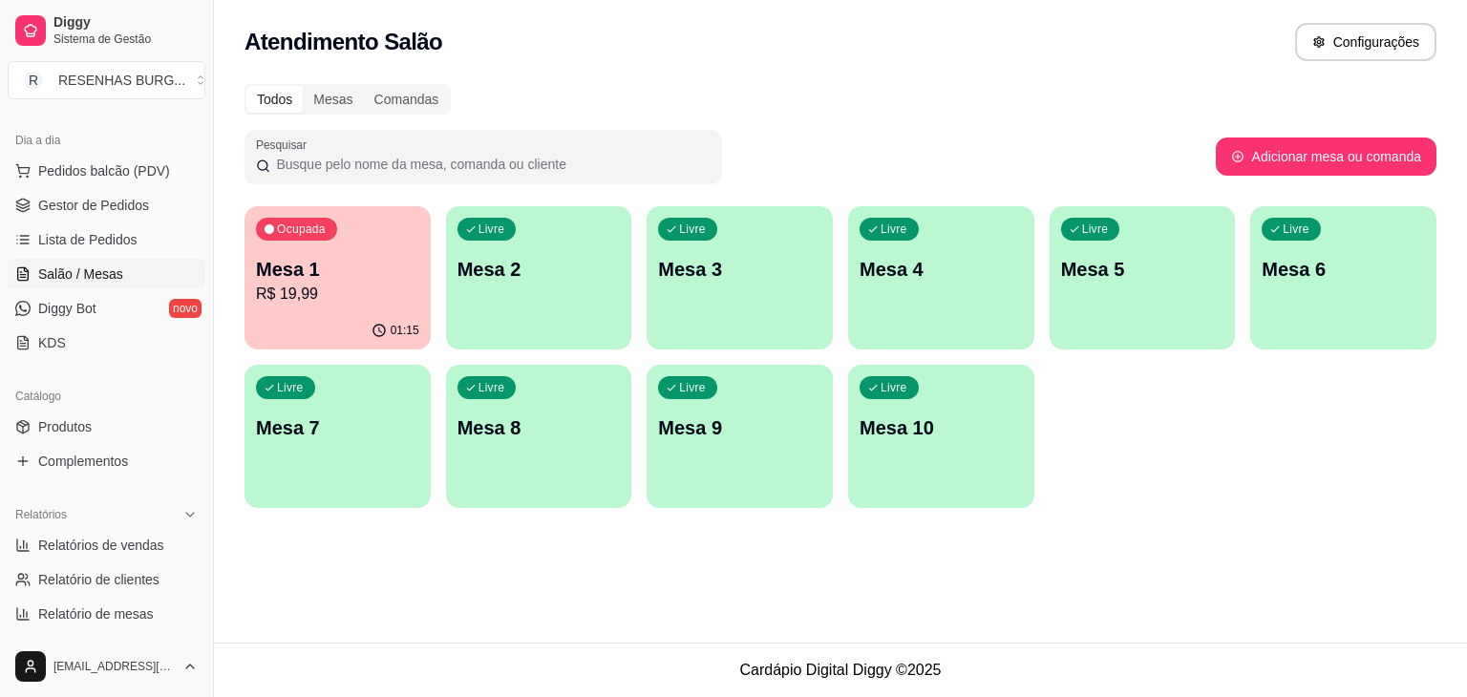
click at [320, 290] on p "R$ 19,99" at bounding box center [337, 294] width 163 height 23
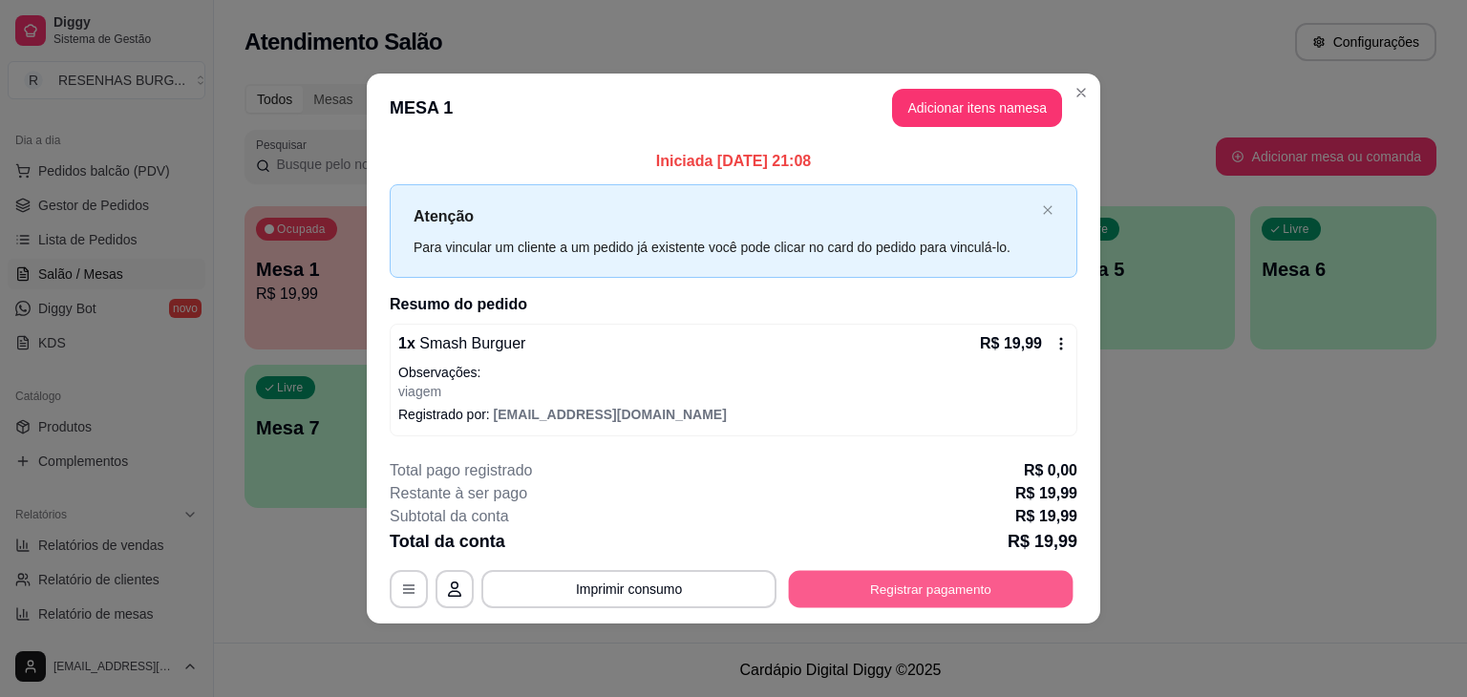
click at [876, 582] on button "Registrar pagamento" at bounding box center [931, 588] width 285 height 37
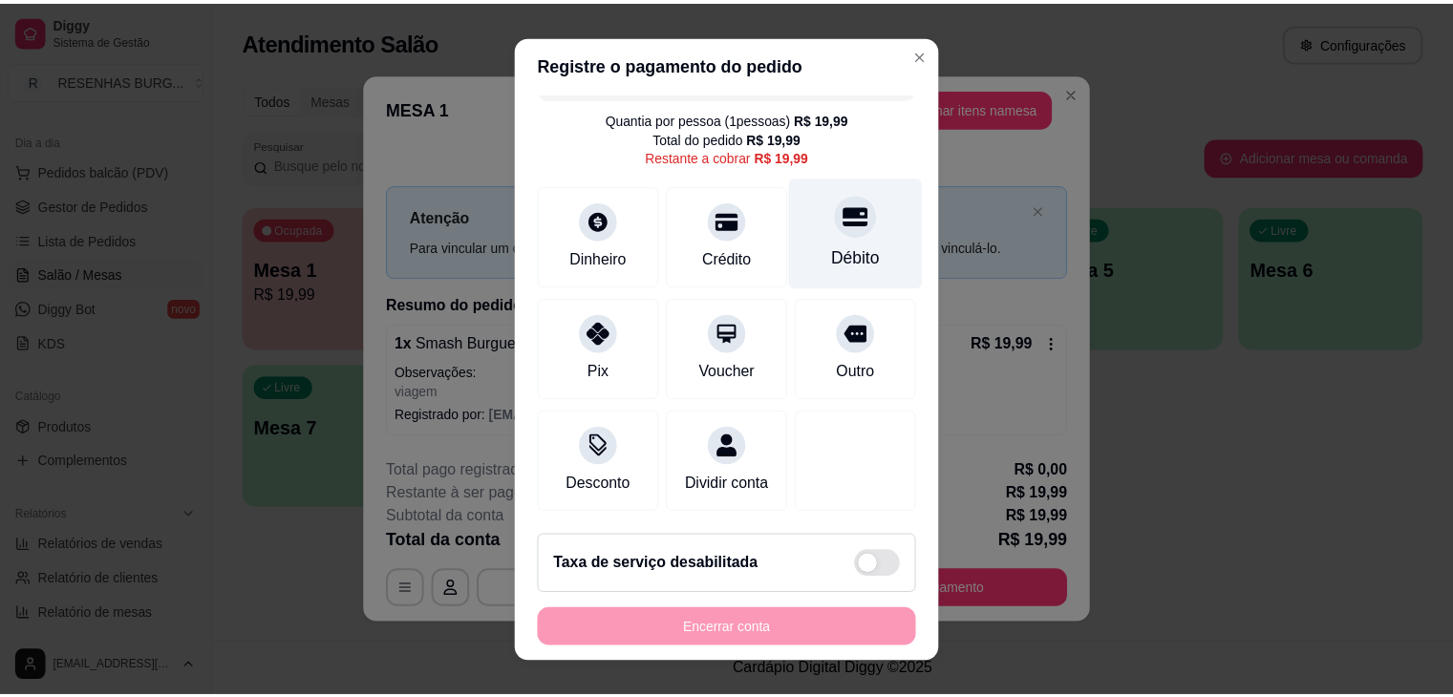
scroll to position [62, 0]
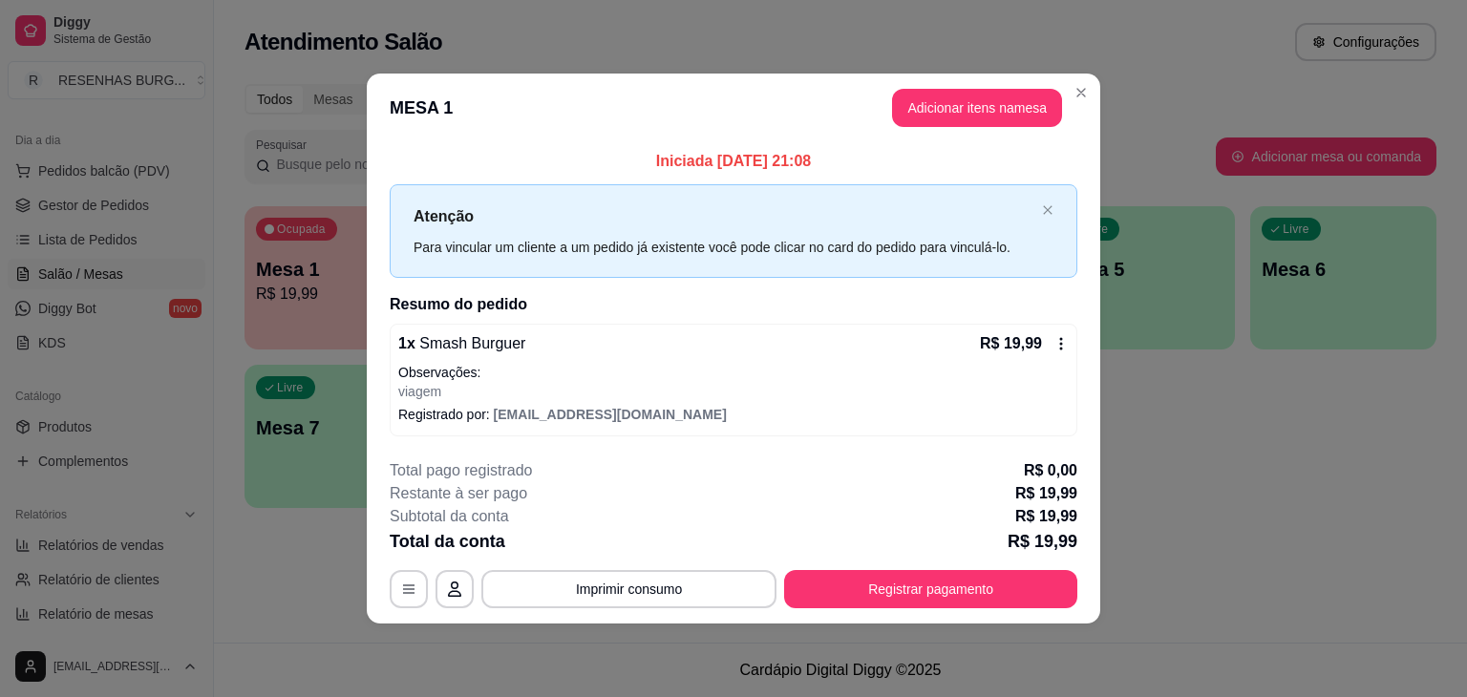
click at [1064, 351] on div "R$ 19,99" at bounding box center [1024, 343] width 89 height 23
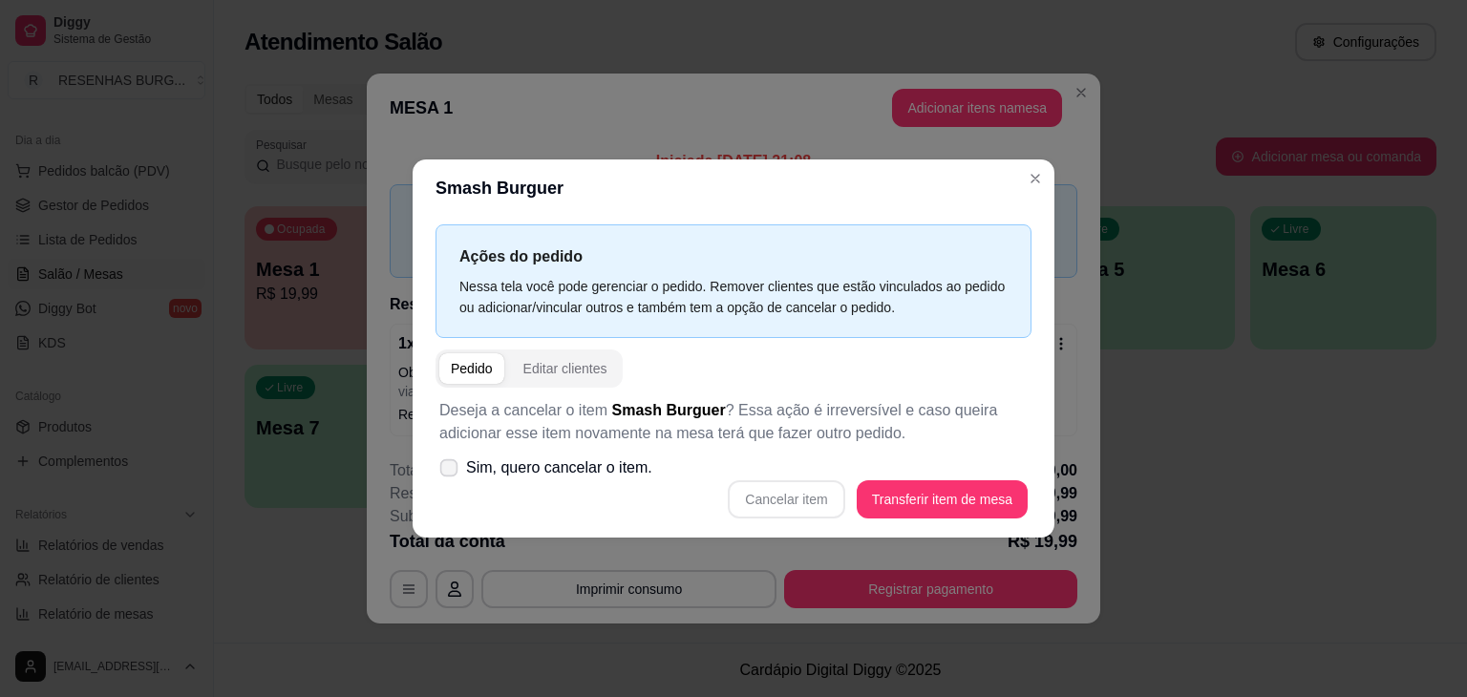
click at [543, 462] on span "Sim, quero cancelar o item." at bounding box center [559, 468] width 186 height 23
click at [451, 472] on input "Sim, quero cancelar o item." at bounding box center [444, 478] width 12 height 12
checkbox input "true"
click at [779, 501] on button "Cancelar item" at bounding box center [786, 499] width 117 height 38
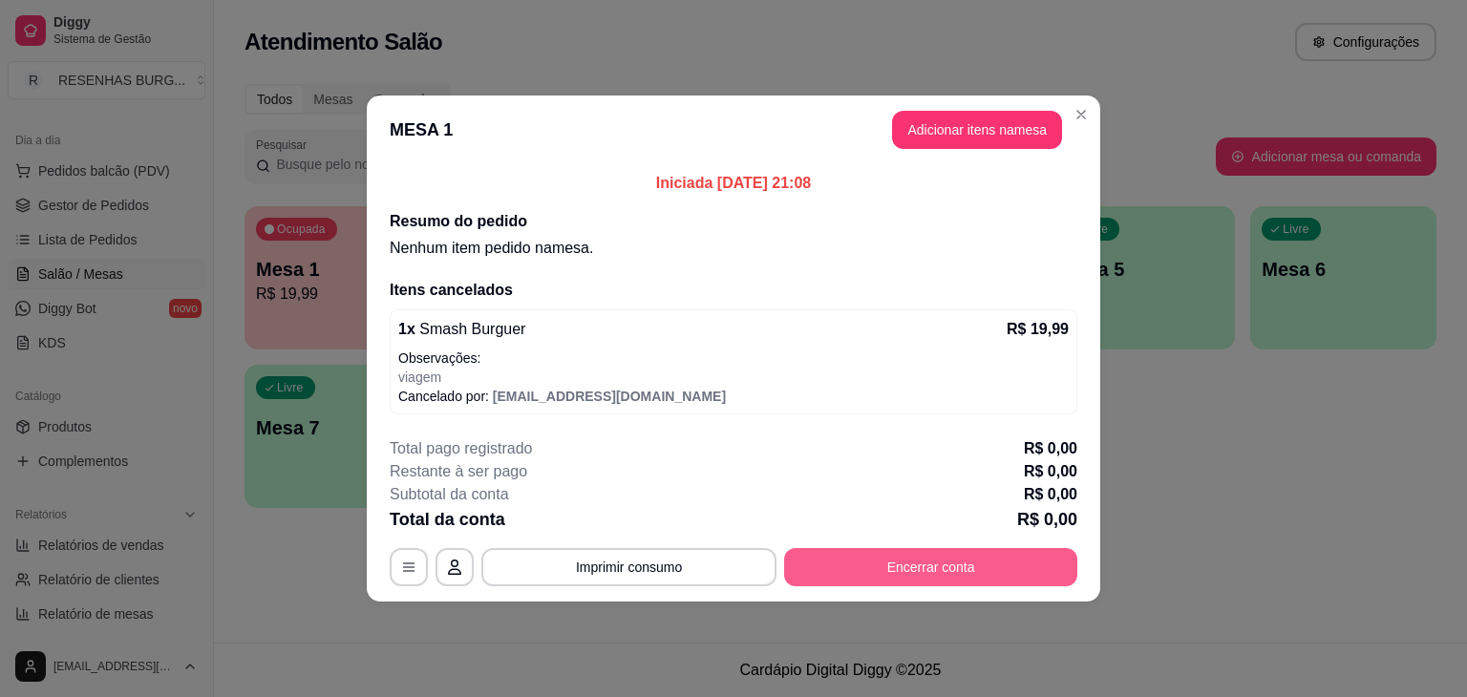
click at [968, 549] on button "Encerrar conta" at bounding box center [930, 567] width 293 height 38
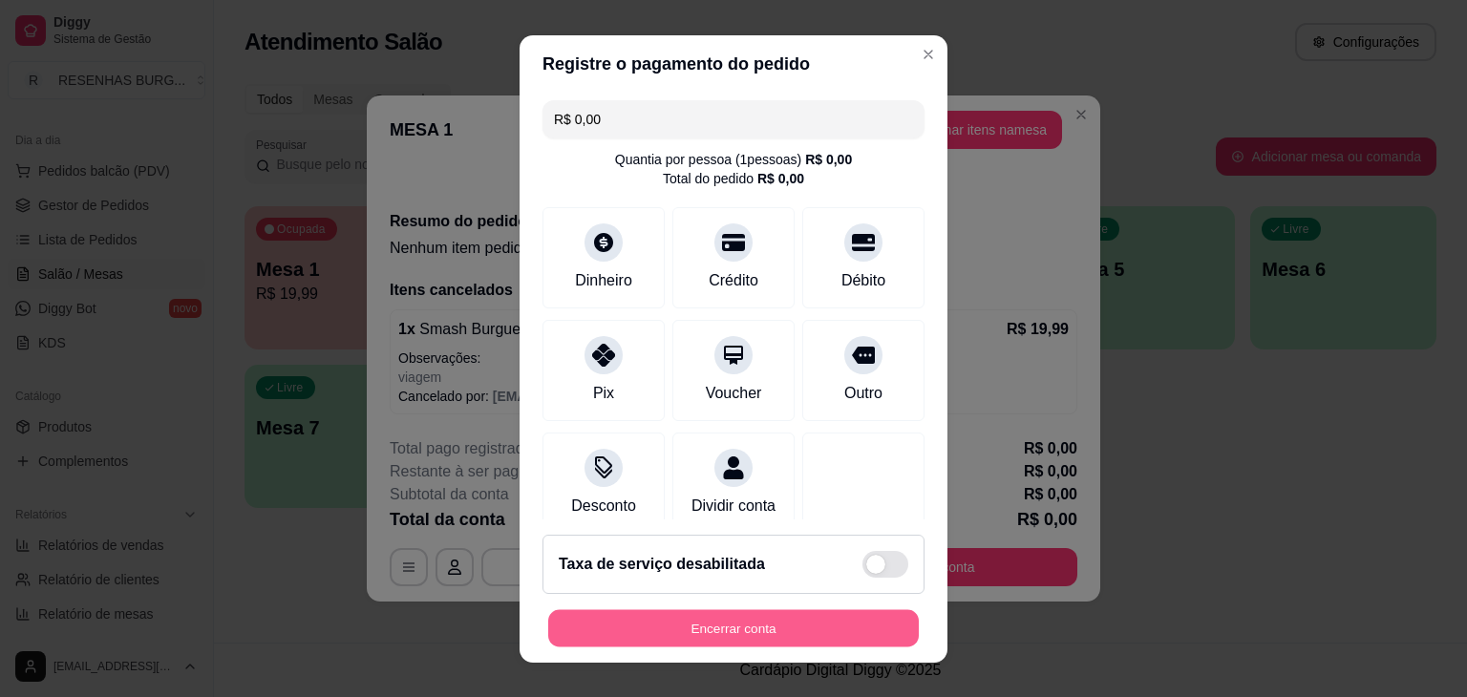
click at [846, 616] on button "Encerrar conta" at bounding box center [733, 627] width 371 height 37
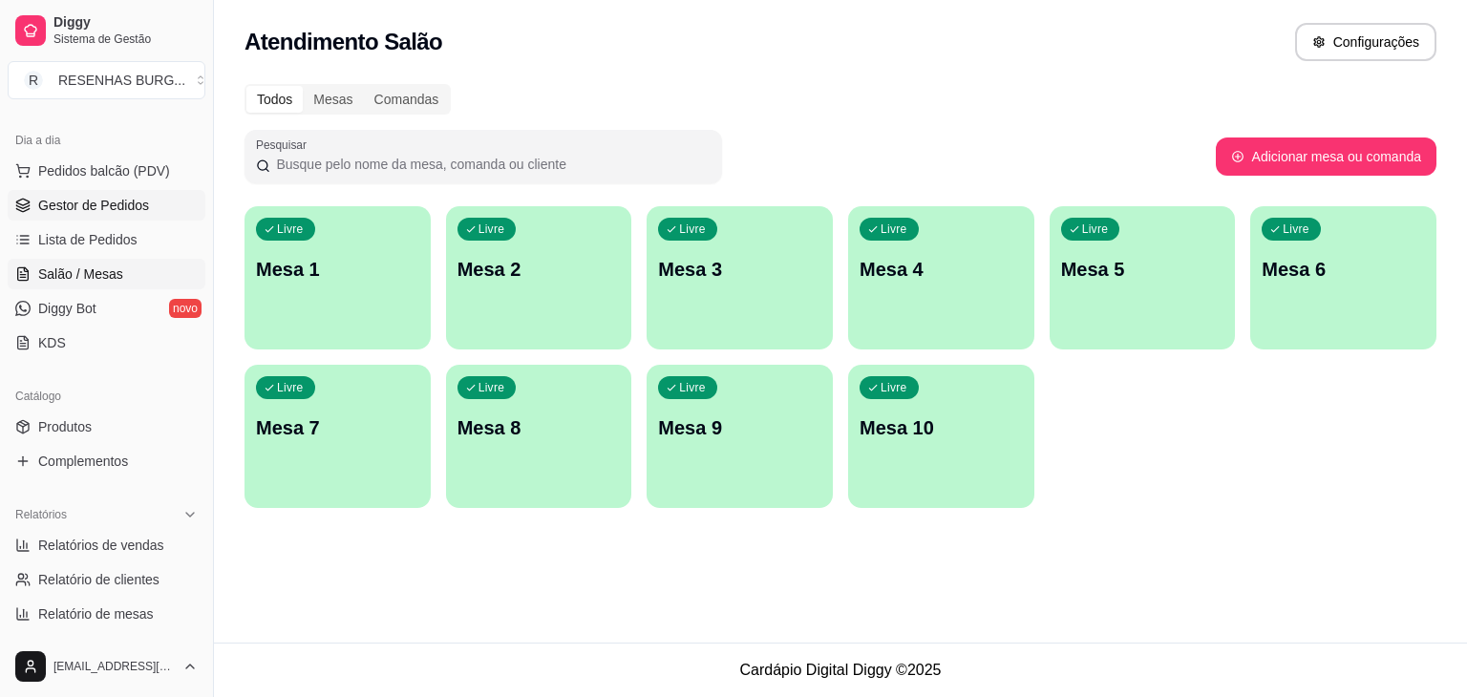
click at [126, 197] on span "Gestor de Pedidos" at bounding box center [93, 205] width 111 height 19
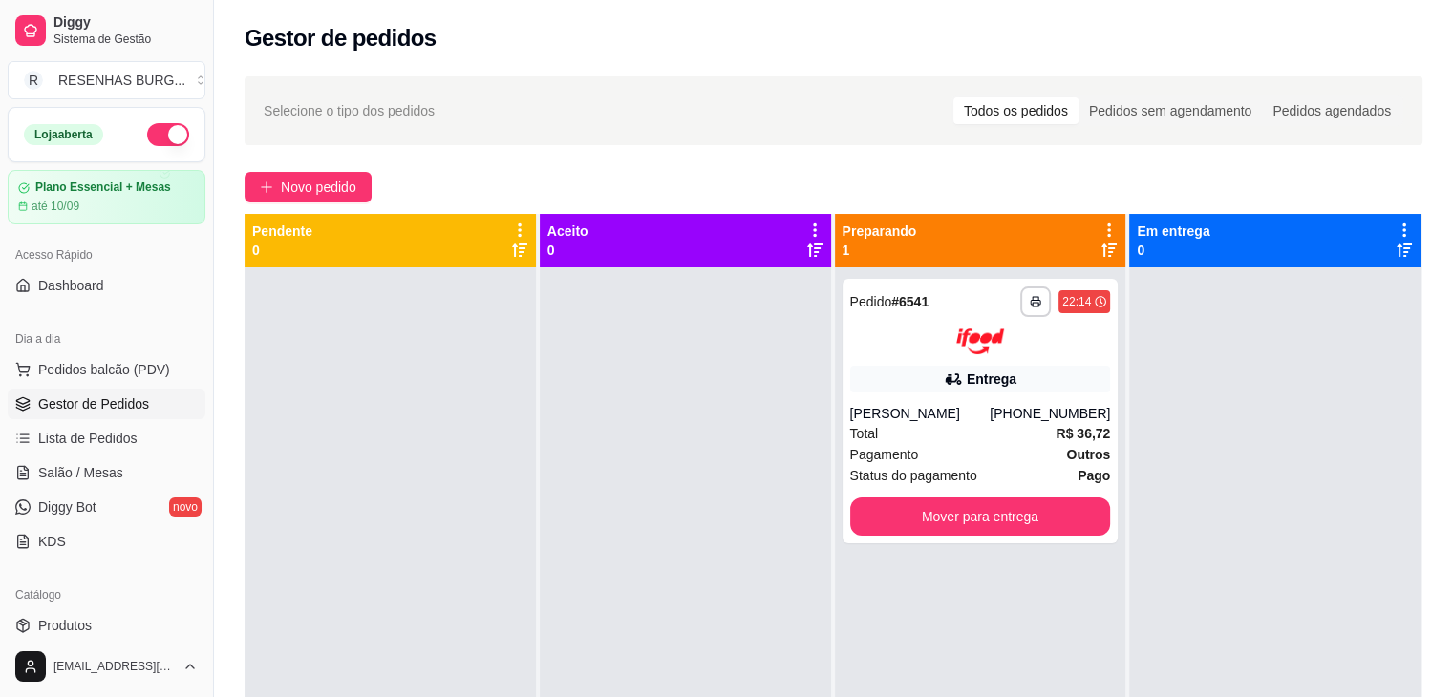
click at [155, 140] on button "button" at bounding box center [168, 134] width 42 height 23
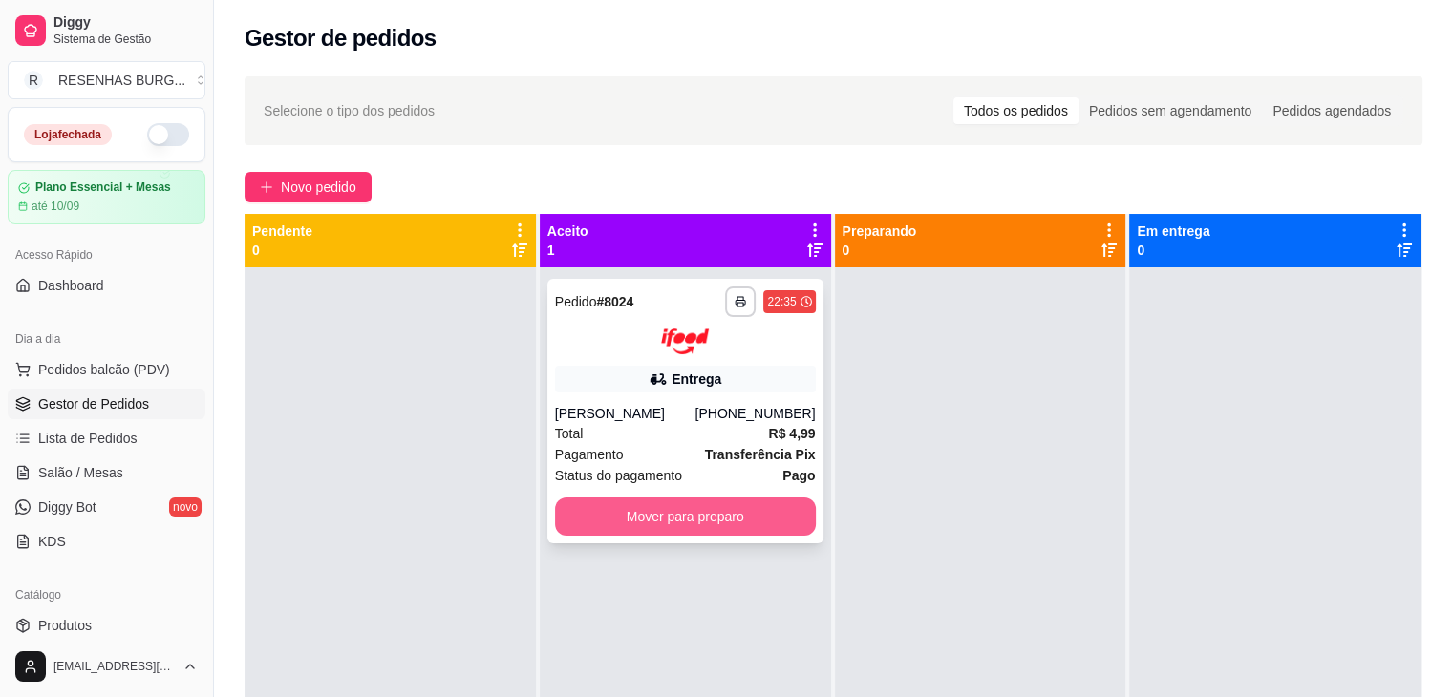
click at [640, 514] on button "Mover para preparo" at bounding box center [685, 517] width 261 height 38
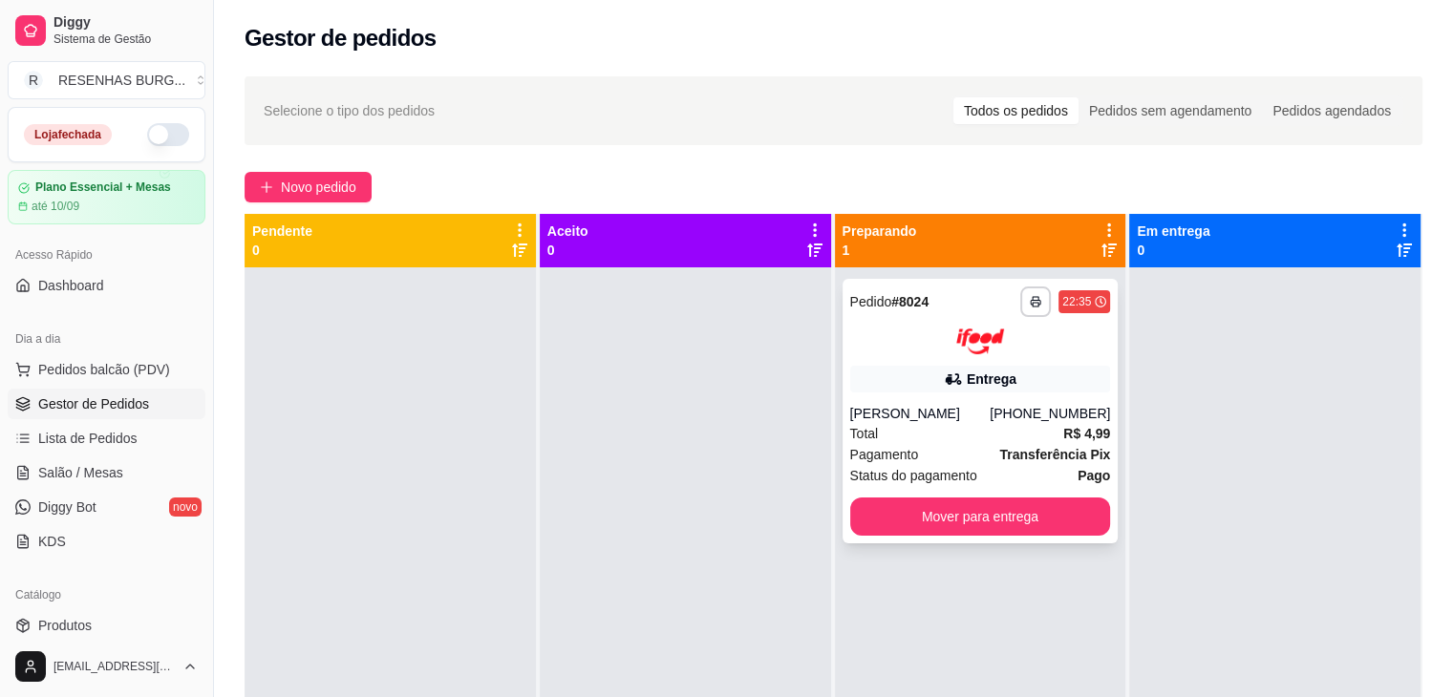
click at [926, 385] on div "Entrega" at bounding box center [980, 379] width 261 height 27
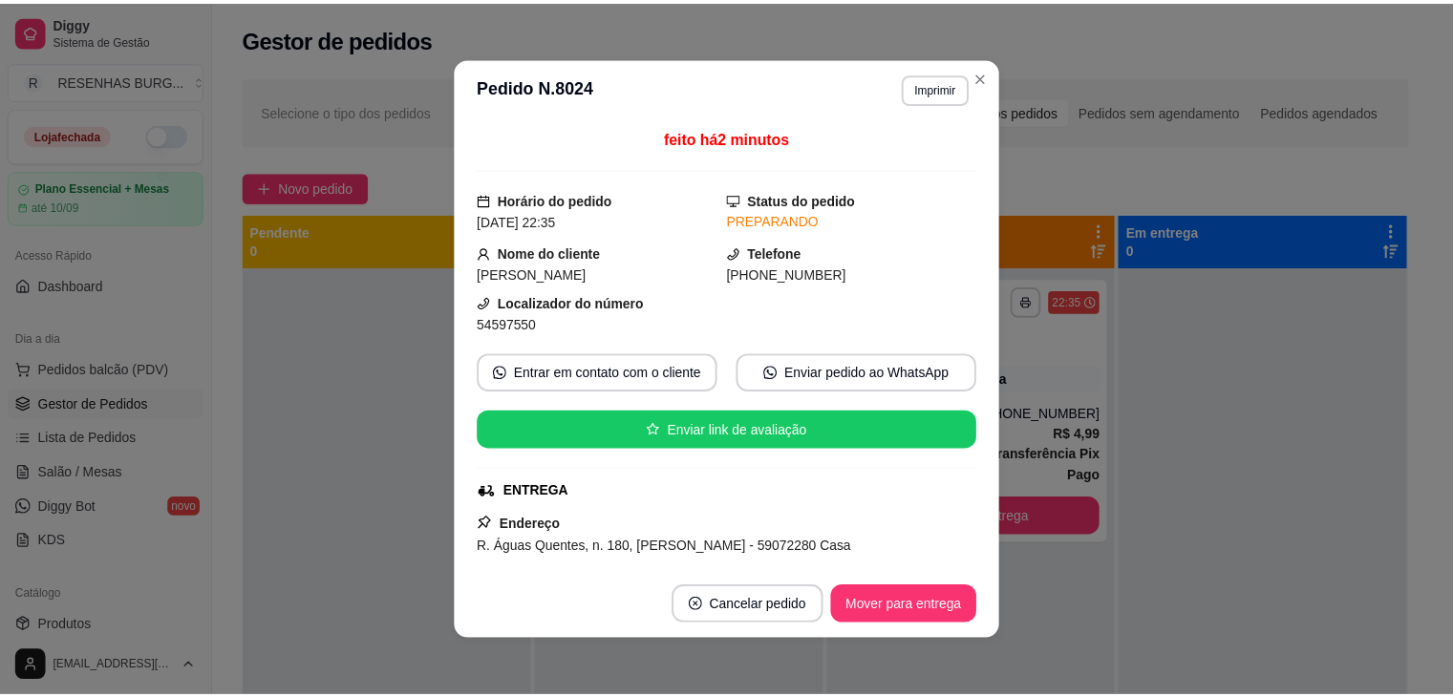
scroll to position [191, 0]
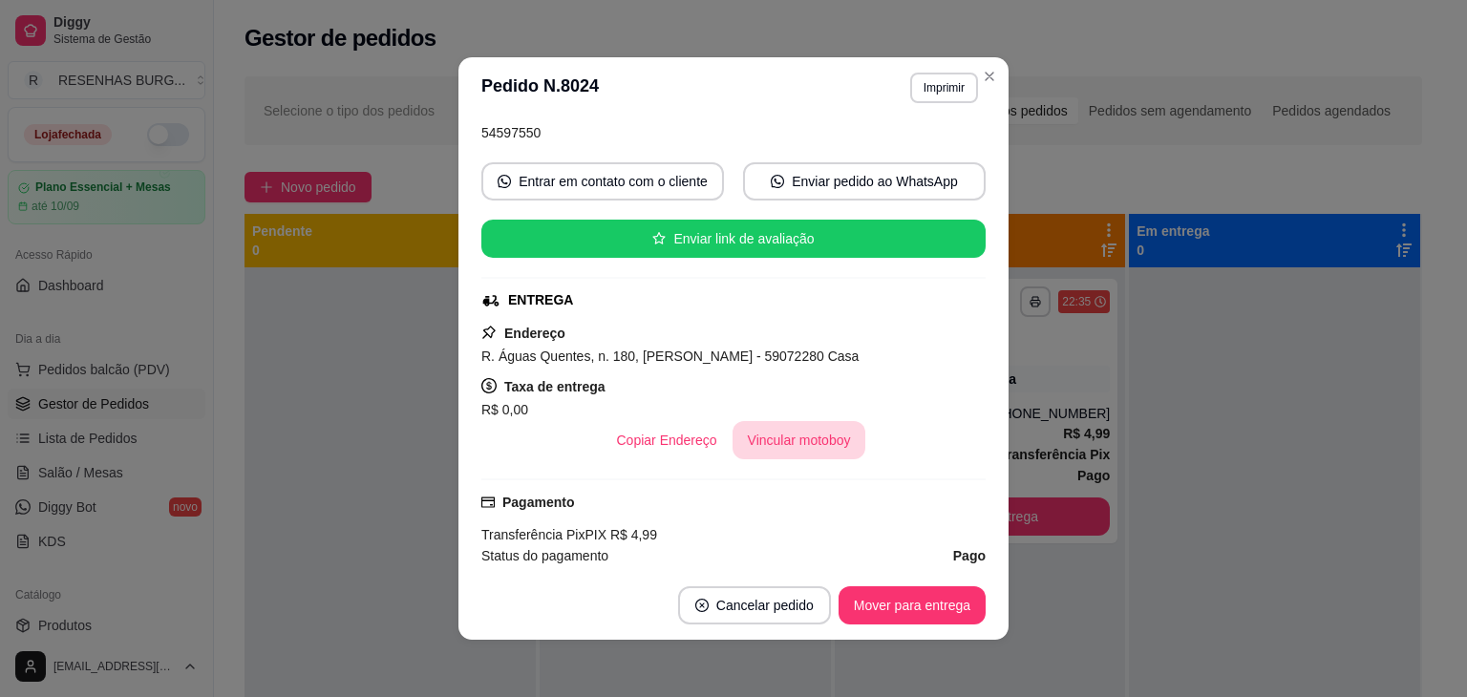
click at [825, 447] on button "Vincular motoboy" at bounding box center [800, 440] width 134 height 38
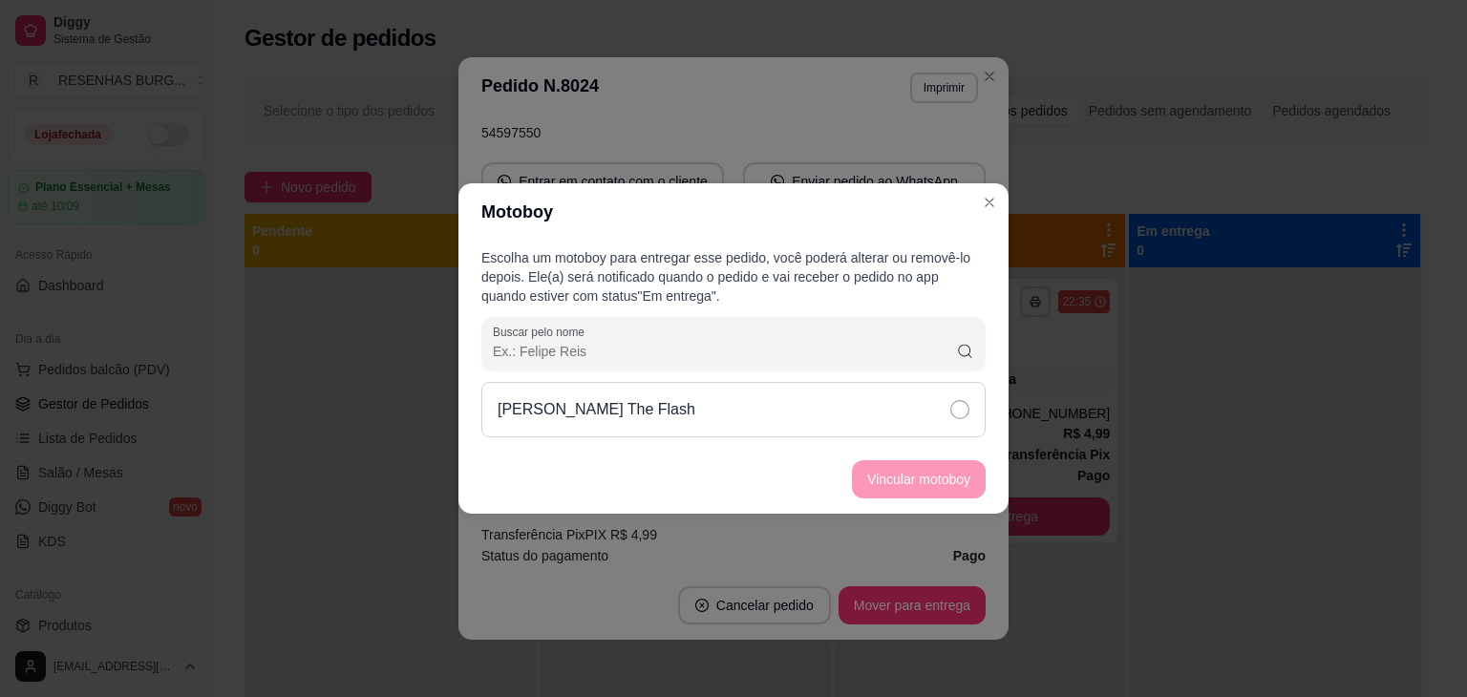
click at [910, 398] on div "[PERSON_NAME] The Flash" at bounding box center [733, 409] width 504 height 55
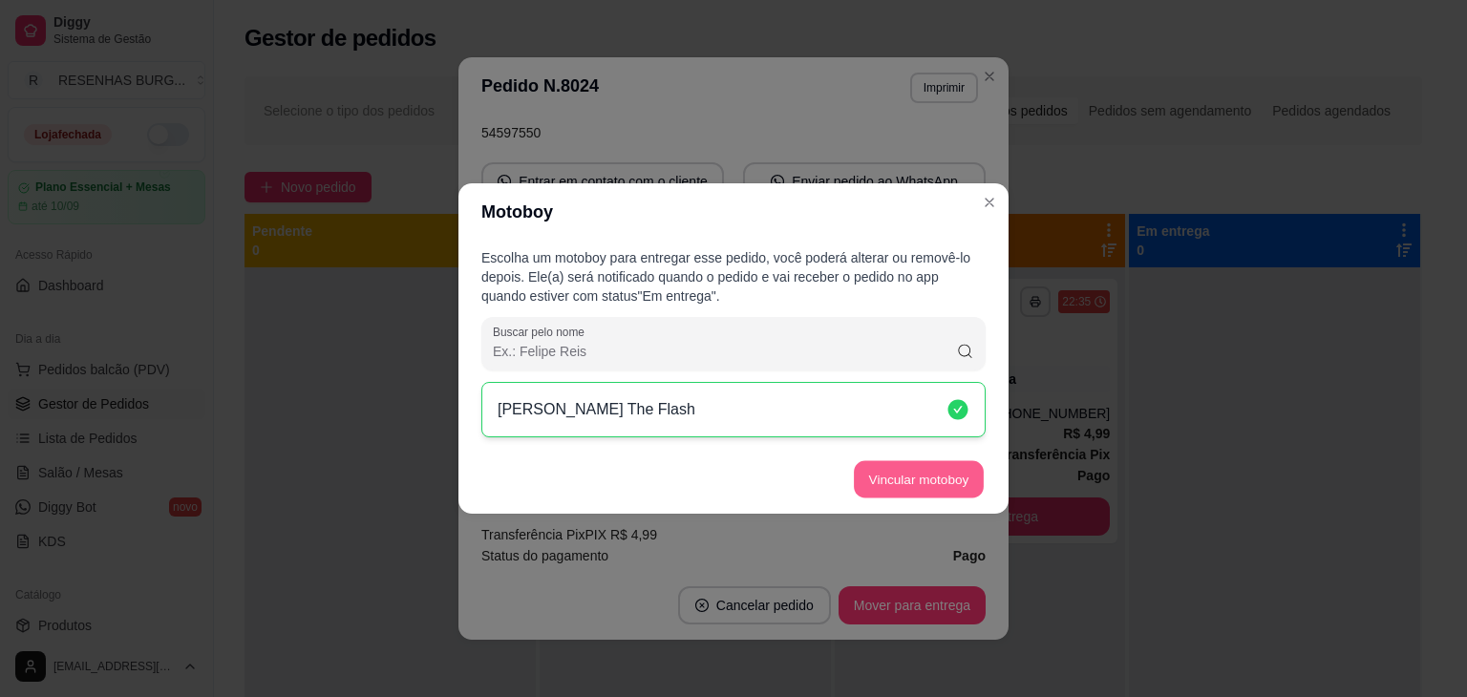
click at [938, 471] on button "Vincular motoboy" at bounding box center [919, 479] width 130 height 37
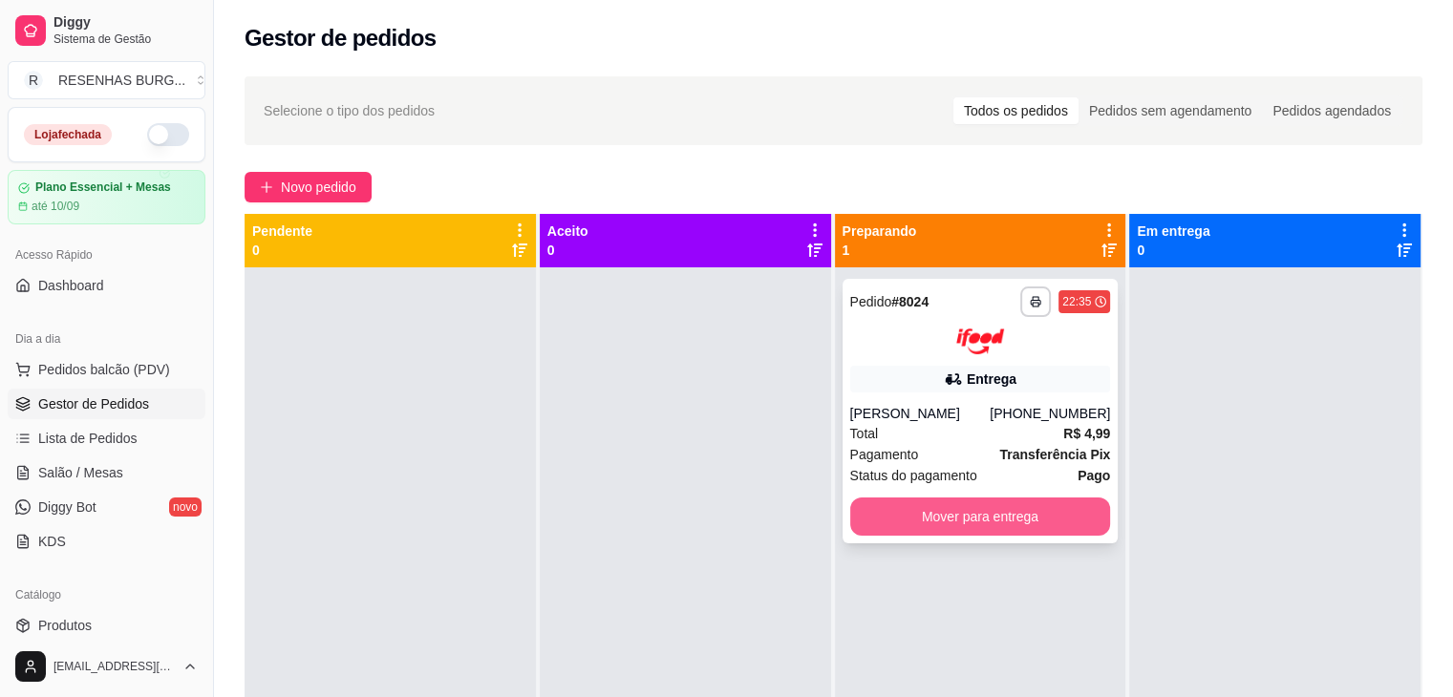
click at [941, 521] on button "Mover para entrega" at bounding box center [980, 517] width 261 height 38
